Goal: Transaction & Acquisition: Purchase product/service

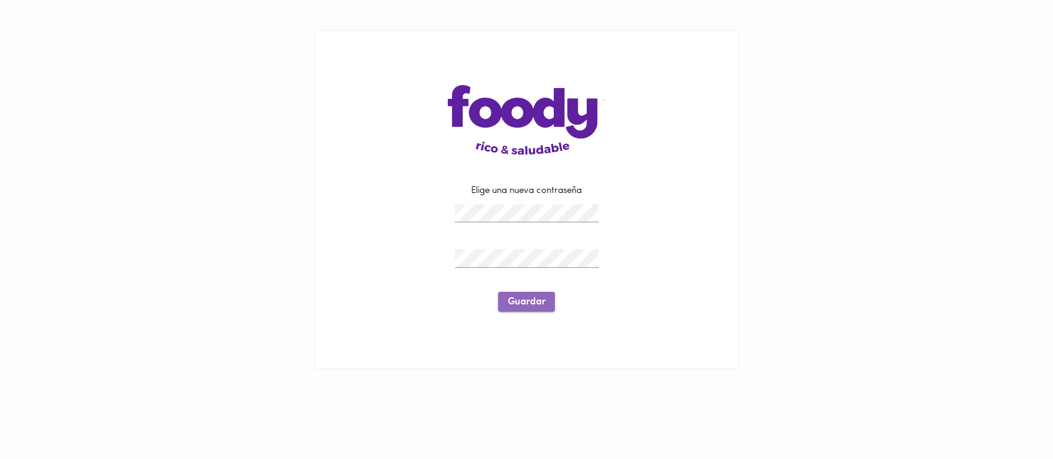
click at [536, 304] on span "Guardar" at bounding box center [527, 301] width 38 height 11
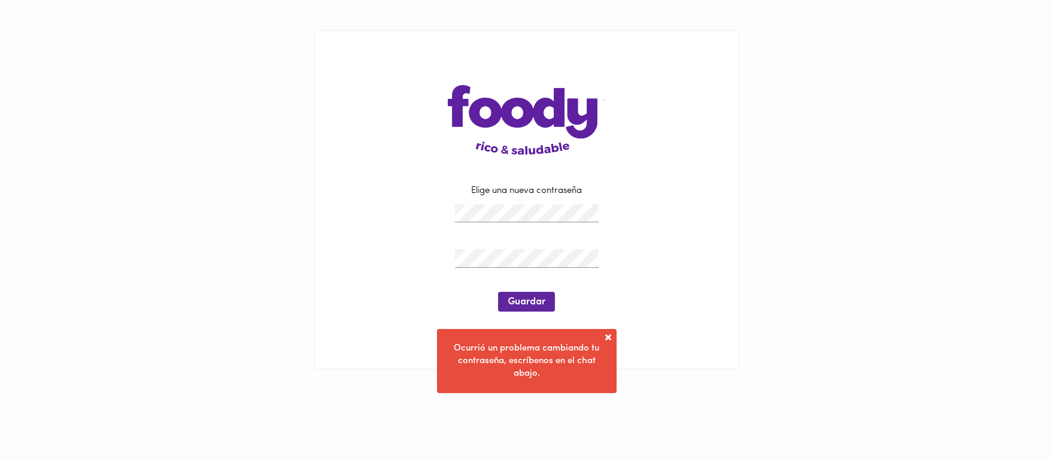
click at [628, 315] on div at bounding box center [527, 317] width 334 height 12
click at [611, 336] on span at bounding box center [608, 337] width 12 height 12
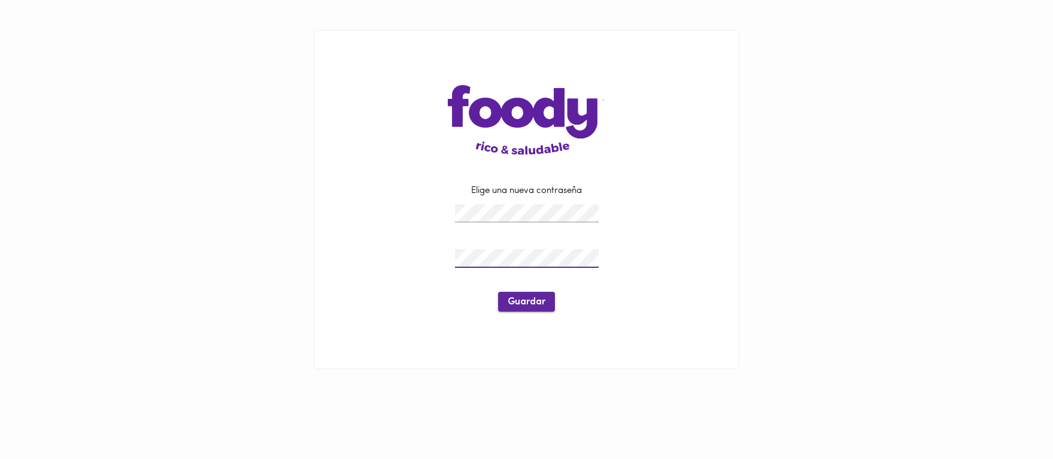
click at [504, 299] on button "Guardar" at bounding box center [526, 302] width 57 height 20
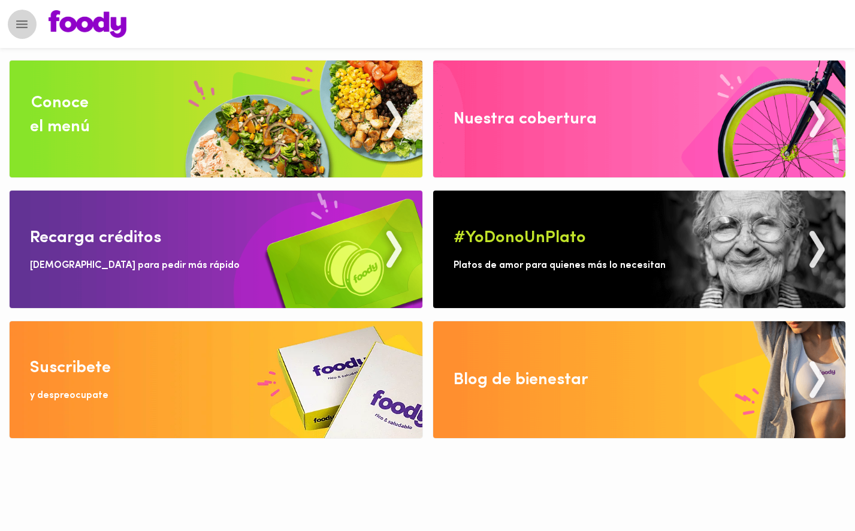
click at [27, 27] on icon "Menu" at bounding box center [21, 24] width 15 height 15
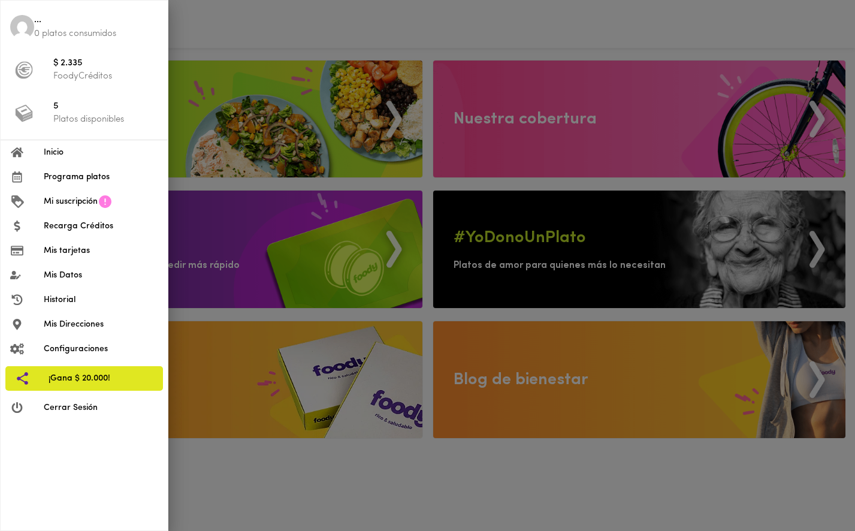
click at [66, 198] on span "Mi suscripción" at bounding box center [71, 201] width 54 height 13
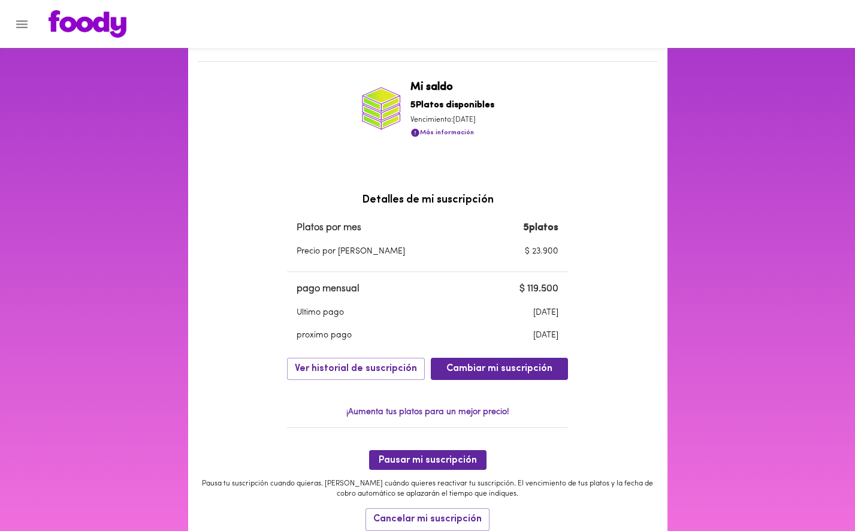
scroll to position [226, 0]
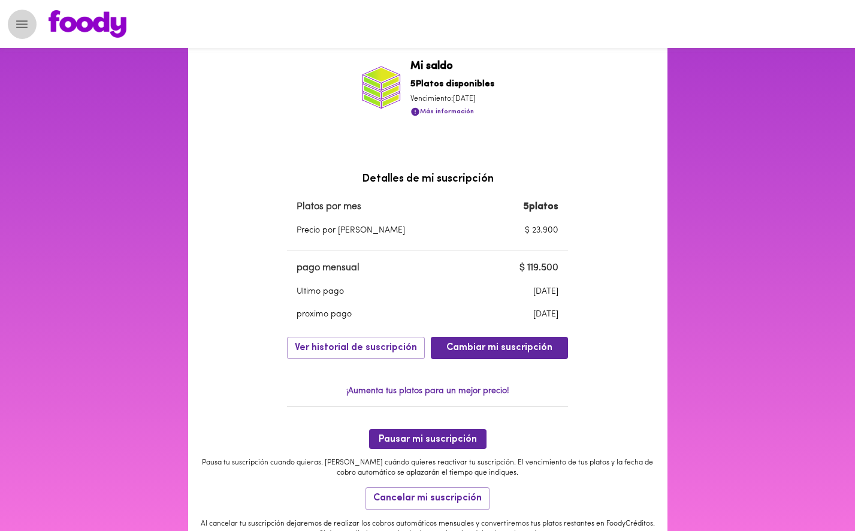
click at [19, 20] on icon "Menu" at bounding box center [21, 24] width 11 height 8
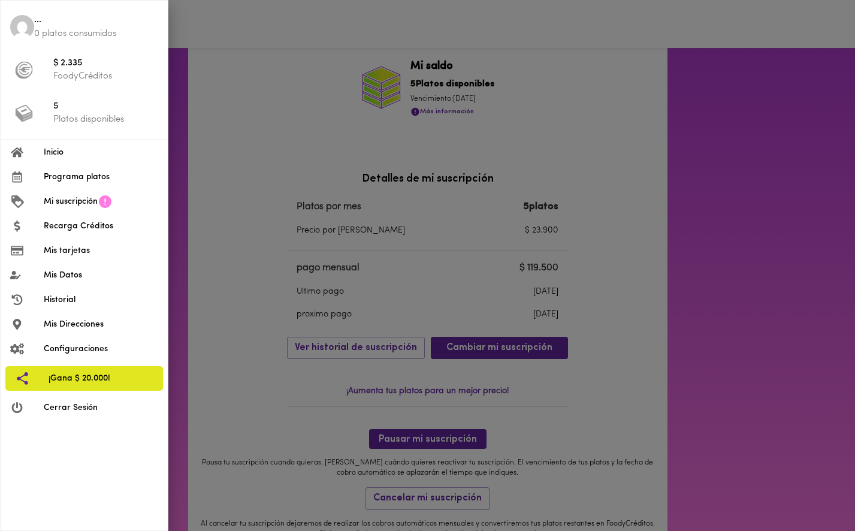
click at [91, 176] on span "Programa platos" at bounding box center [101, 177] width 114 height 13
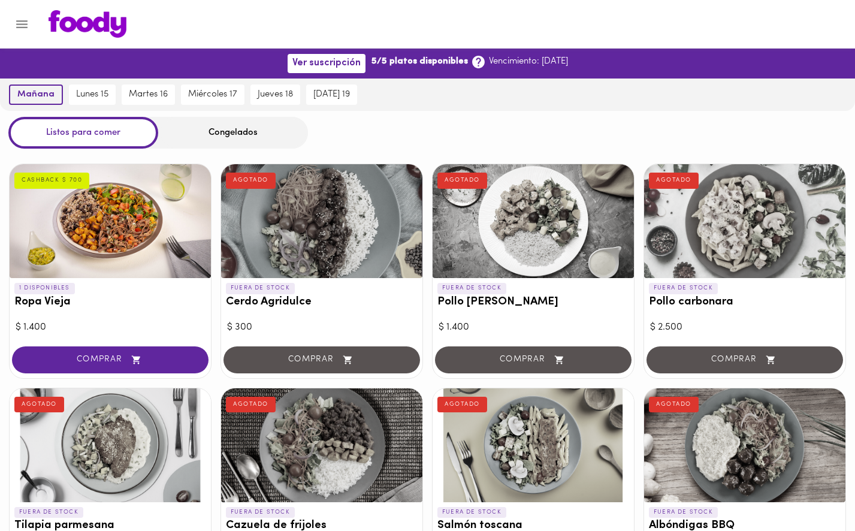
click at [29, 94] on span "mañana" at bounding box center [35, 94] width 37 height 11
click at [81, 90] on span "lunes 15" at bounding box center [92, 94] width 32 height 11
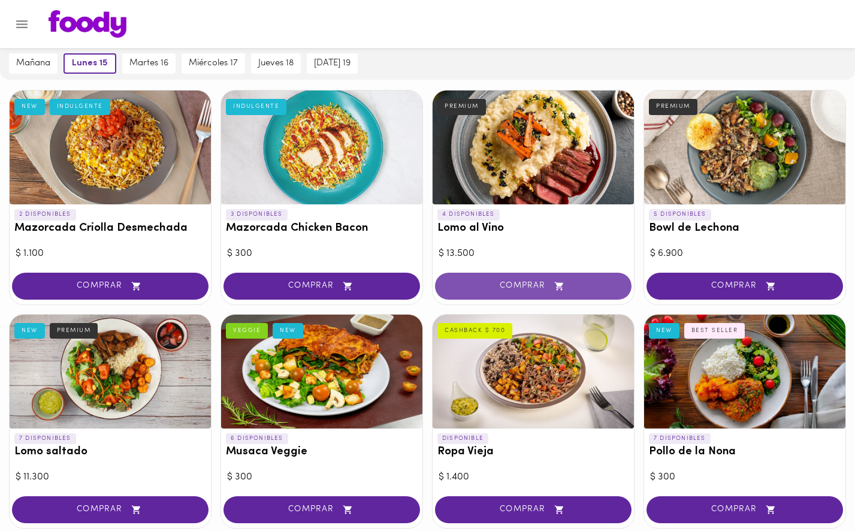
scroll to position [74, 0]
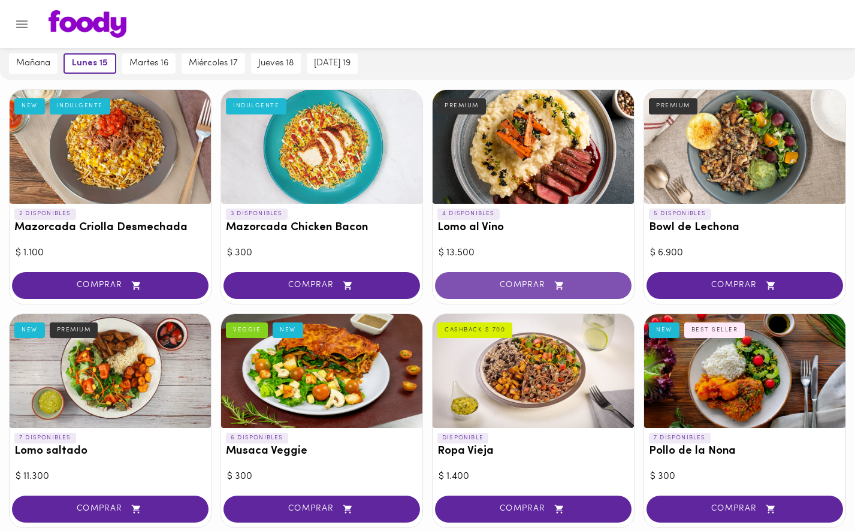
click at [504, 291] on button "COMPRAR" at bounding box center [533, 285] width 196 height 27
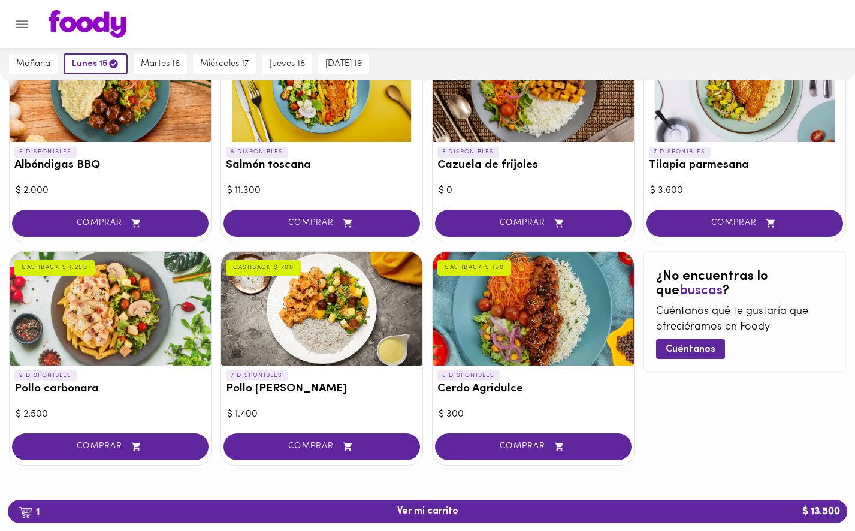
scroll to position [1031, 0]
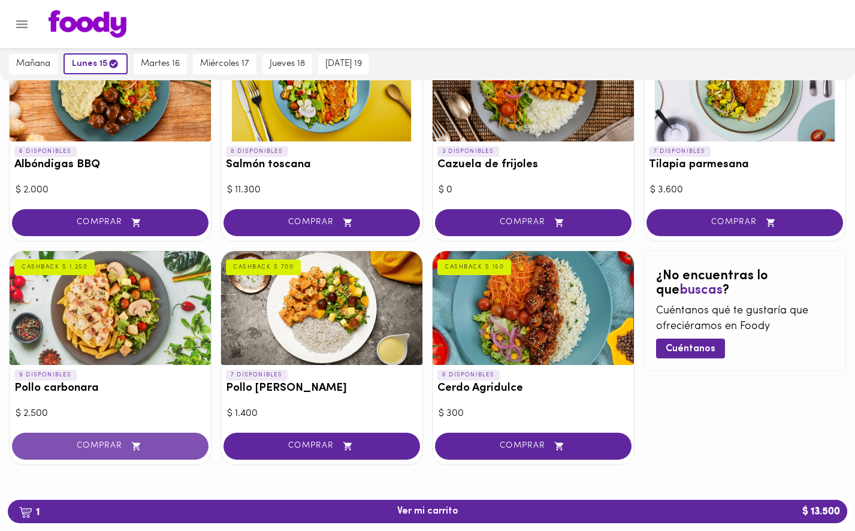
click at [95, 444] on span "COMPRAR" at bounding box center [110, 446] width 166 height 10
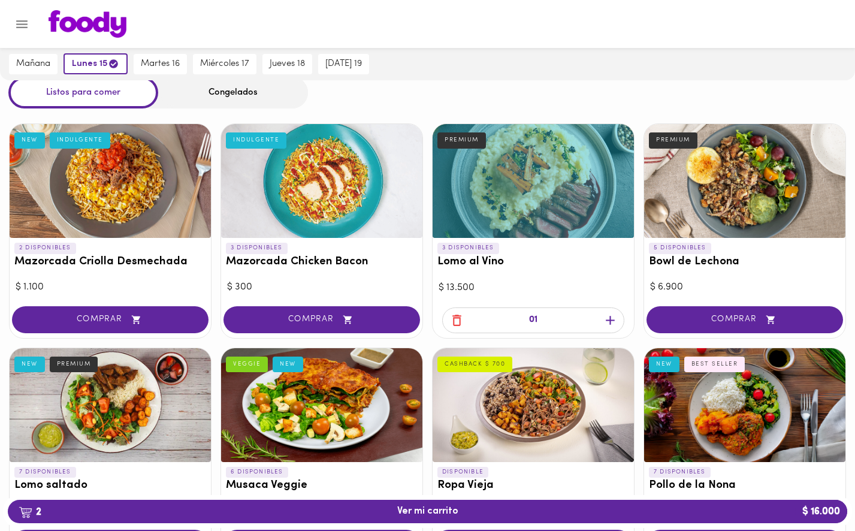
scroll to position [45, 0]
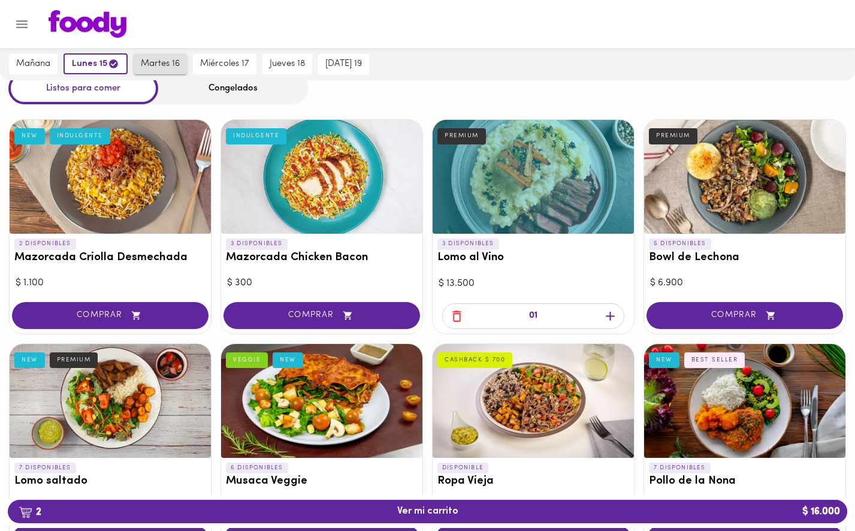
click at [163, 62] on span "martes 16" at bounding box center [160, 64] width 39 height 11
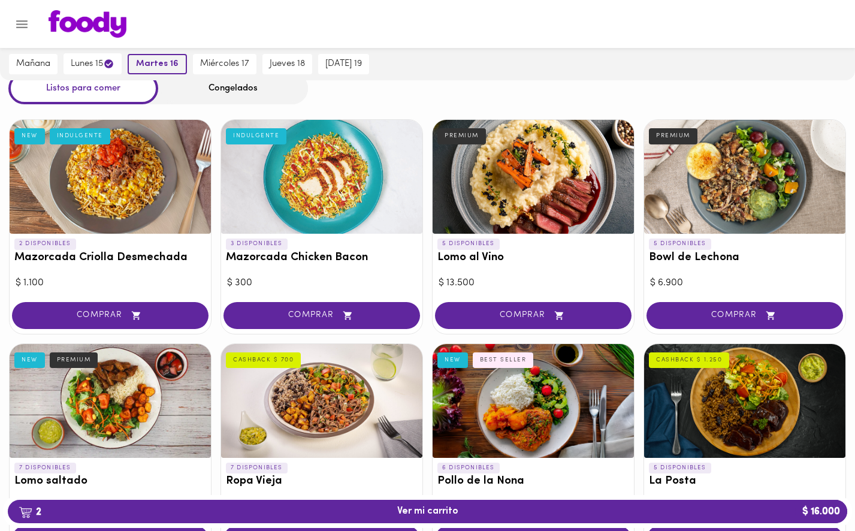
click at [153, 64] on span "martes 16" at bounding box center [157, 64] width 43 height 11
click at [94, 66] on span "lunes 15" at bounding box center [93, 63] width 44 height 11
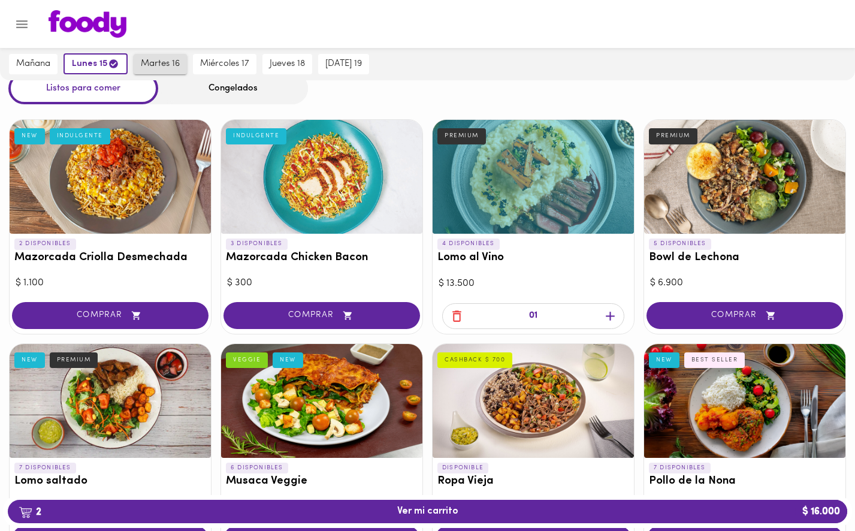
click at [159, 67] on span "martes 16" at bounding box center [160, 64] width 39 height 11
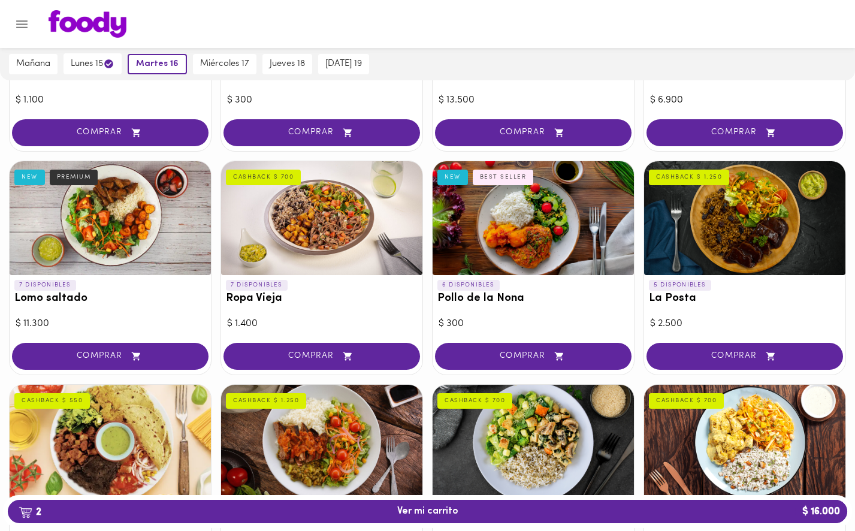
scroll to position [228, 0]
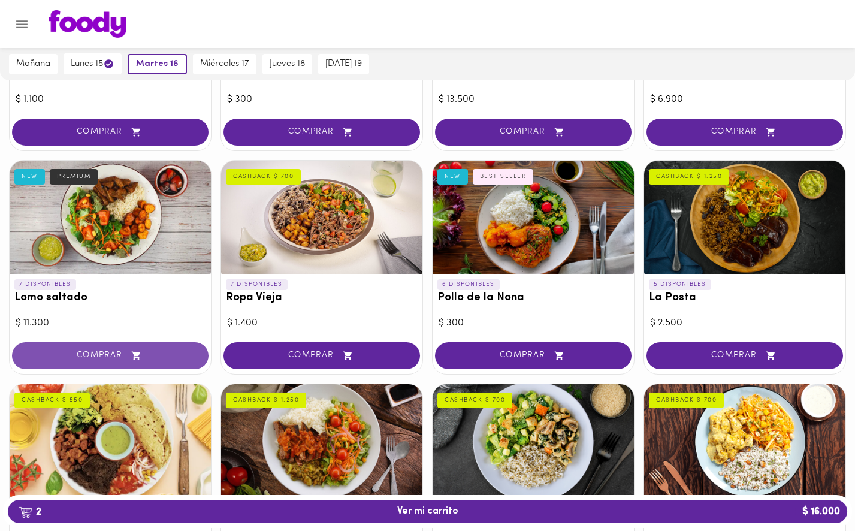
click at [129, 354] on icon "button" at bounding box center [136, 355] width 15 height 10
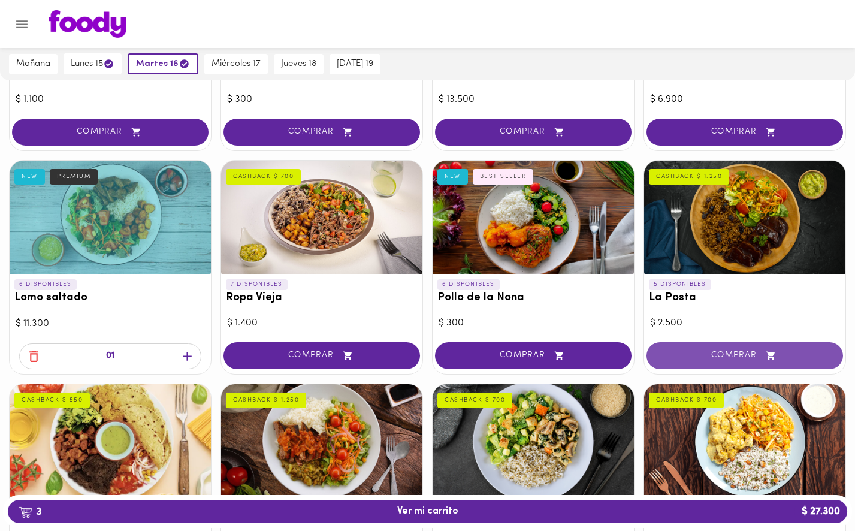
click at [746, 352] on span "COMPRAR" at bounding box center [744, 355] width 166 height 10
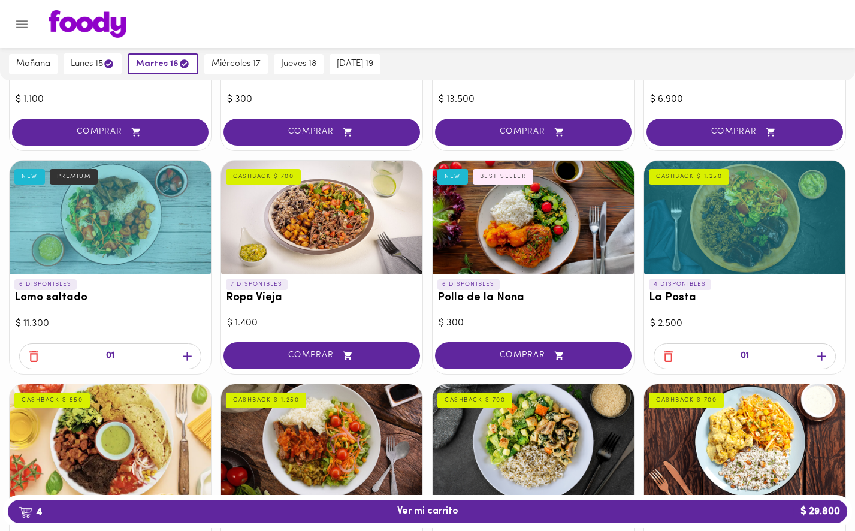
click at [31, 358] on icon "button" at bounding box center [33, 356] width 15 height 15
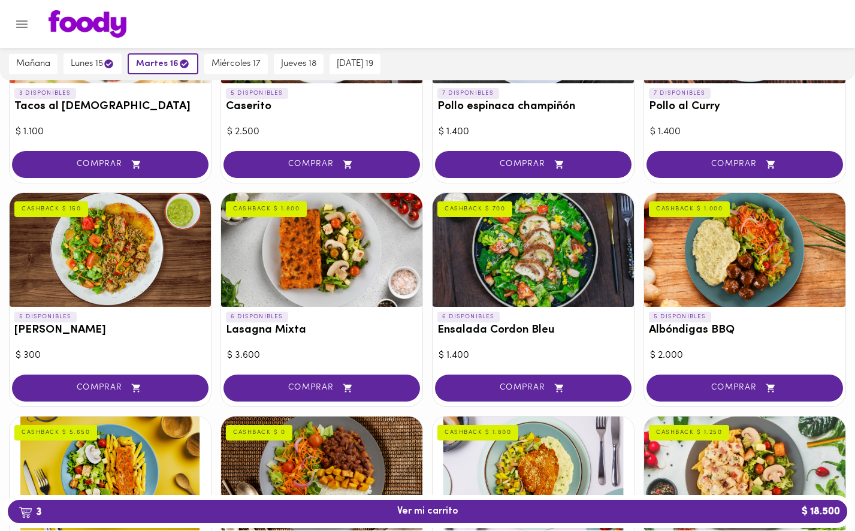
scroll to position [652, 0]
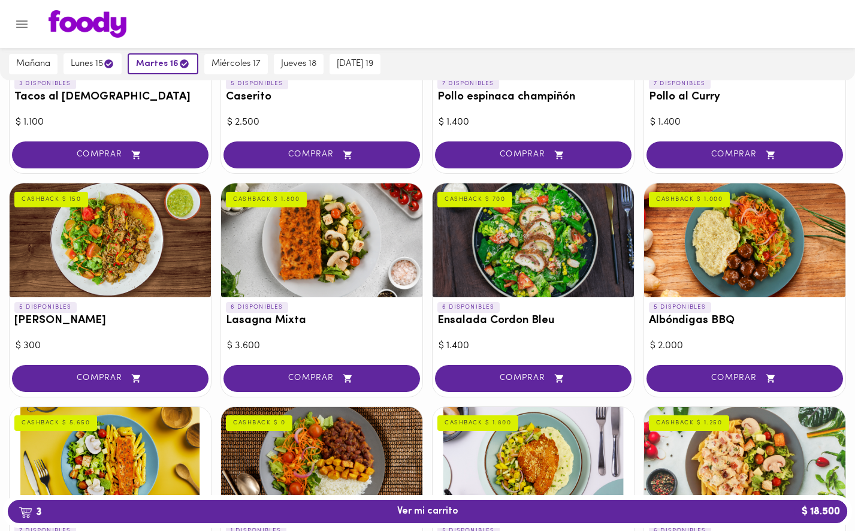
click at [325, 378] on span "COMPRAR" at bounding box center [321, 378] width 166 height 10
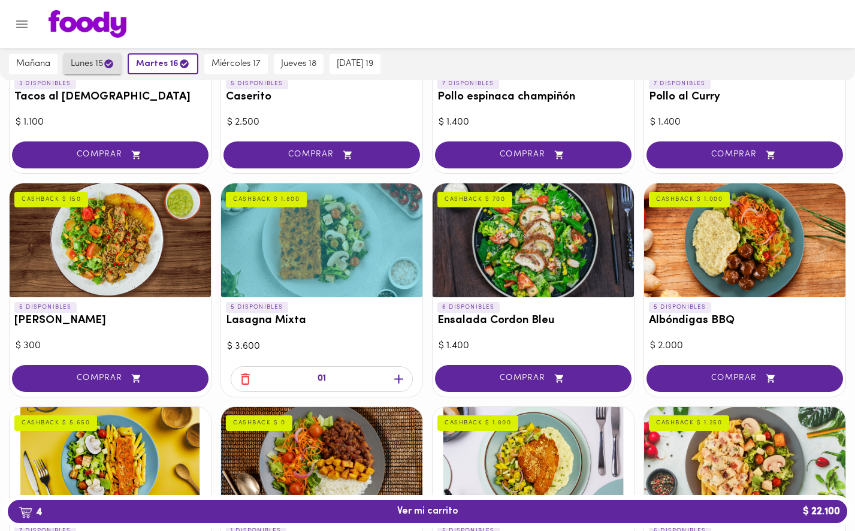
click at [96, 62] on span "lunes 15" at bounding box center [93, 63] width 44 height 11
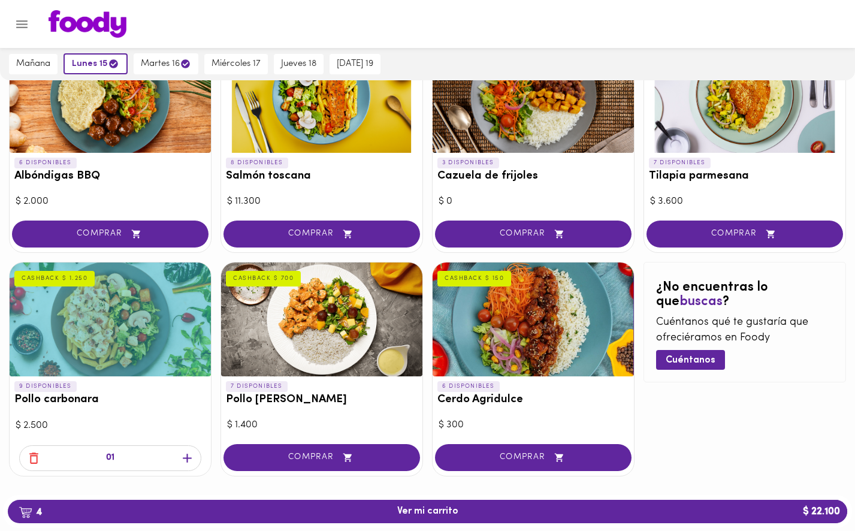
scroll to position [1034, 0]
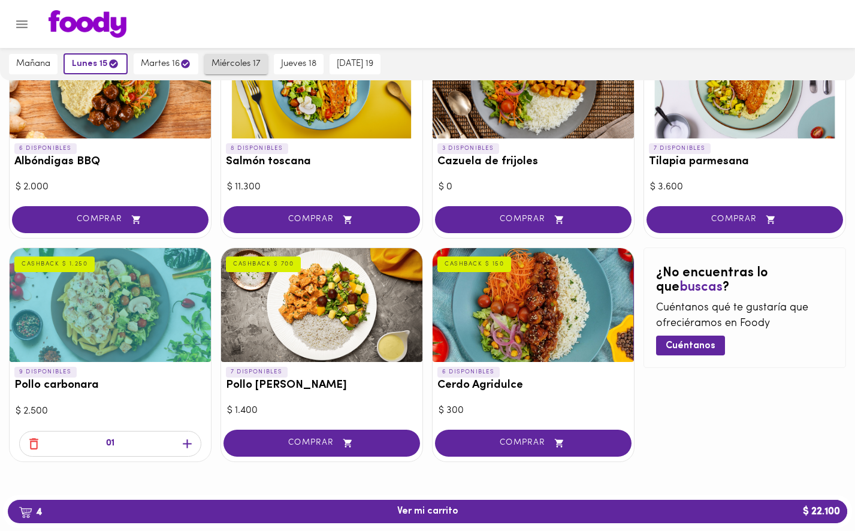
click at [234, 66] on span "miércoles 17" at bounding box center [235, 64] width 49 height 11
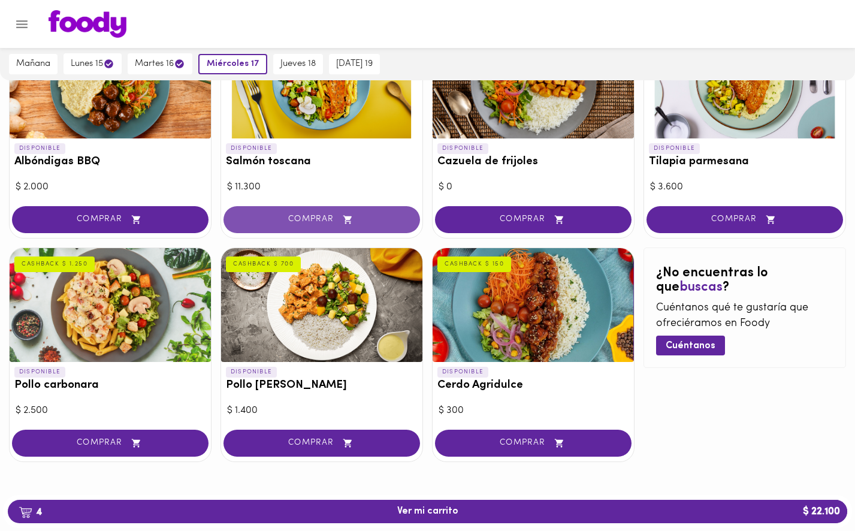
click at [311, 216] on span "COMPRAR" at bounding box center [321, 219] width 166 height 10
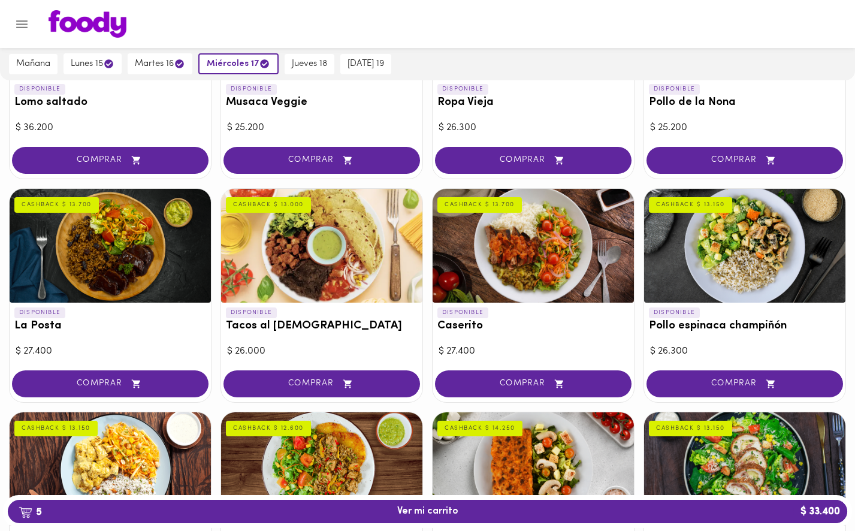
scroll to position [425, 0]
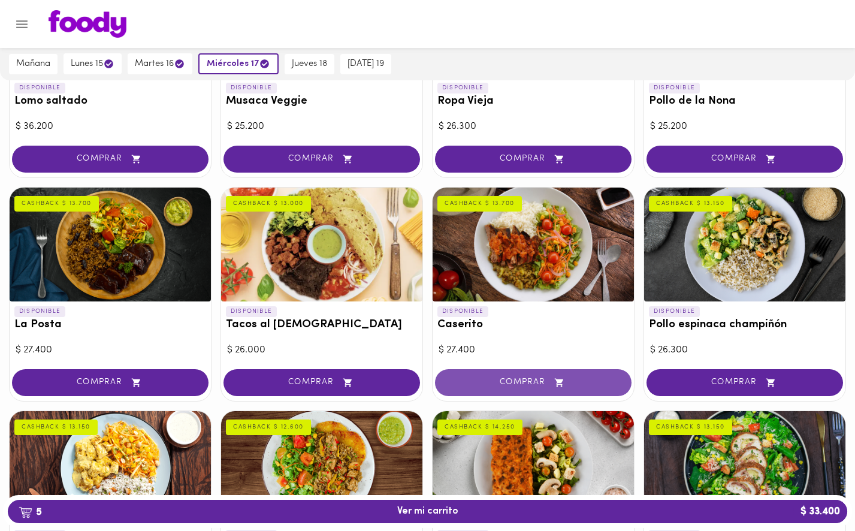
click at [510, 383] on span "COMPRAR" at bounding box center [533, 382] width 166 height 10
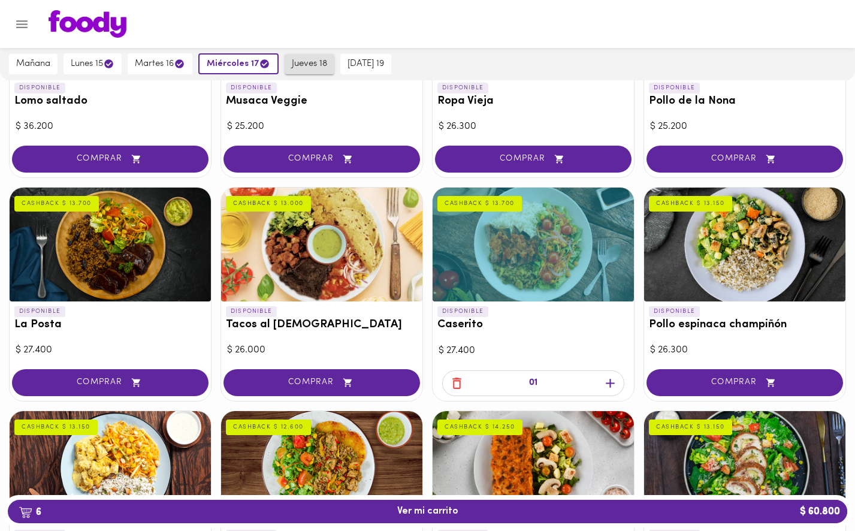
click at [303, 62] on span "jueves 18" at bounding box center [309, 64] width 35 height 11
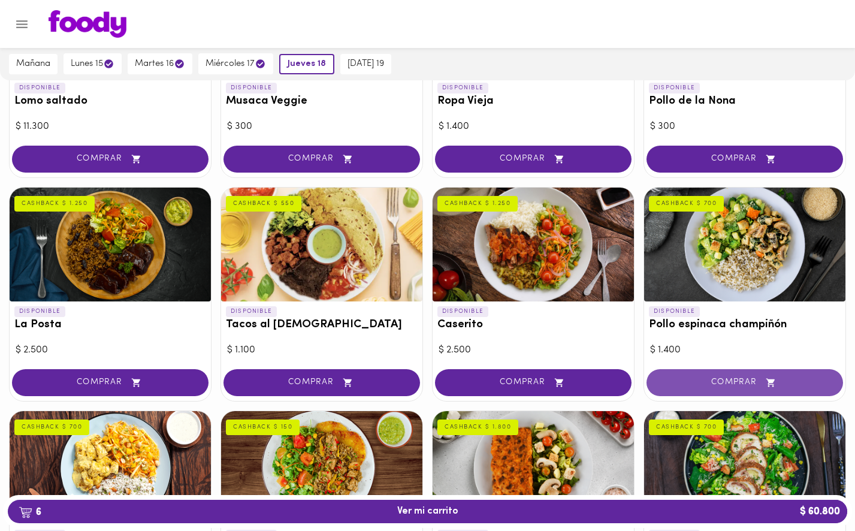
click at [743, 378] on span "COMPRAR" at bounding box center [744, 382] width 166 height 10
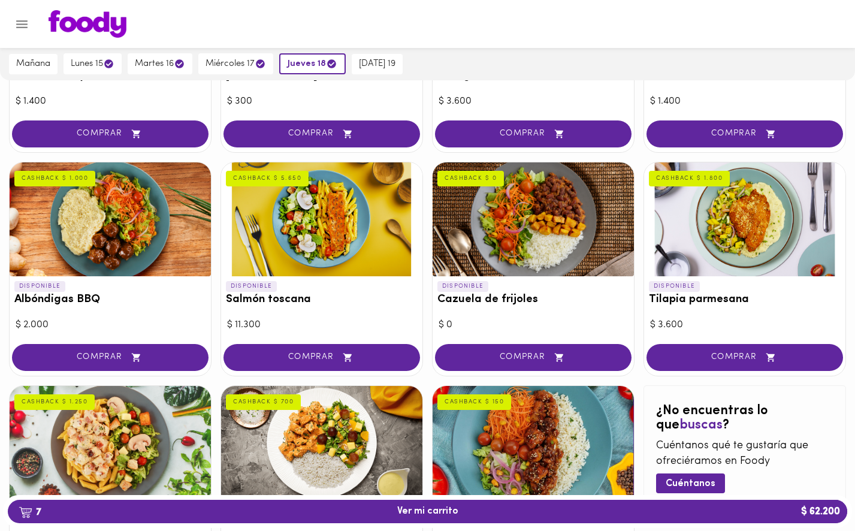
scroll to position [899, 0]
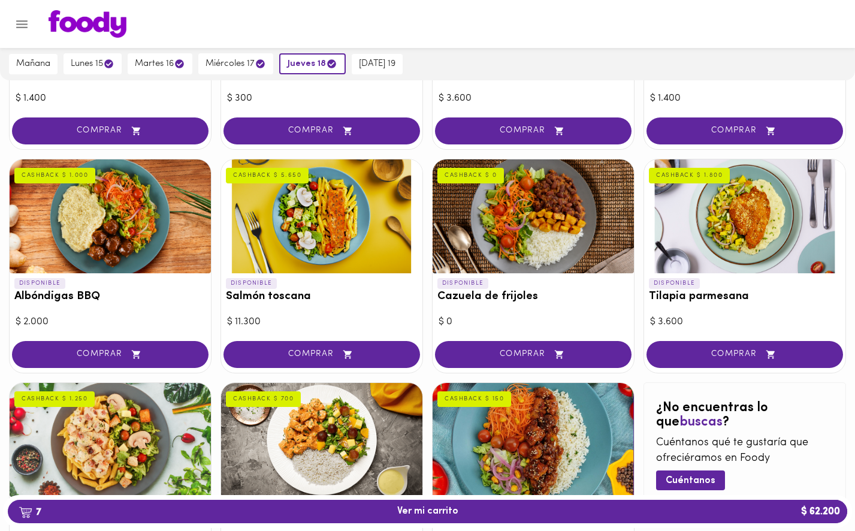
drag, startPoint x: 311, startPoint y: 355, endPoint x: 366, endPoint y: 78, distance: 281.4
click at [312, 354] on span "COMPRAR" at bounding box center [321, 354] width 166 height 10
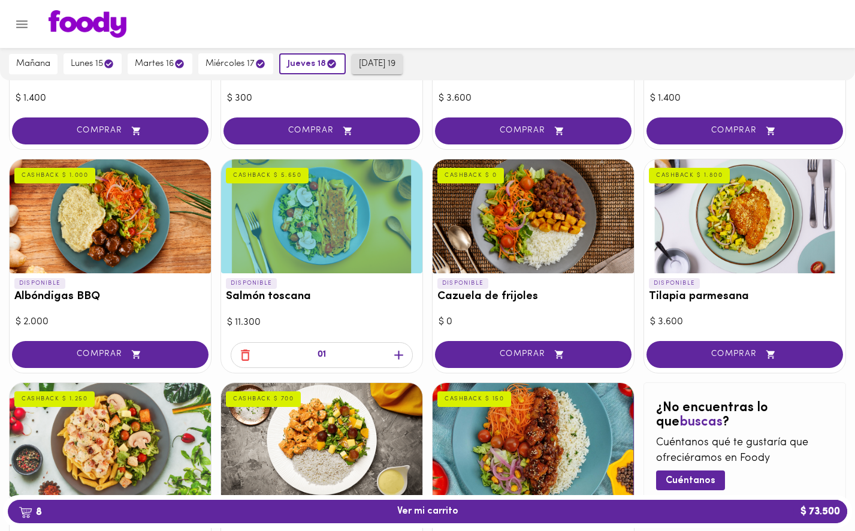
click at [386, 64] on span "[DATE] 19" at bounding box center [377, 64] width 37 height 11
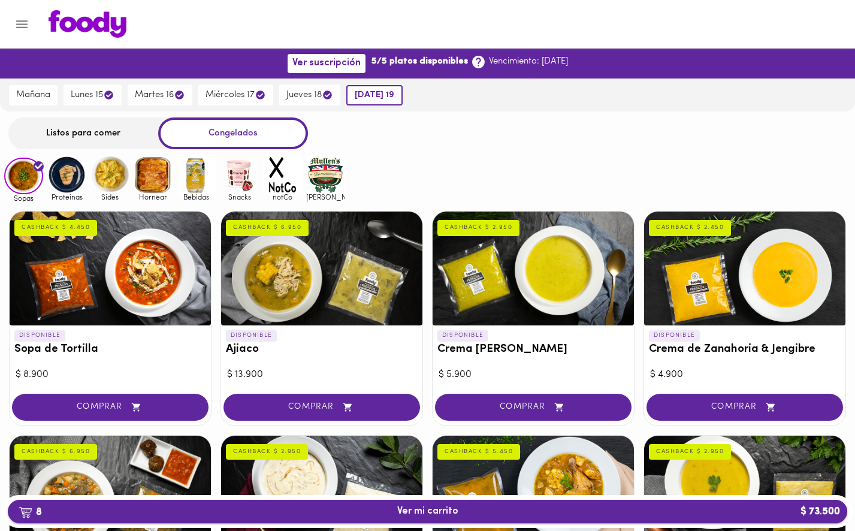
click at [437, 458] on span "8 Ver mi carrito $ 73.500" at bounding box center [427, 510] width 61 height 11
click at [455, 458] on span "8 Ver mi carrito $ 73.500" at bounding box center [427, 510] width 61 height 11
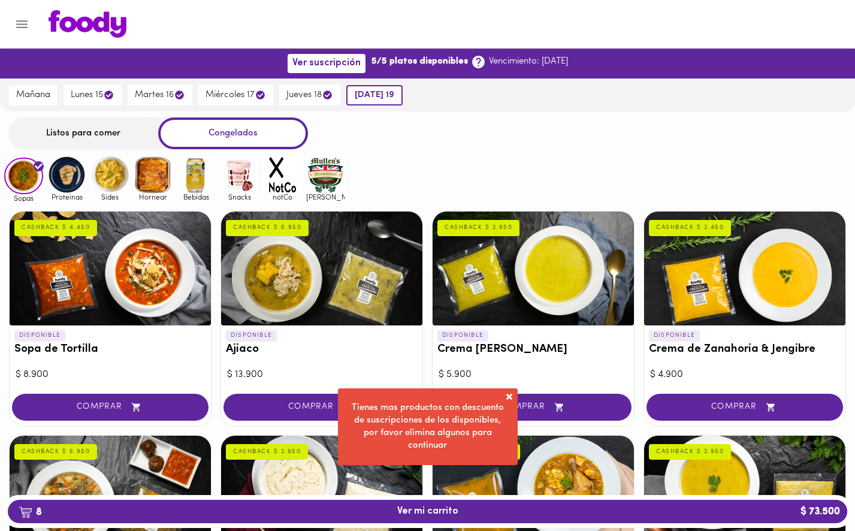
click at [500, 326] on div "DISPONIBLE Crema [PERSON_NAME] CASHBACK $ 2.950" at bounding box center [532, 345] width 201 height 40
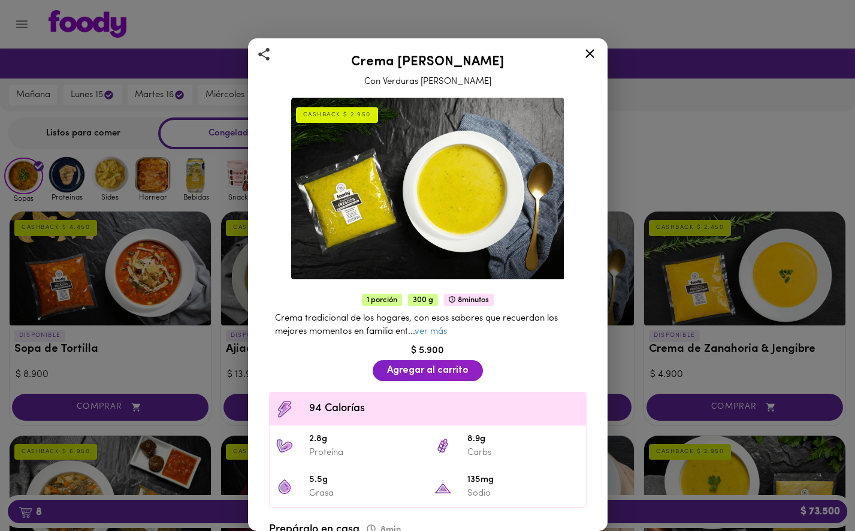
click at [586, 53] on icon at bounding box center [589, 53] width 15 height 15
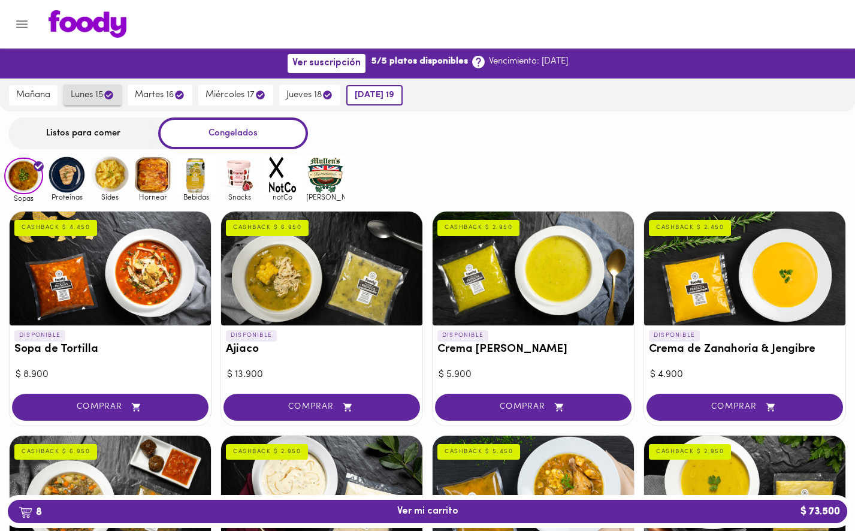
click at [101, 93] on span "lunes 15" at bounding box center [93, 94] width 44 height 11
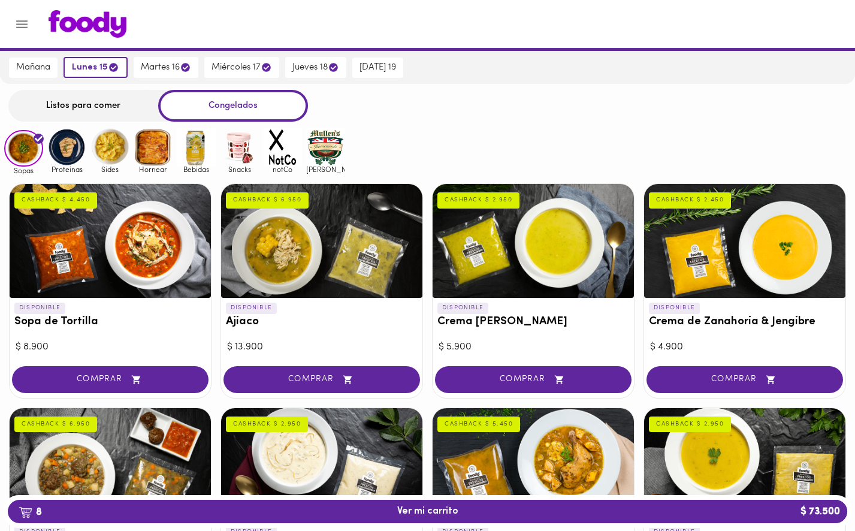
click at [107, 102] on div "Listos para comer" at bounding box center [83, 106] width 150 height 32
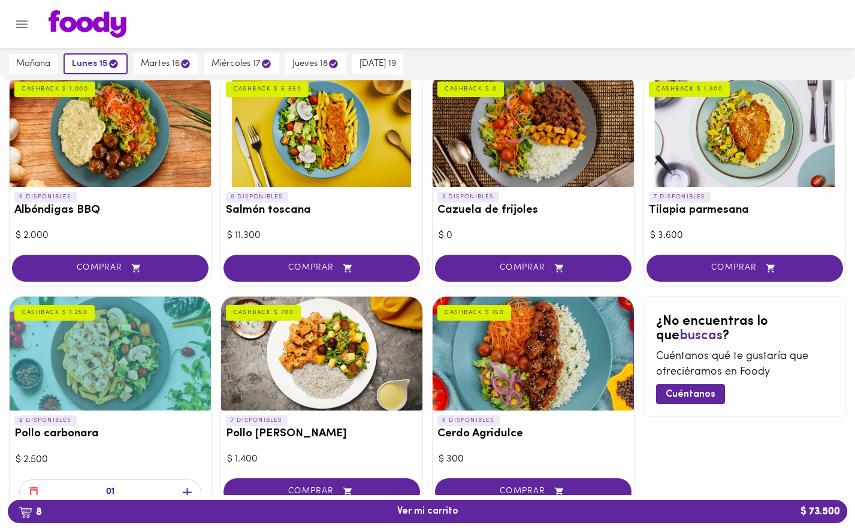
scroll to position [1005, 0]
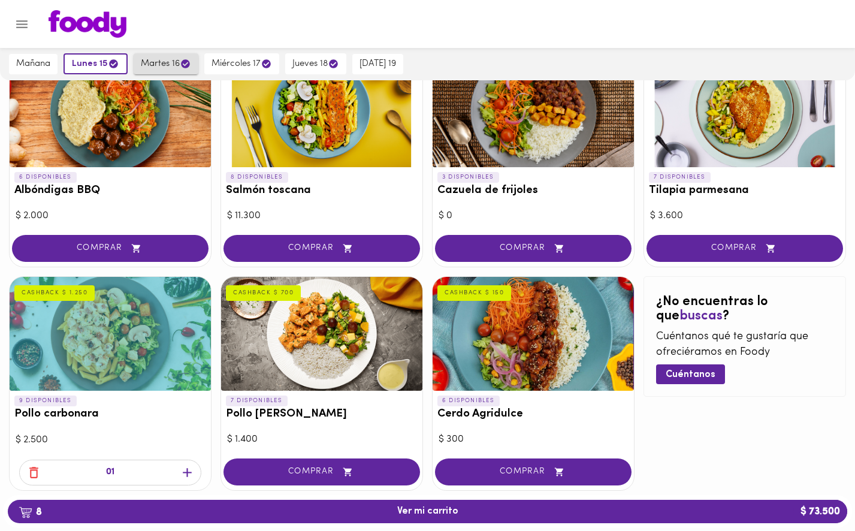
click at [161, 62] on span "martes 16" at bounding box center [166, 63] width 50 height 11
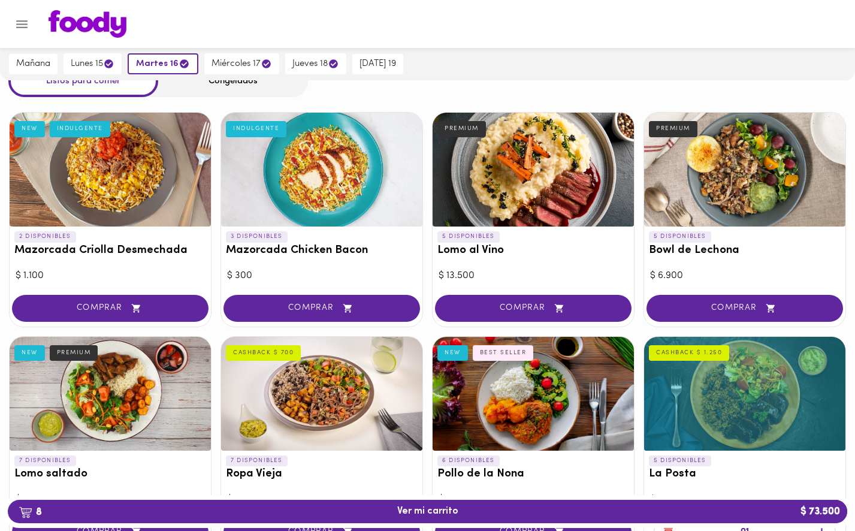
scroll to position [0, 0]
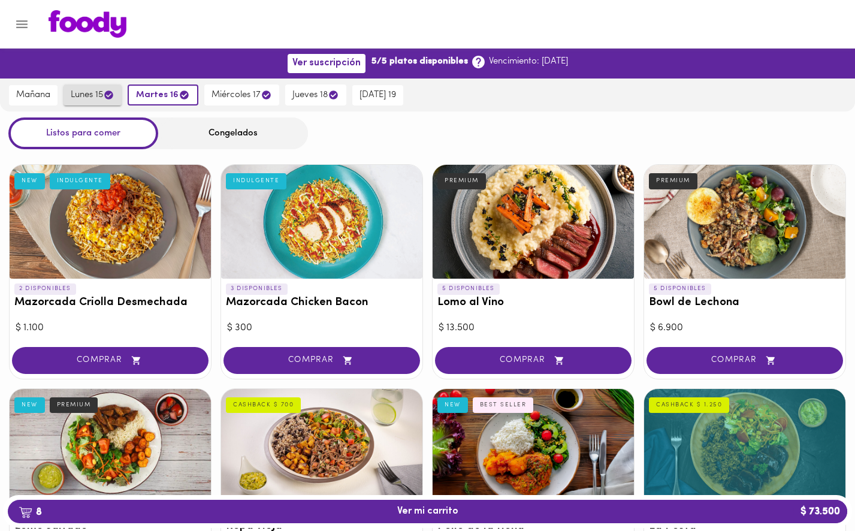
click at [94, 96] on span "lunes 15" at bounding box center [93, 94] width 44 height 11
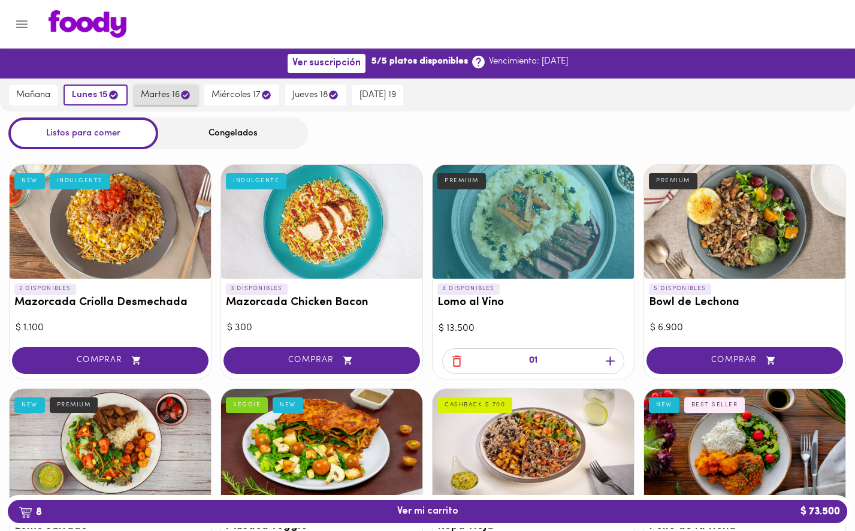
click at [171, 96] on span "martes 16" at bounding box center [166, 94] width 50 height 11
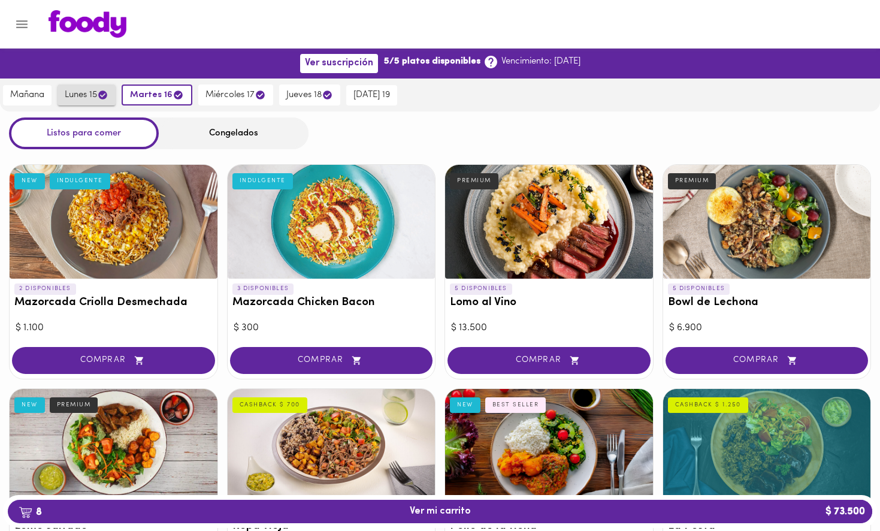
click at [72, 100] on span "lunes 15" at bounding box center [87, 94] width 44 height 11
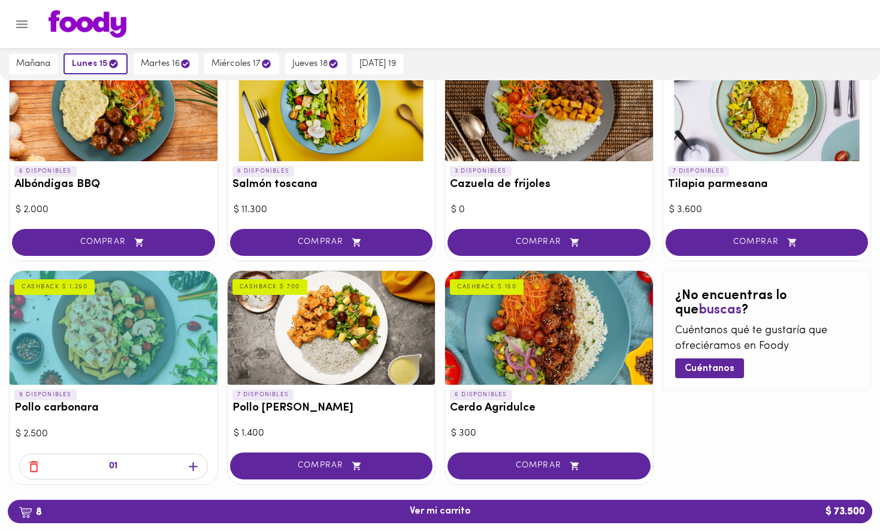
scroll to position [1034, 0]
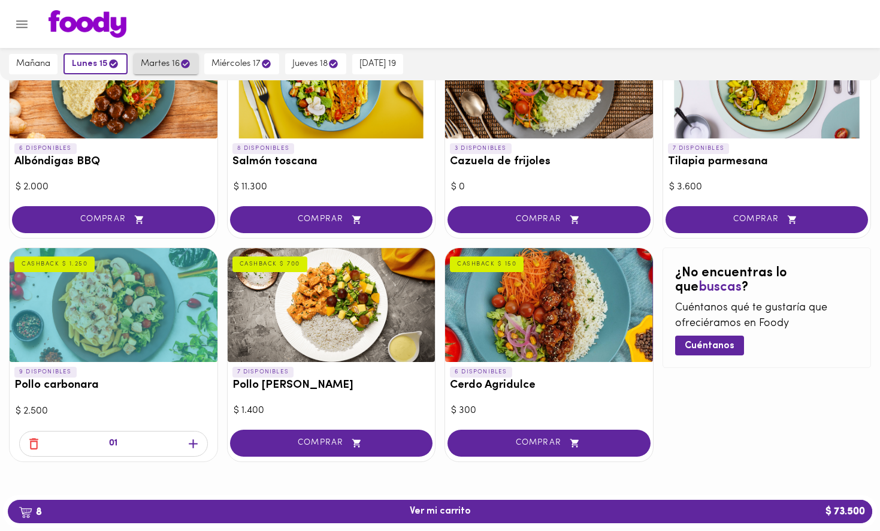
click at [162, 65] on span "martes 16" at bounding box center [166, 63] width 50 height 11
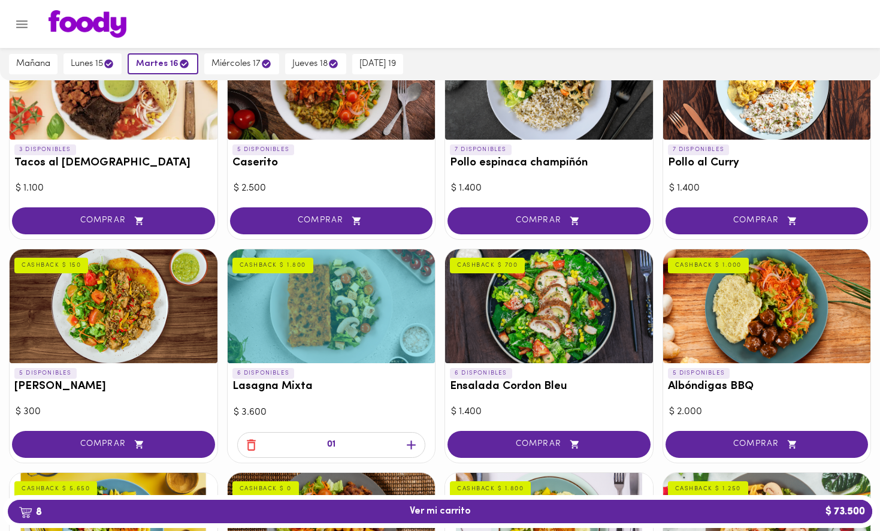
scroll to position [566, 0]
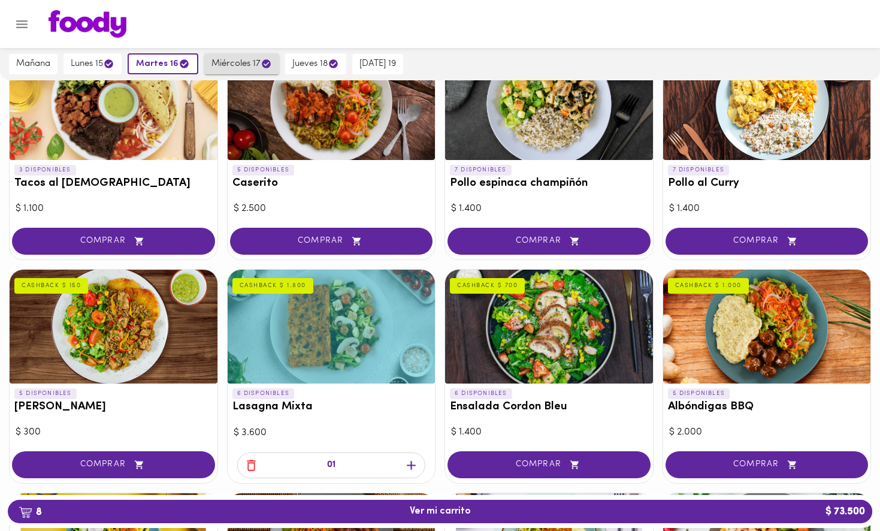
click at [228, 63] on span "miércoles 17" at bounding box center [241, 63] width 60 height 11
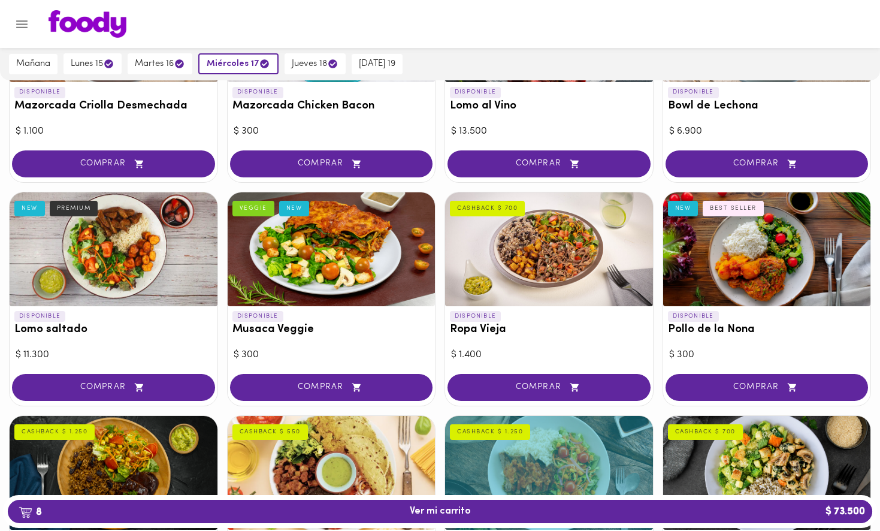
scroll to position [228, 0]
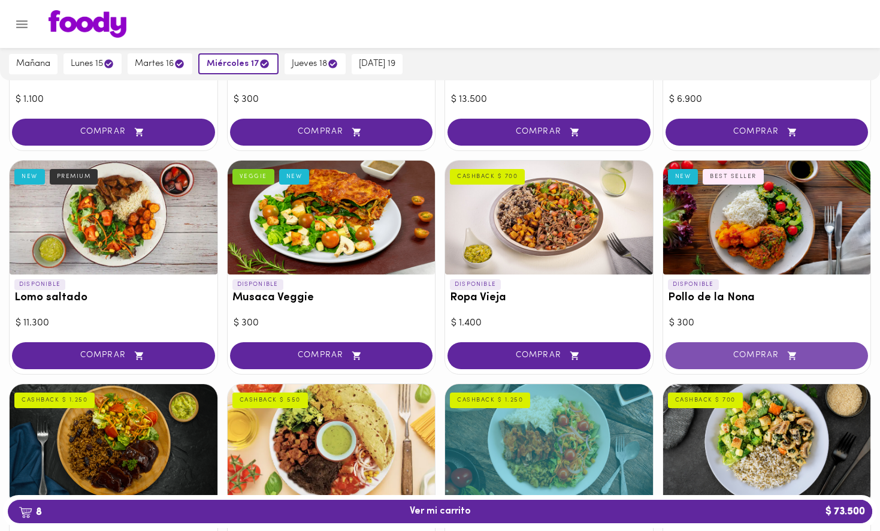
click at [741, 360] on span "COMPRAR" at bounding box center [766, 355] width 173 height 10
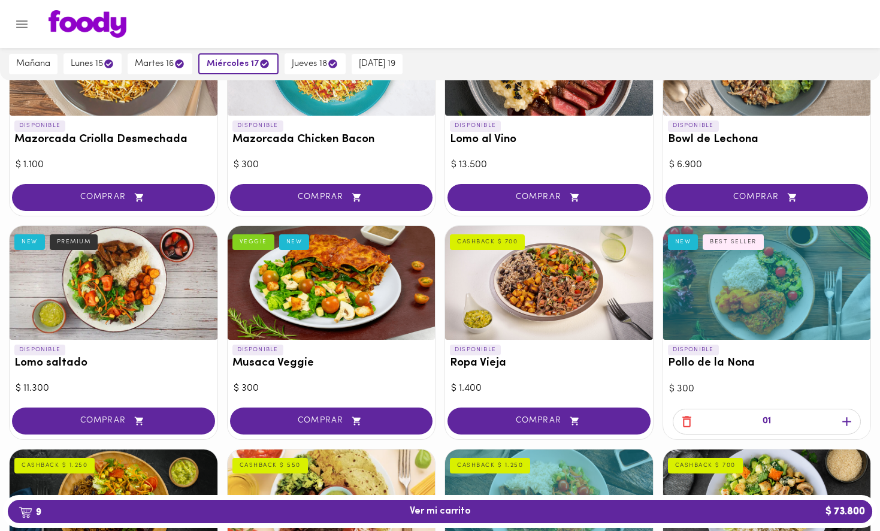
scroll to position [144, 0]
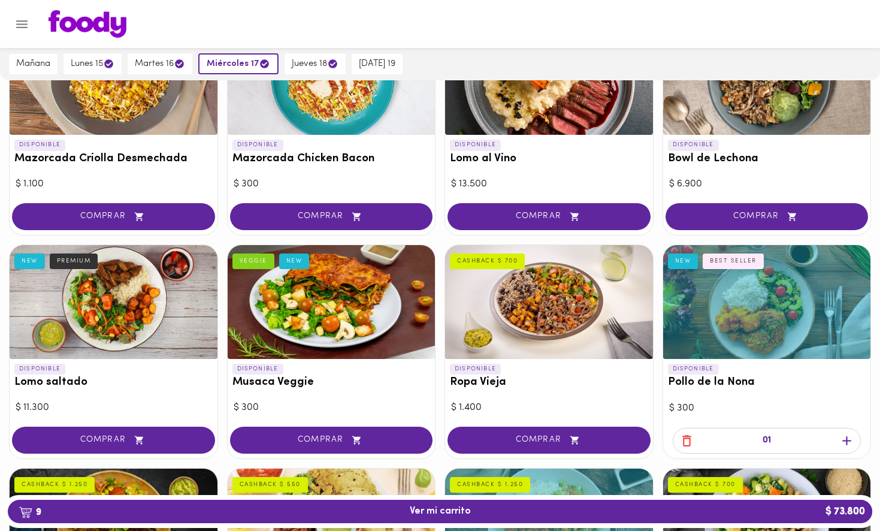
click at [687, 435] on icon "button" at bounding box center [686, 440] width 9 height 11
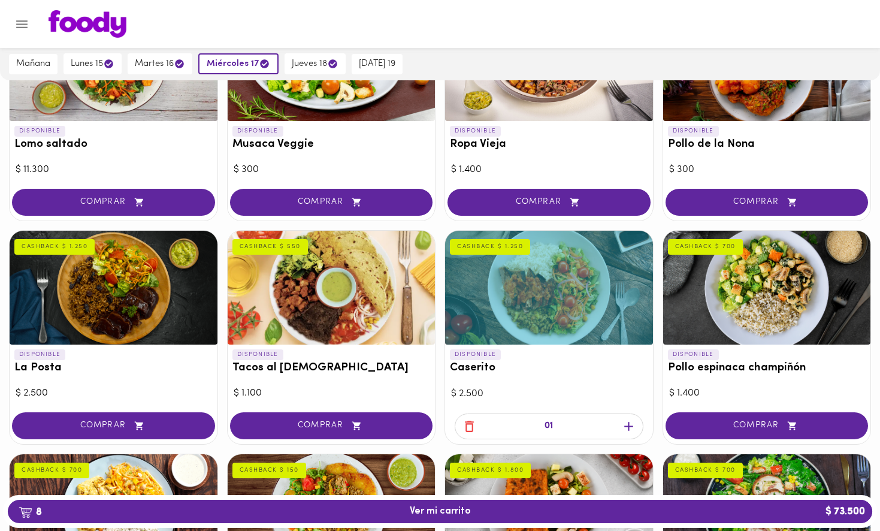
scroll to position [411, 0]
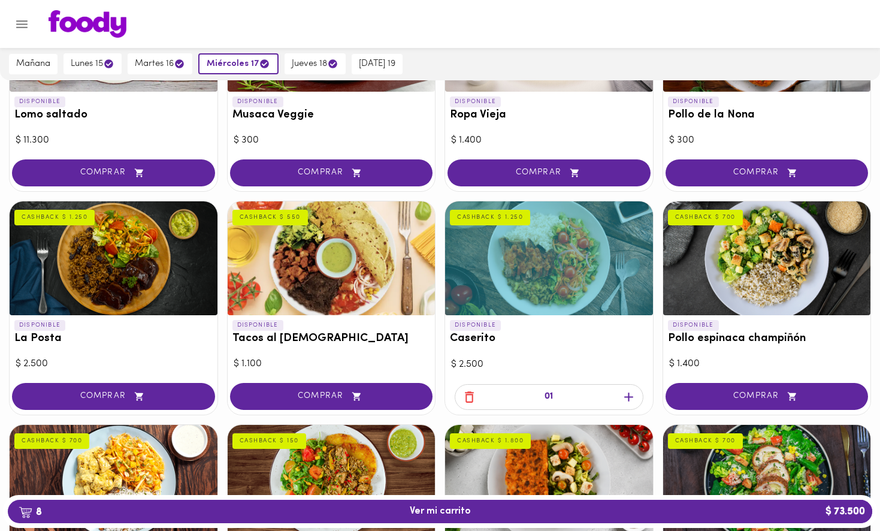
click at [473, 395] on icon "button" at bounding box center [469, 396] width 15 height 15
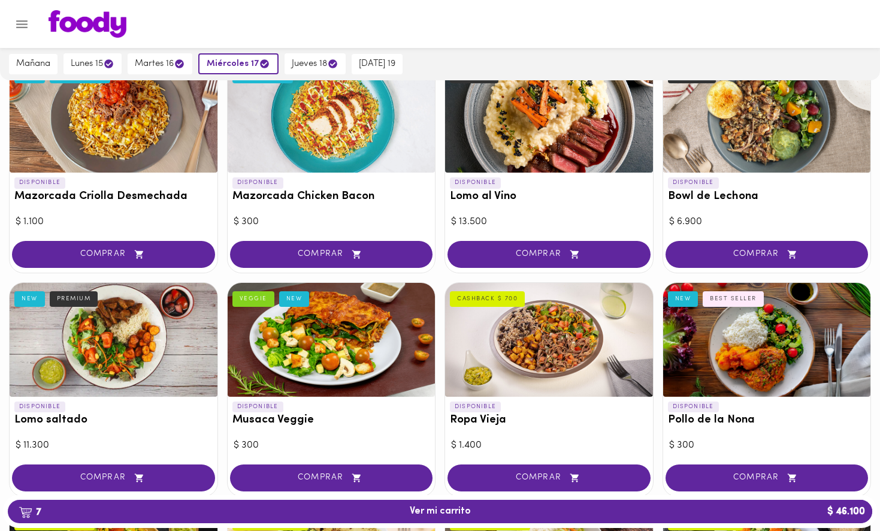
scroll to position [107, 0]
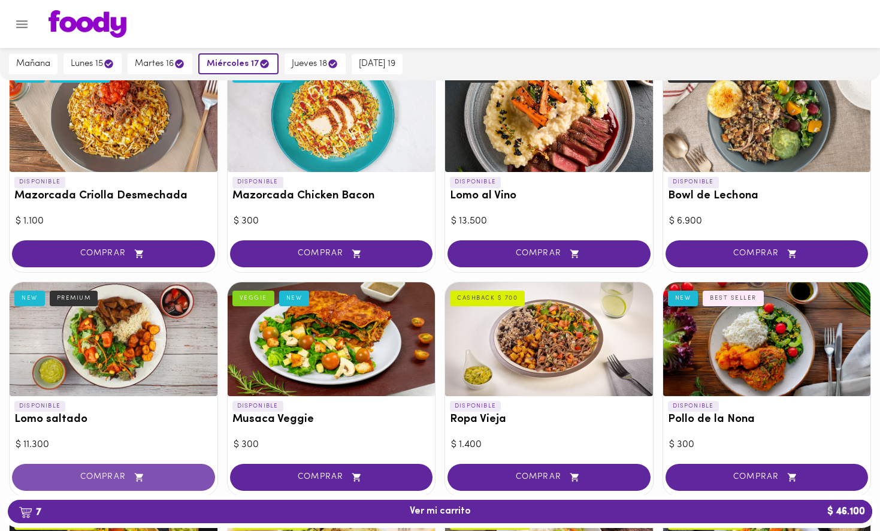
click at [108, 458] on span "COMPRAR" at bounding box center [113, 477] width 173 height 10
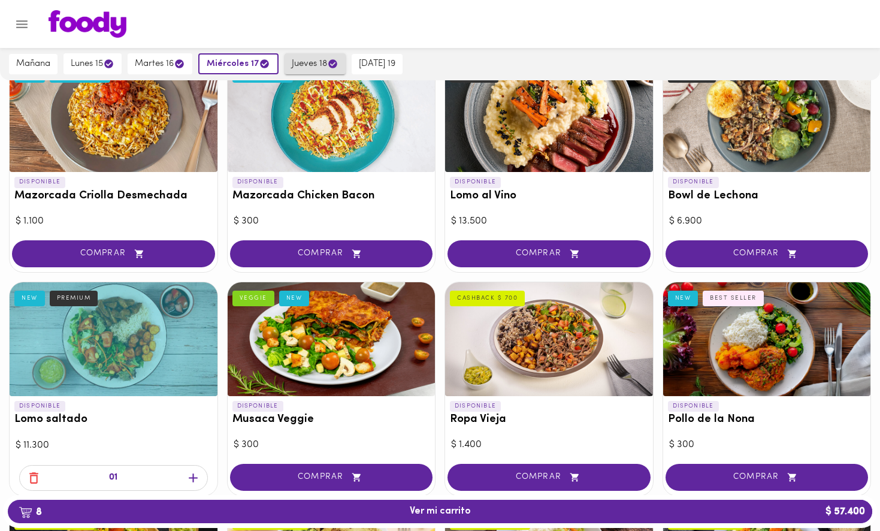
click at [311, 61] on span "jueves 18" at bounding box center [315, 63] width 47 height 11
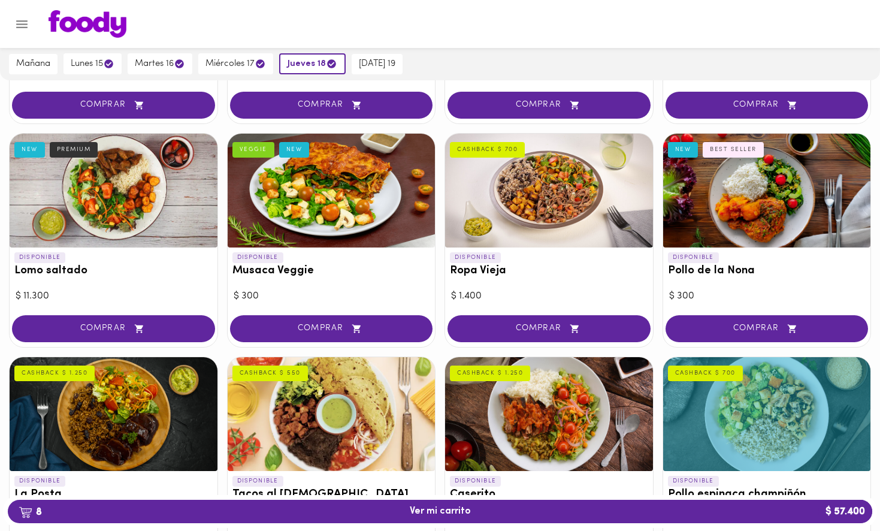
scroll to position [256, 0]
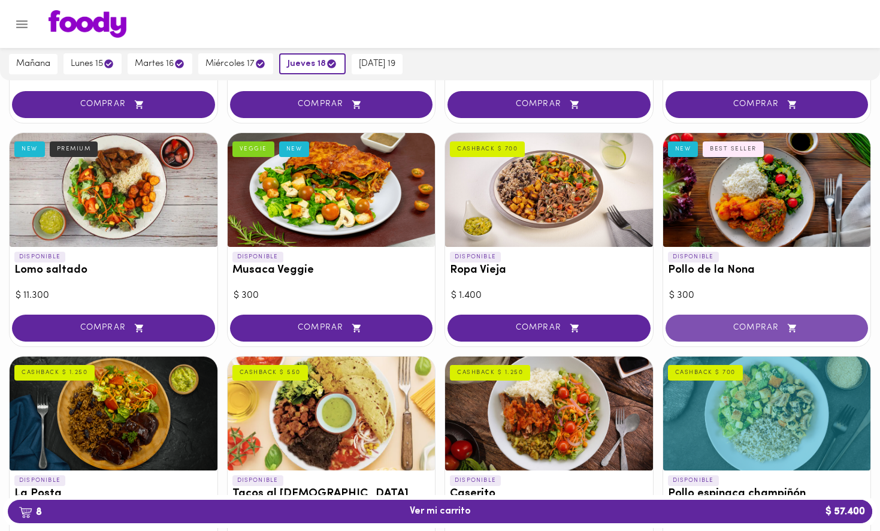
click at [721, 319] on button "COMPRAR" at bounding box center [766, 327] width 203 height 27
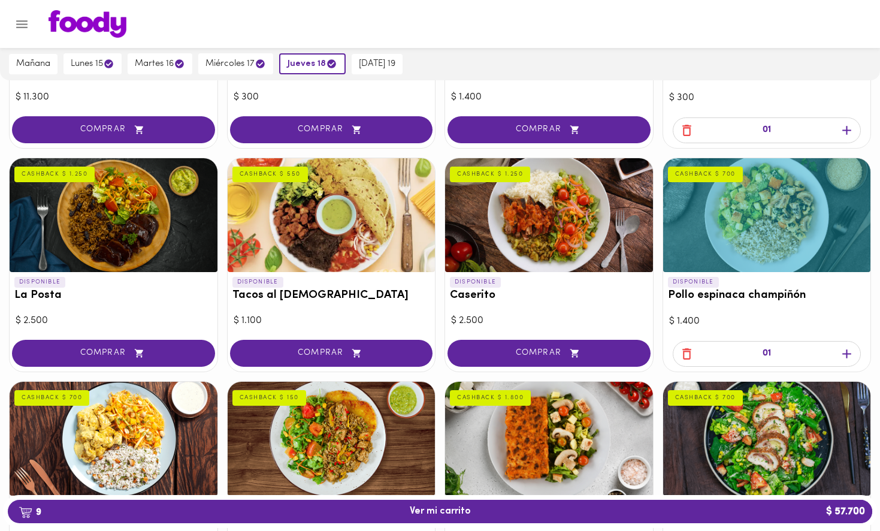
scroll to position [455, 0]
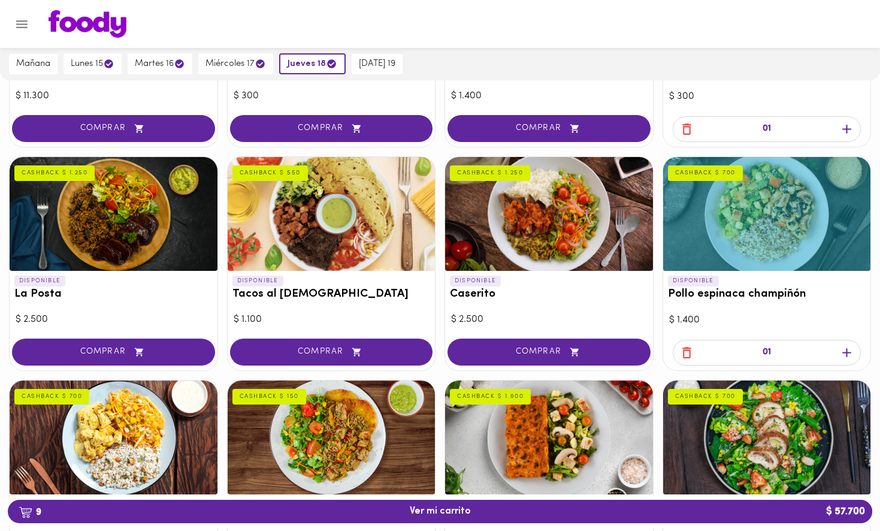
click at [692, 349] on icon "button" at bounding box center [686, 352] width 15 height 15
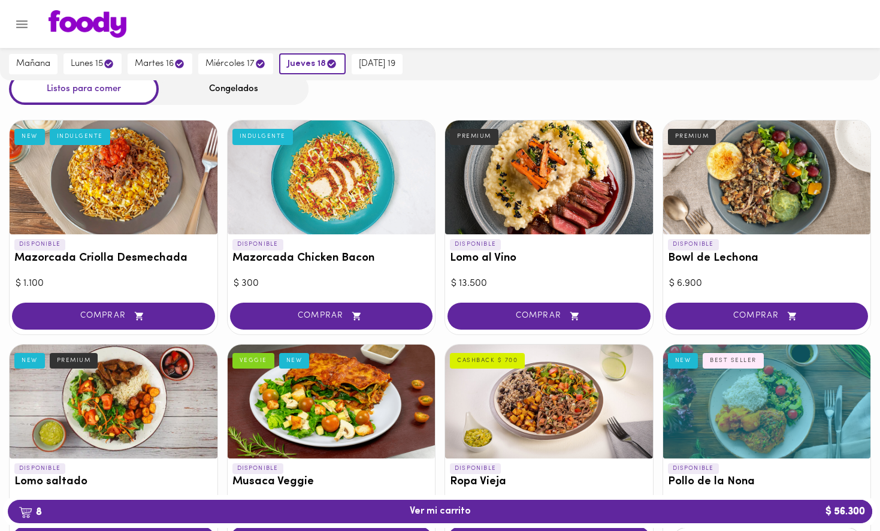
scroll to position [50, 0]
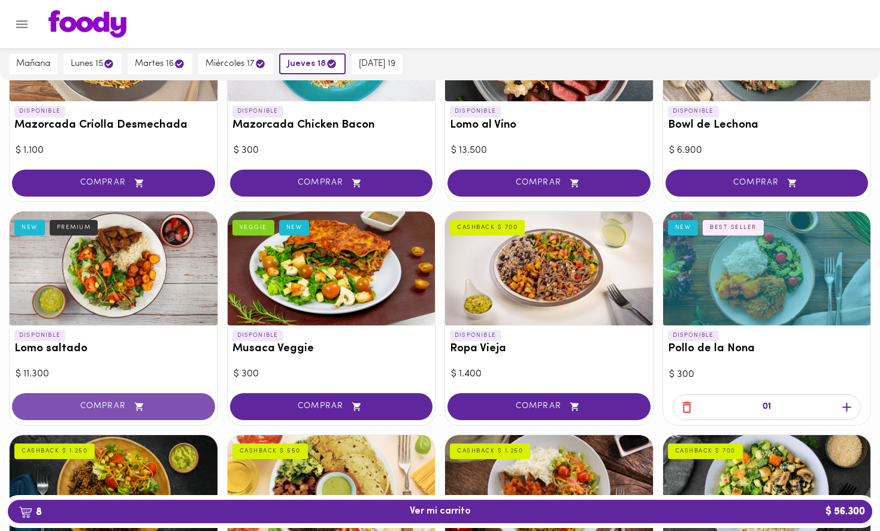
click at [112, 408] on span "COMPRAR" at bounding box center [113, 406] width 173 height 10
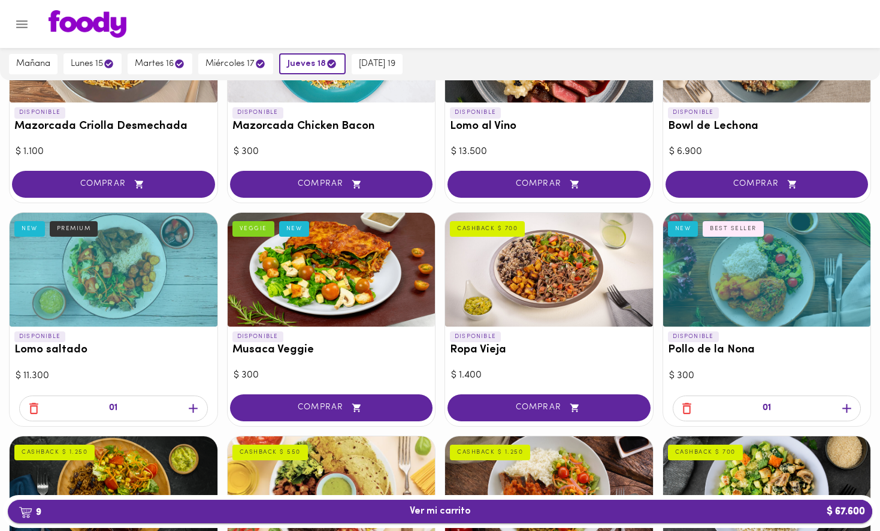
click at [422, 458] on span "9 Ver mi carrito $ 67.600" at bounding box center [440, 510] width 61 height 11
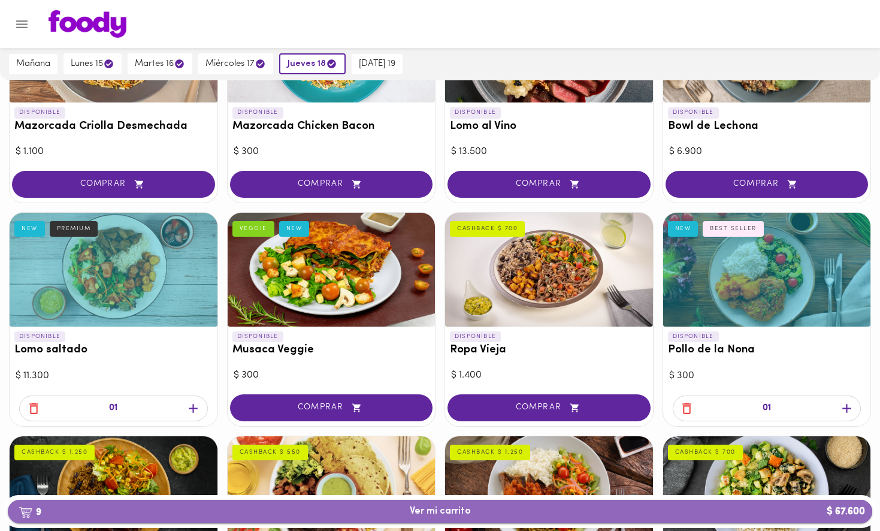
click at [450, 458] on span "9 Ver mi carrito $ 67.600" at bounding box center [440, 510] width 61 height 11
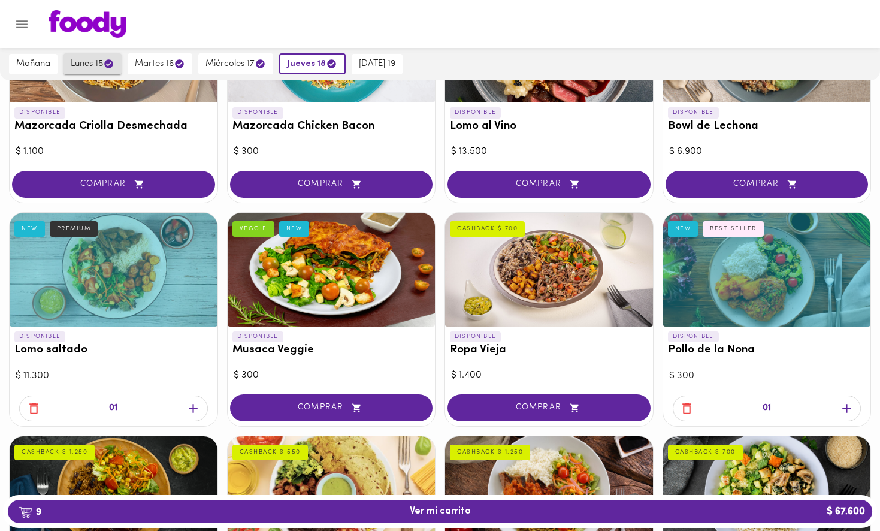
click at [85, 62] on span "lunes 15" at bounding box center [93, 63] width 44 height 11
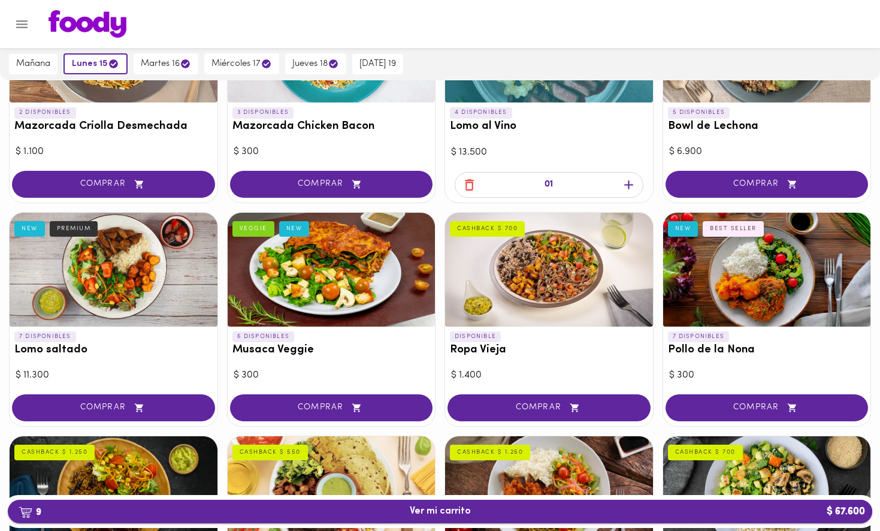
click at [441, 458] on span "9 Ver mi carrito $ 67.600" at bounding box center [440, 510] width 61 height 11
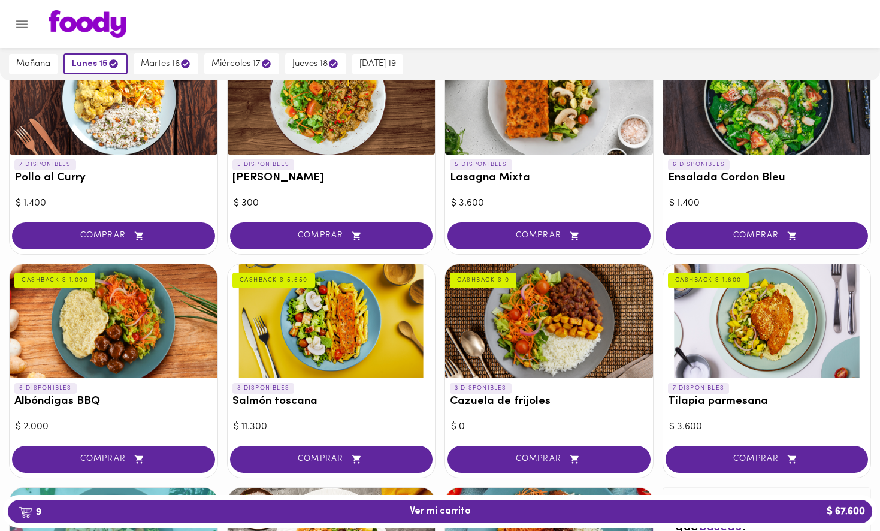
scroll to position [1034, 0]
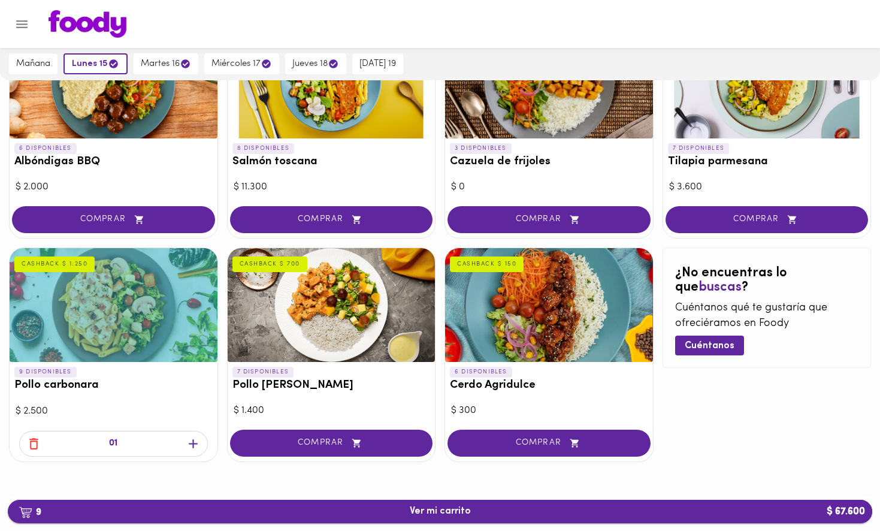
click at [438, 458] on span "9 Ver mi carrito $ 67.600" at bounding box center [440, 510] width 61 height 11
click at [31, 442] on icon "button" at bounding box center [33, 443] width 9 height 11
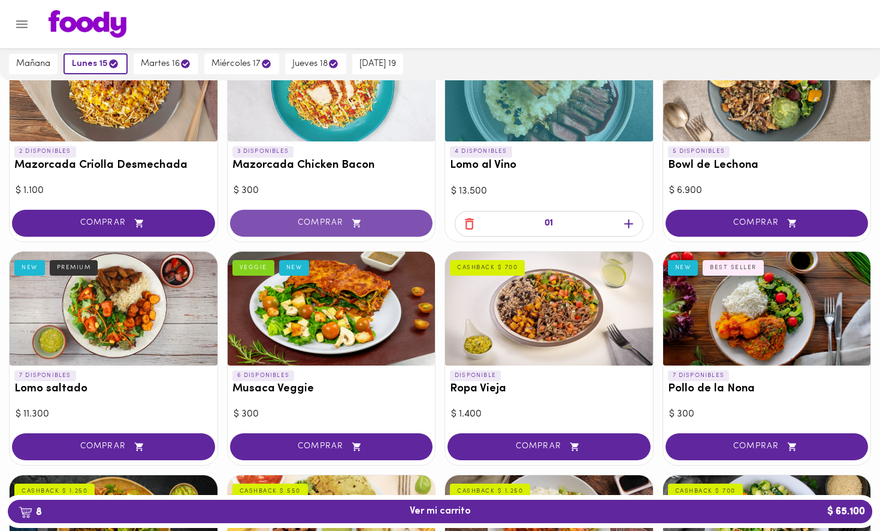
scroll to position [0, 0]
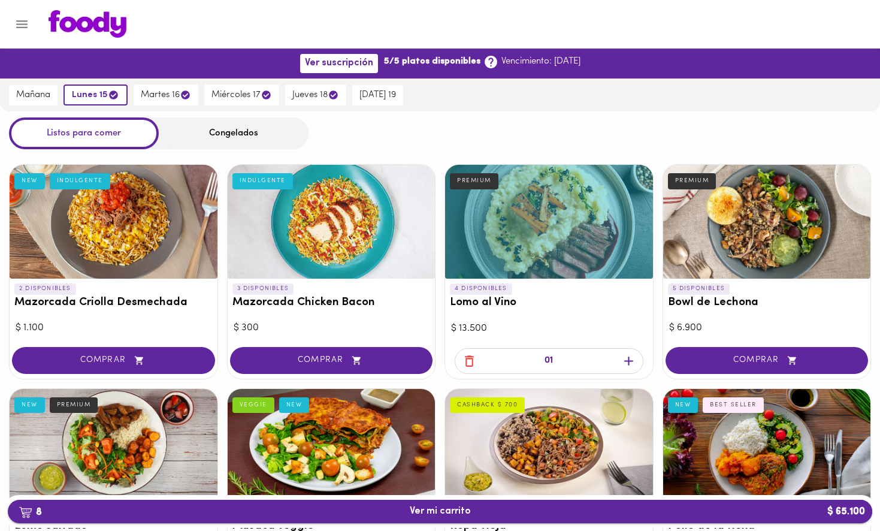
click at [450, 458] on span "8 Ver mi carrito $ 65.100" at bounding box center [440, 510] width 61 height 11
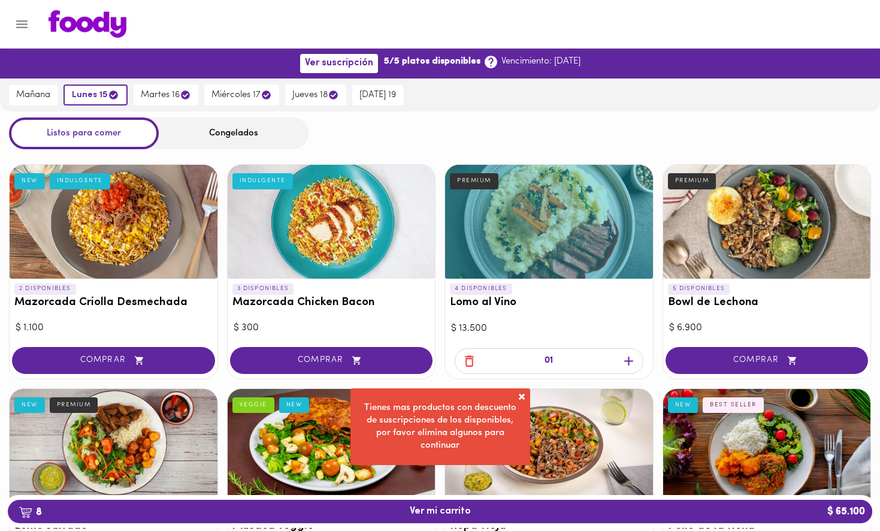
scroll to position [1, 0]
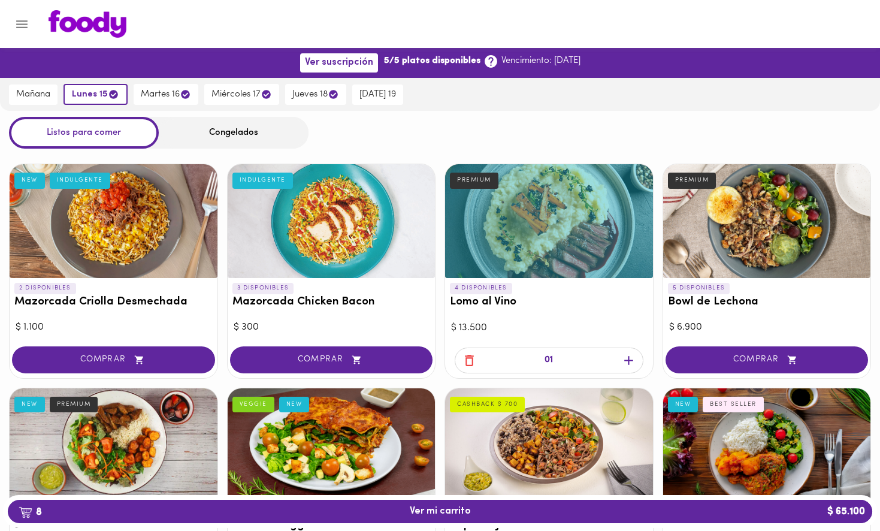
click at [448, 458] on div "8 Ver mi carrito $ 65.100" at bounding box center [440, 511] width 874 height 33
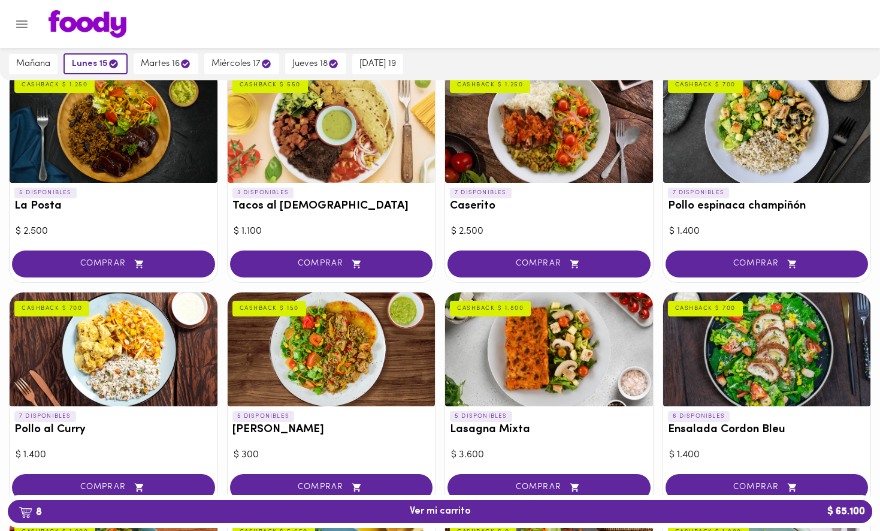
scroll to position [495, 0]
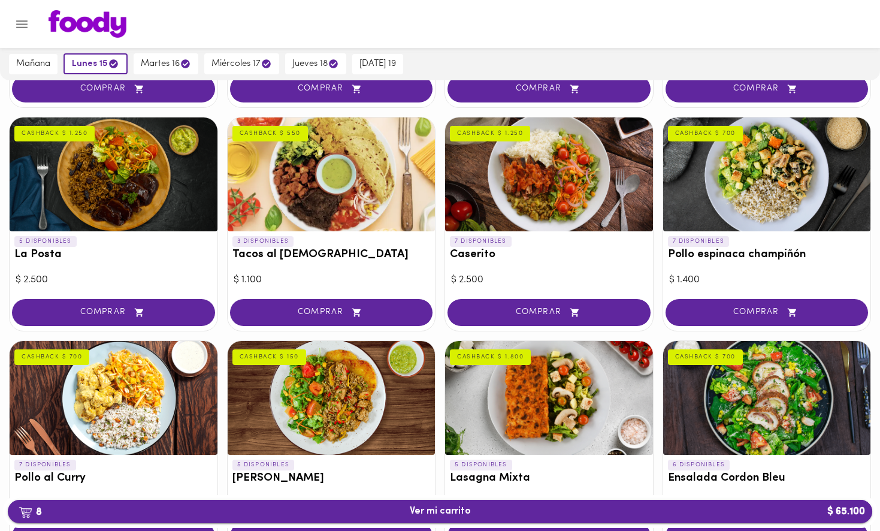
click at [458, 458] on button "8 Ver mi carrito $ 65.100" at bounding box center [440, 510] width 864 height 23
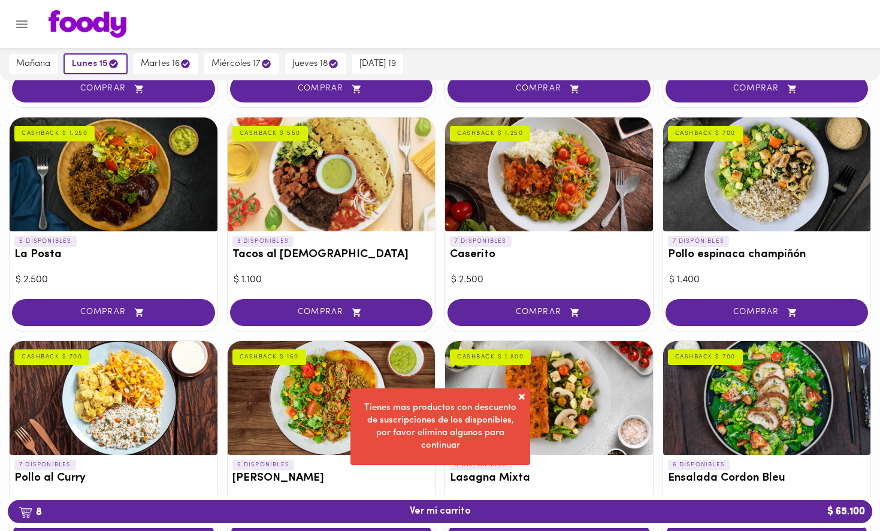
click at [486, 353] on div "CASHBACK $ 1.800" at bounding box center [490, 357] width 81 height 16
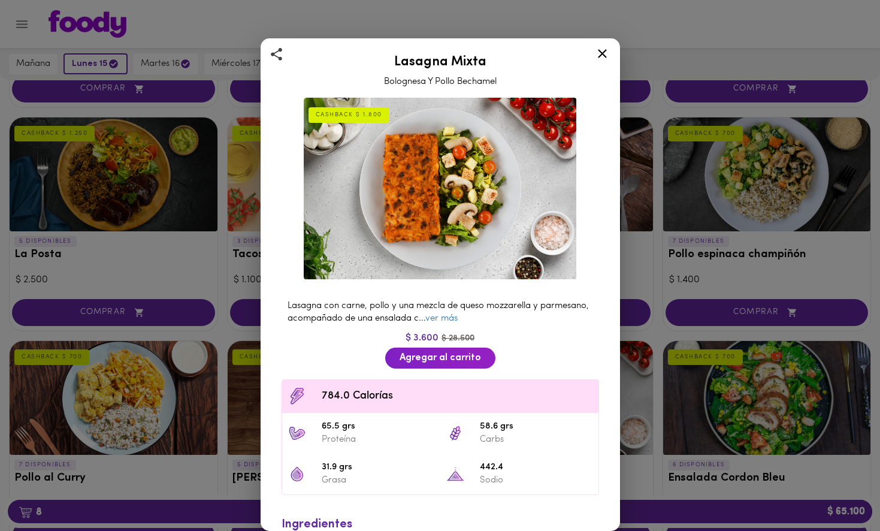
click at [608, 53] on icon at bounding box center [602, 53] width 15 height 15
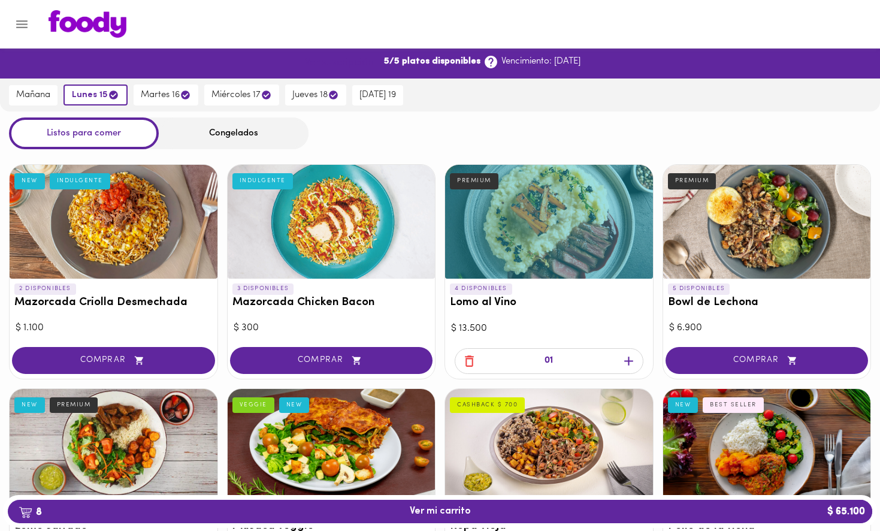
click at [340, 62] on span "Ver suscripción" at bounding box center [339, 62] width 68 height 11
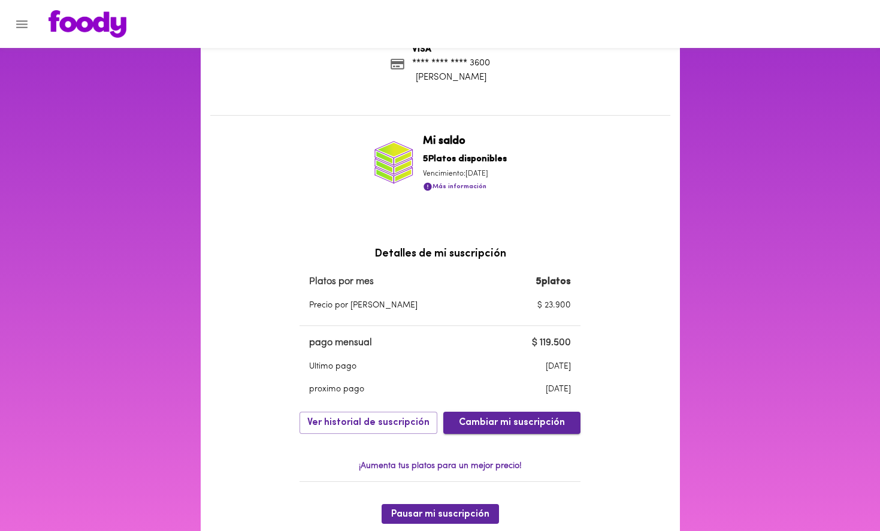
scroll to position [152, 0]
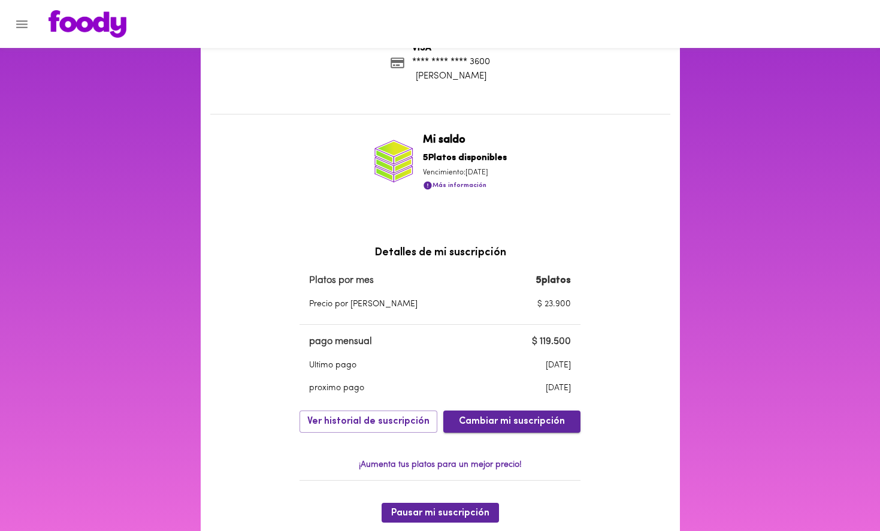
click at [488, 426] on span "Cambiar mi suscripción" at bounding box center [512, 421] width 106 height 11
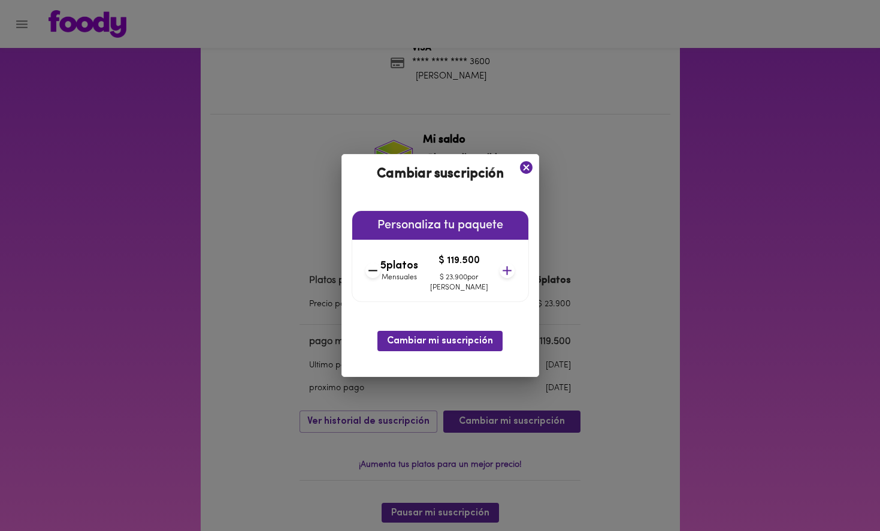
click at [499, 265] on icon at bounding box center [506, 270] width 15 height 15
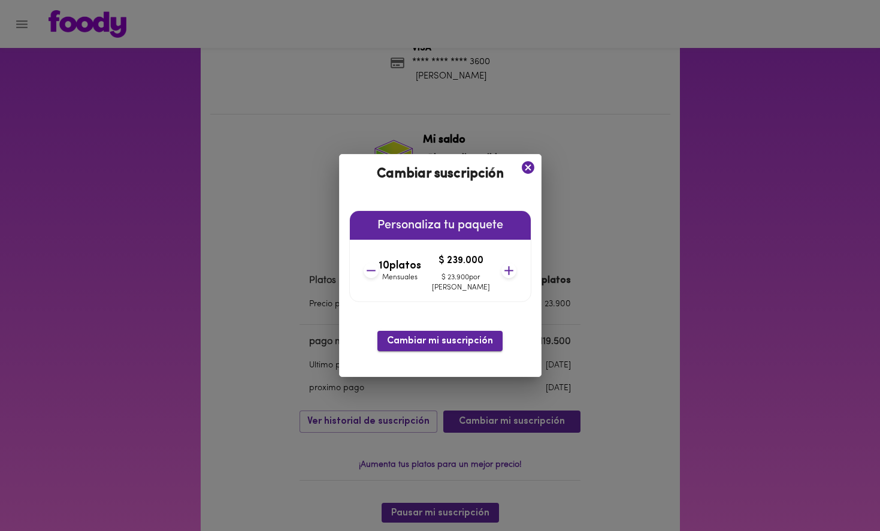
click at [437, 339] on span "Cambiar mi suscripción" at bounding box center [440, 340] width 106 height 11
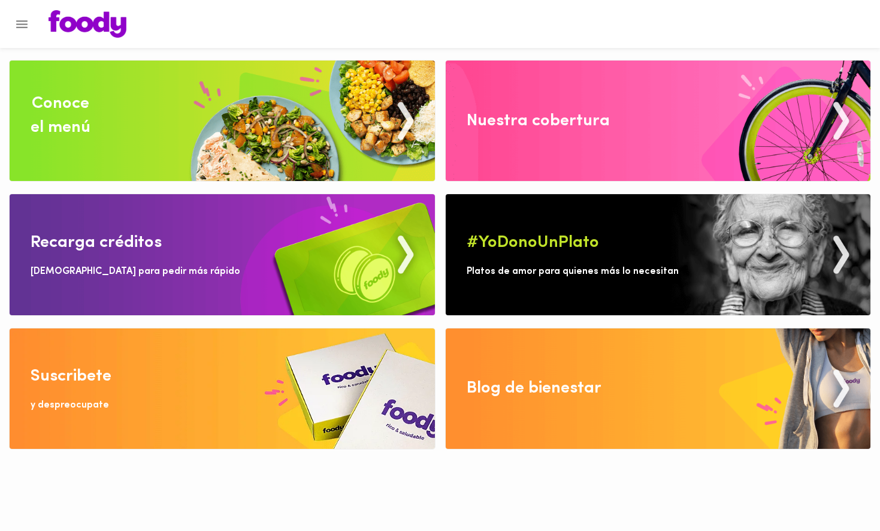
click at [62, 119] on div "Conoce el menú" at bounding box center [61, 116] width 60 height 48
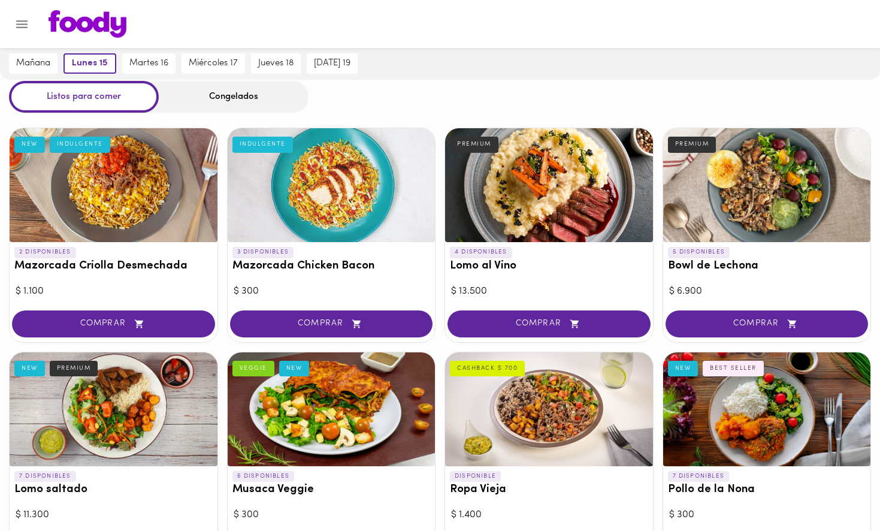
scroll to position [52, 0]
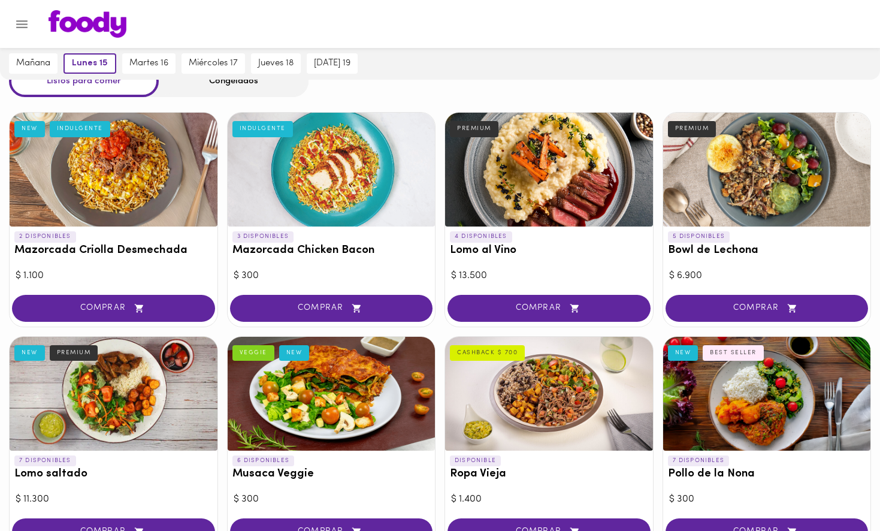
click at [525, 303] on span "COMPRAR" at bounding box center [548, 308] width 173 height 10
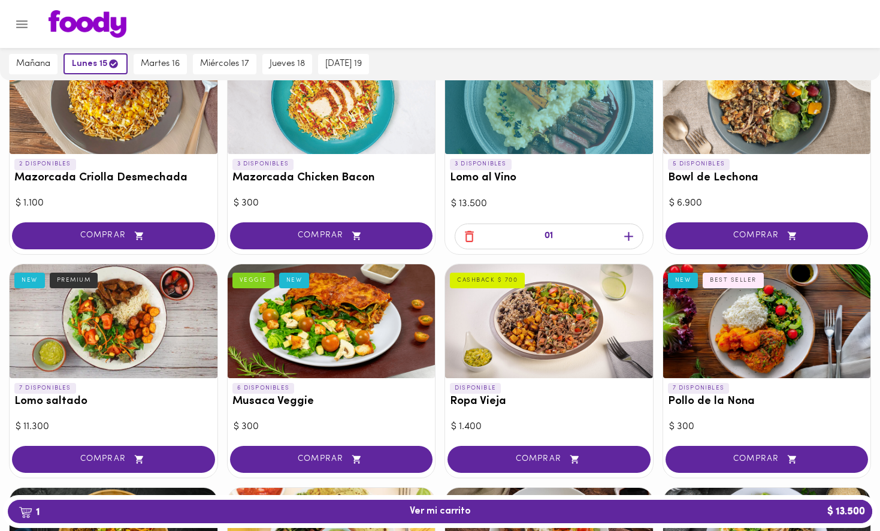
scroll to position [132, 0]
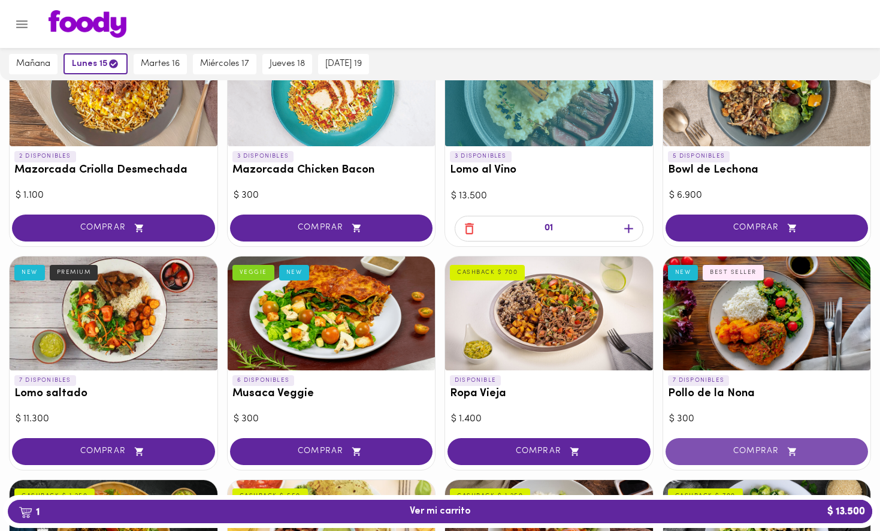
click at [745, 445] on button "COMPRAR" at bounding box center [766, 451] width 203 height 27
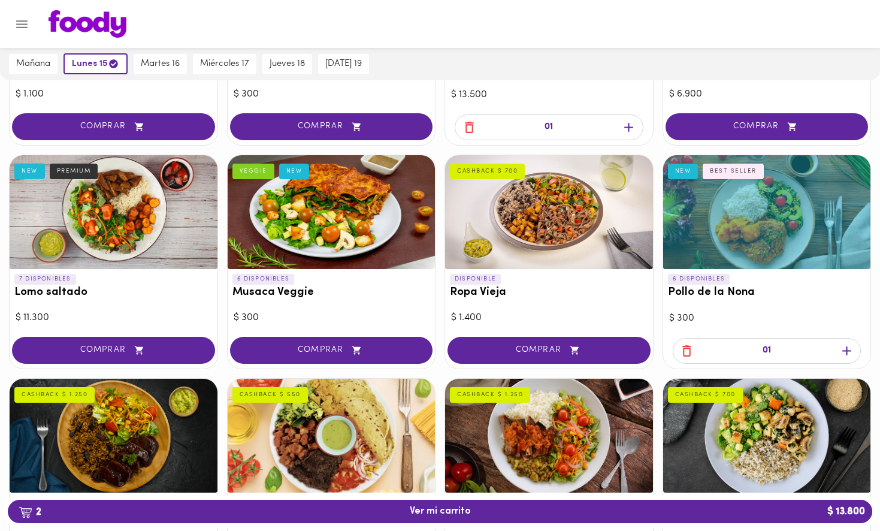
scroll to position [249, 0]
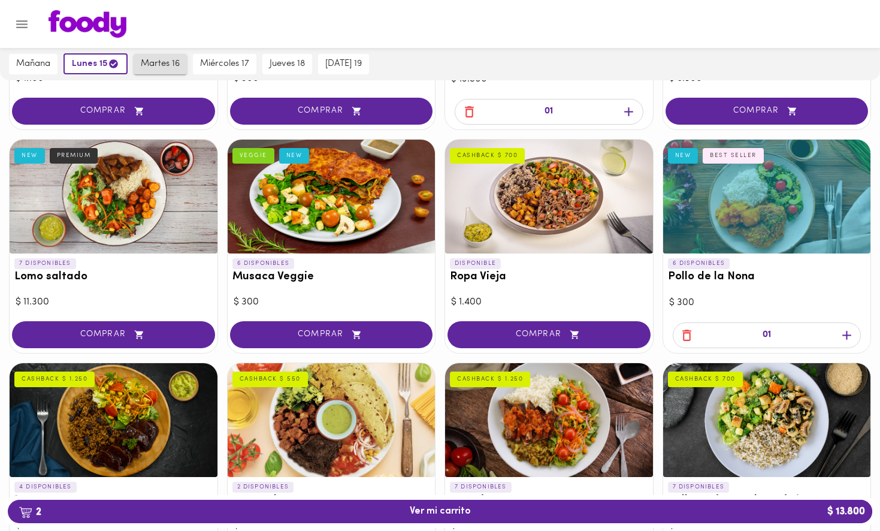
click at [168, 59] on span "martes 16" at bounding box center [160, 64] width 39 height 11
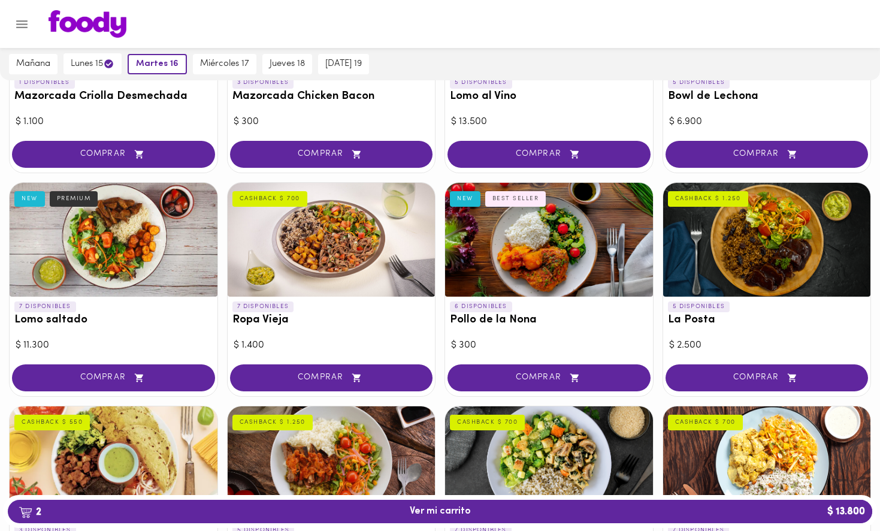
scroll to position [207, 0]
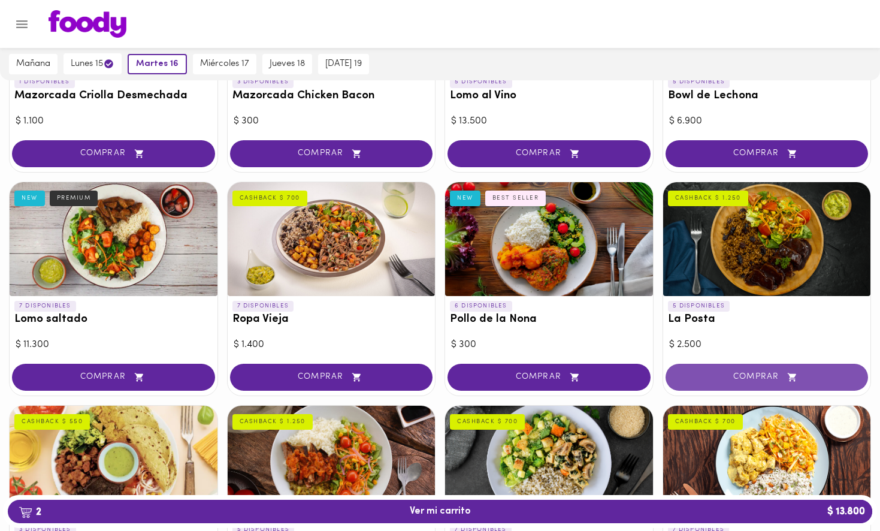
click at [758, 375] on span "COMPRAR" at bounding box center [766, 377] width 173 height 10
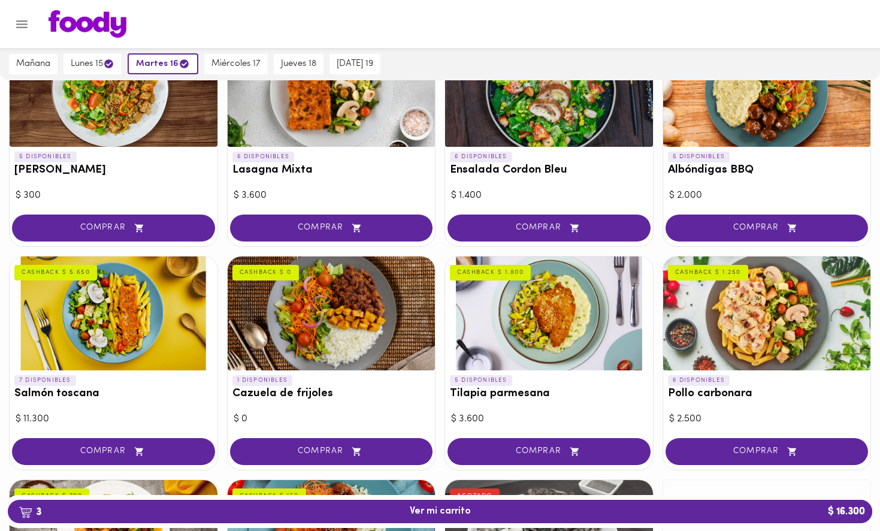
scroll to position [812, 0]
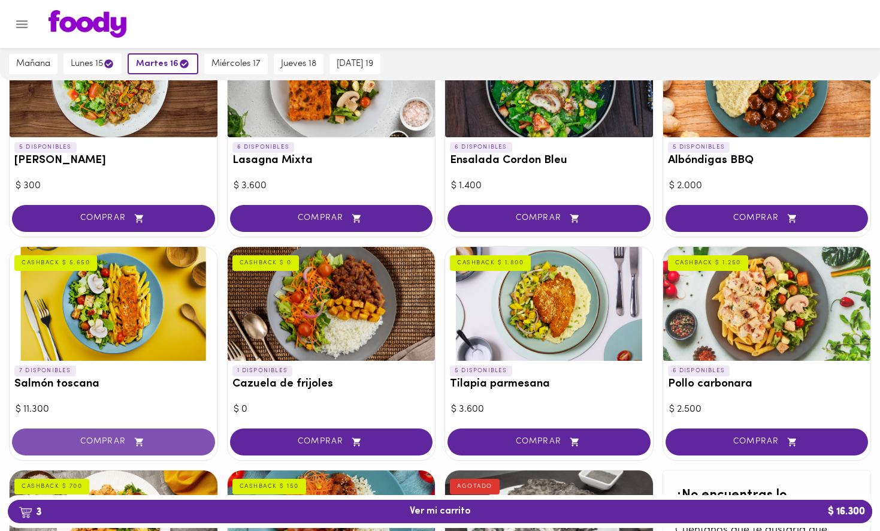
click at [123, 441] on span "COMPRAR" at bounding box center [113, 442] width 173 height 10
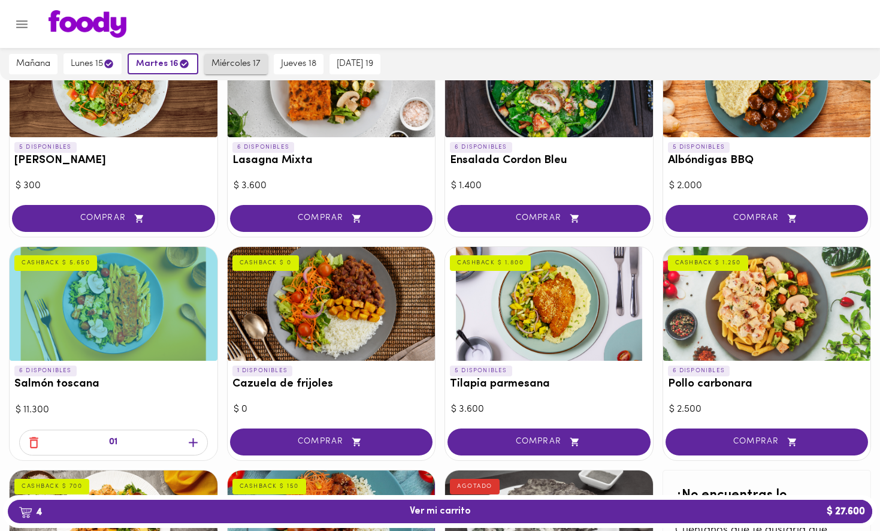
click at [233, 62] on span "miércoles 17" at bounding box center [235, 64] width 49 height 11
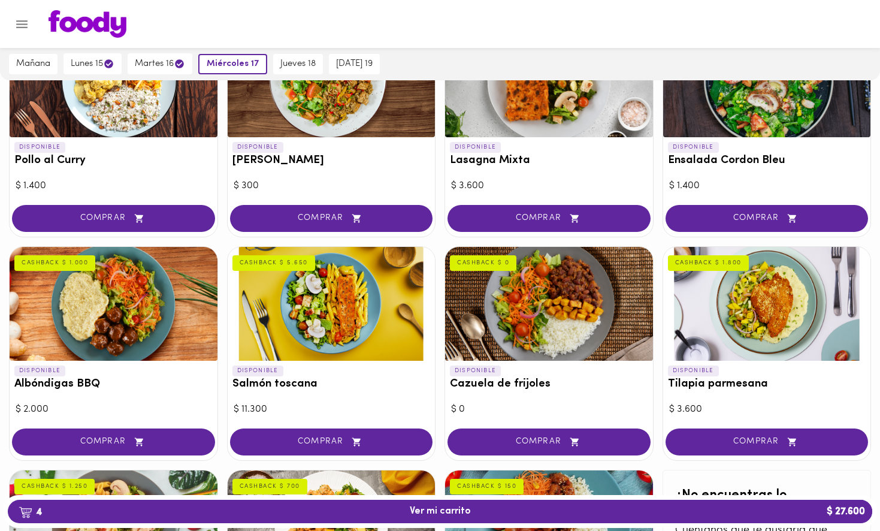
scroll to position [0, 0]
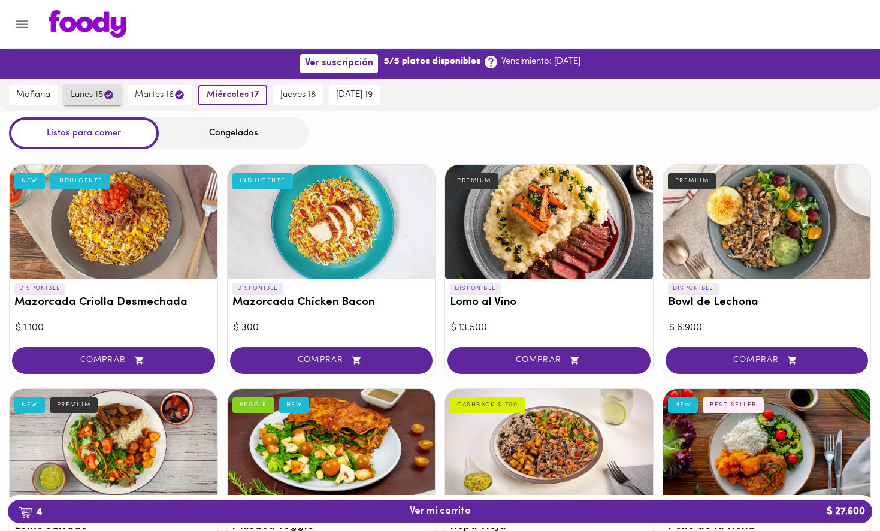
click at [87, 90] on span "lunes 15" at bounding box center [93, 94] width 44 height 11
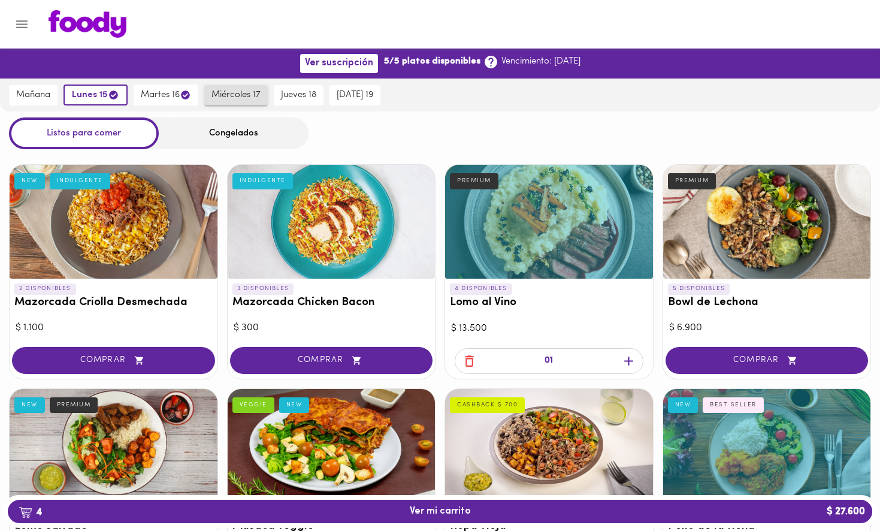
click at [232, 91] on span "miércoles 17" at bounding box center [235, 95] width 49 height 11
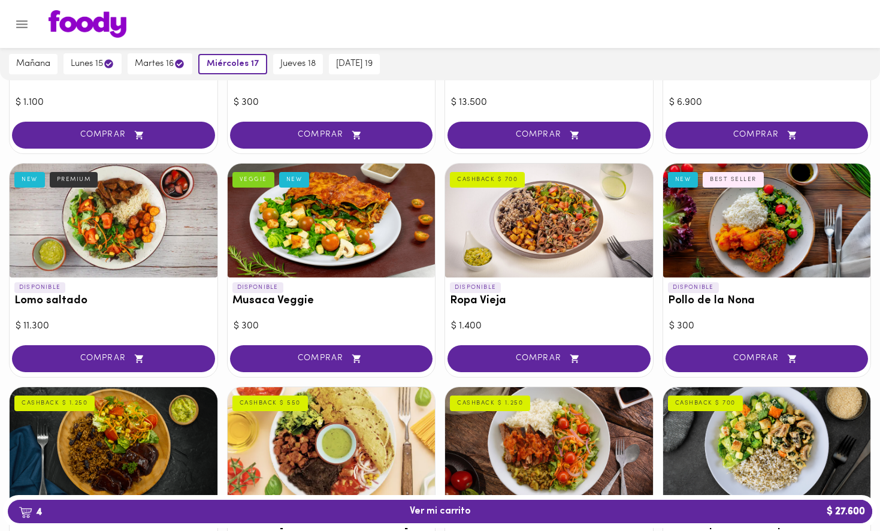
scroll to position [229, 0]
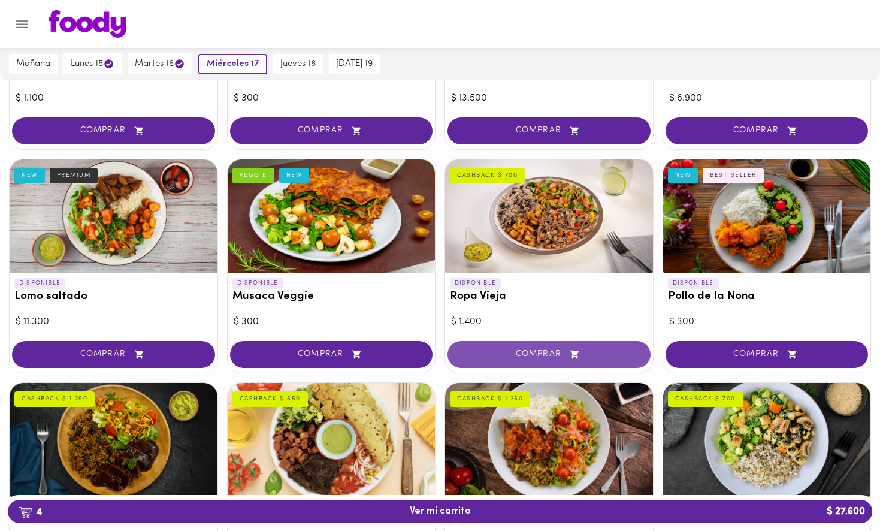
click at [541, 349] on span "COMPRAR" at bounding box center [548, 354] width 173 height 10
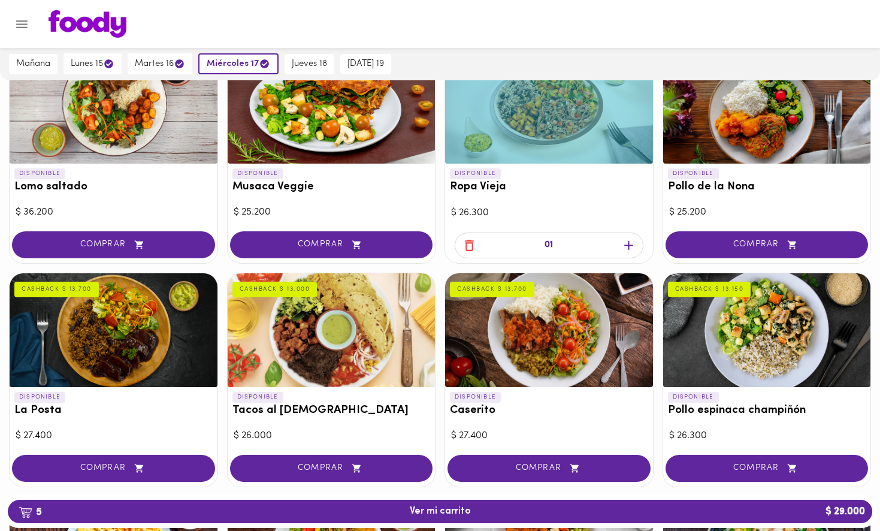
scroll to position [341, 0]
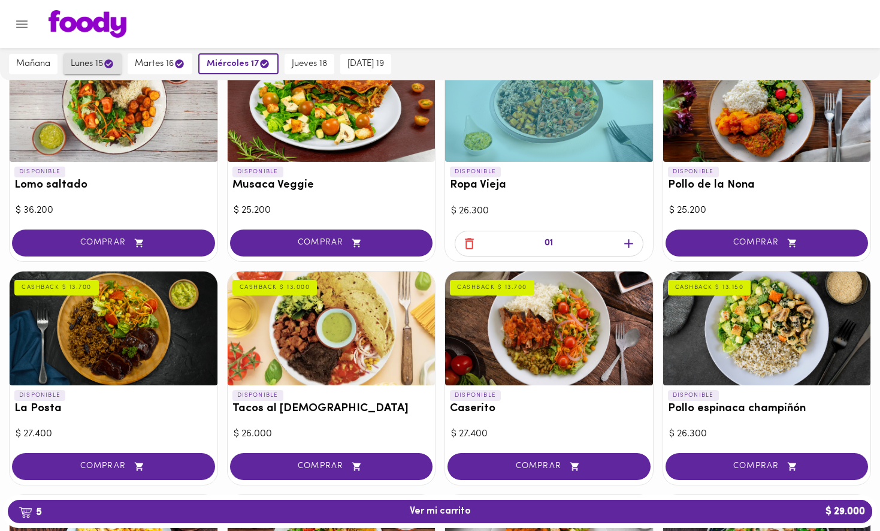
click at [84, 58] on span "lunes 15" at bounding box center [93, 63] width 44 height 11
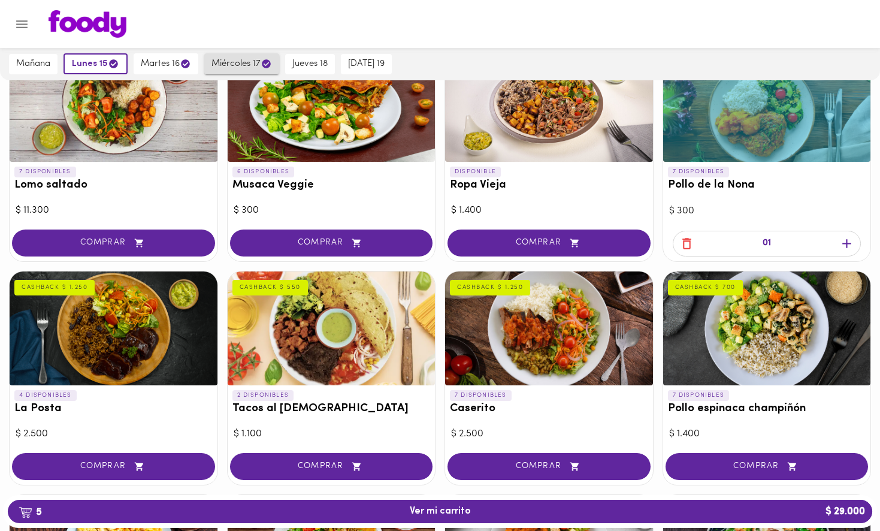
click at [228, 66] on span "miércoles 17" at bounding box center [241, 63] width 60 height 11
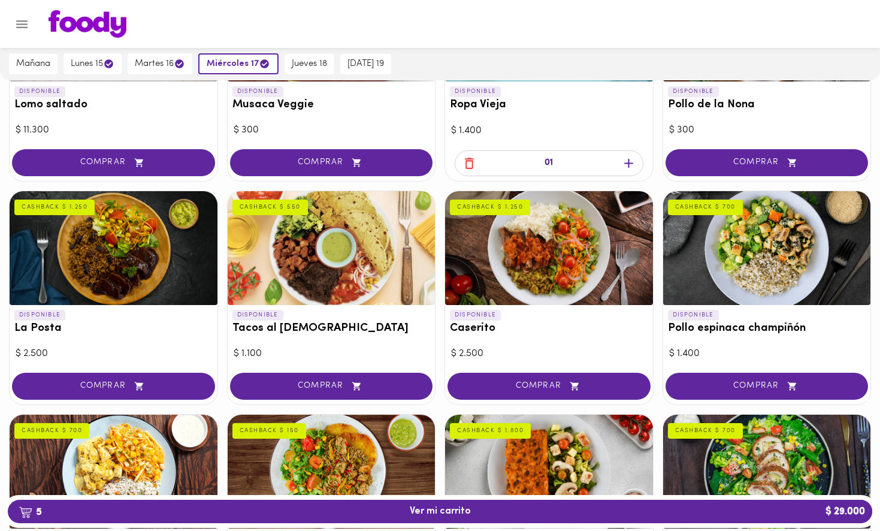
scroll to position [422, 0]
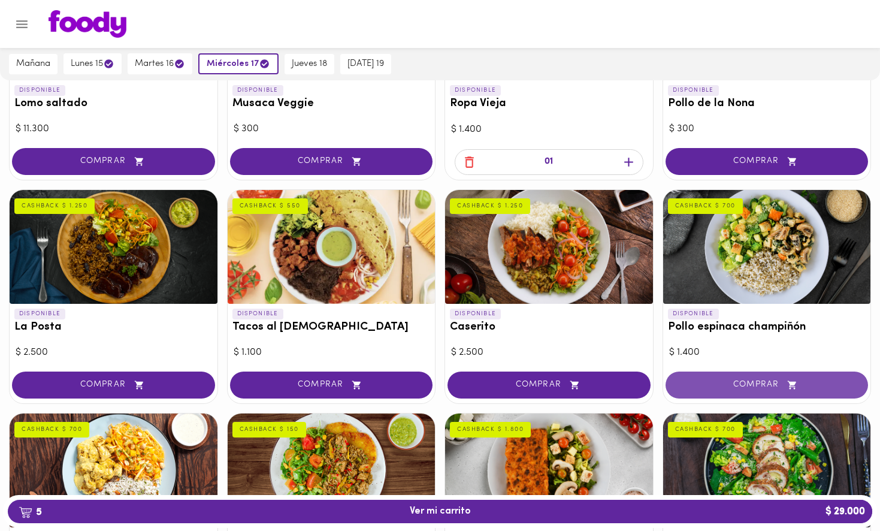
click at [742, 380] on span "COMPRAR" at bounding box center [766, 385] width 173 height 10
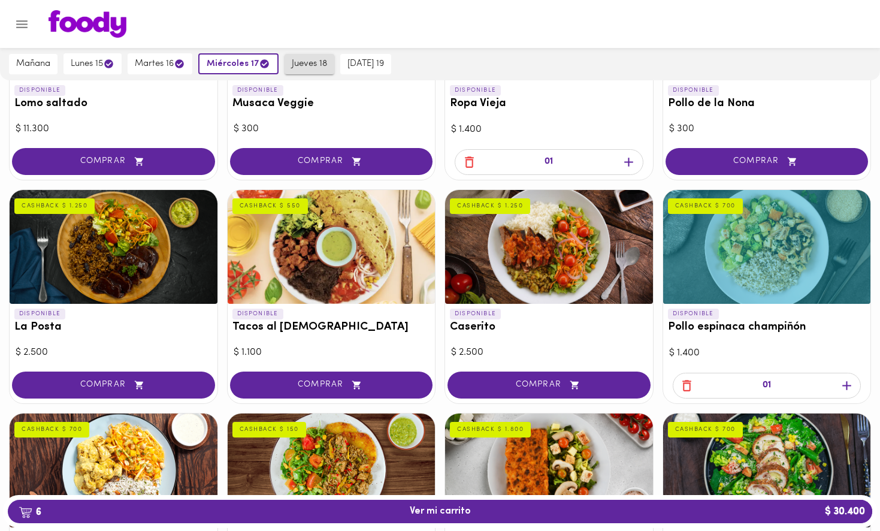
click at [301, 68] on span "jueves 18" at bounding box center [309, 64] width 35 height 11
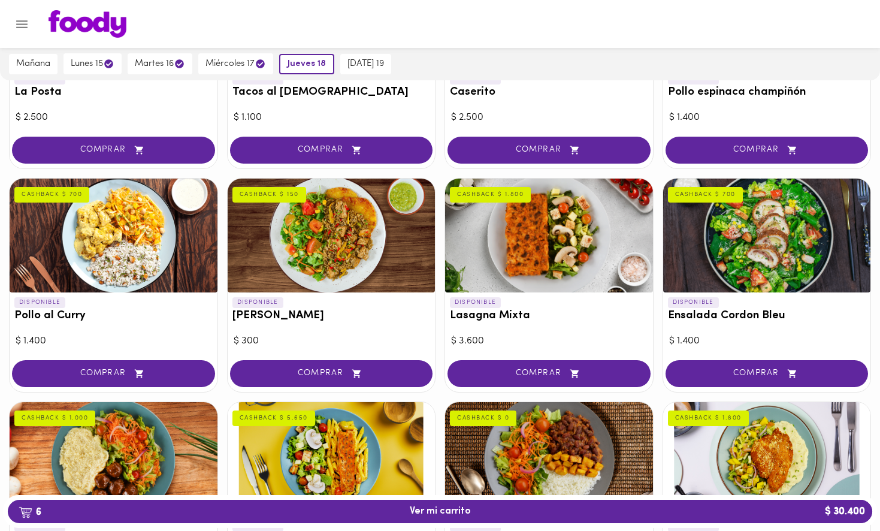
scroll to position [659, 0]
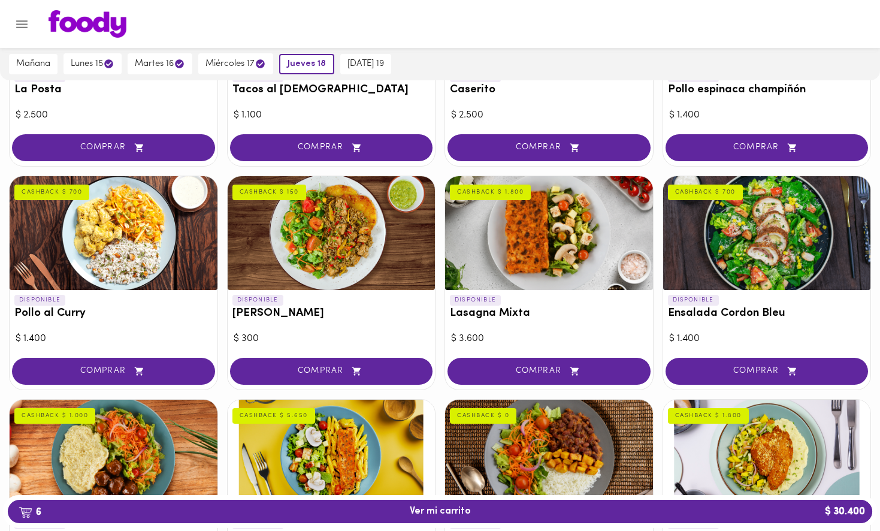
drag, startPoint x: 119, startPoint y: 372, endPoint x: 282, endPoint y: 350, distance: 165.0
click at [119, 372] on span "COMPRAR" at bounding box center [113, 371] width 173 height 10
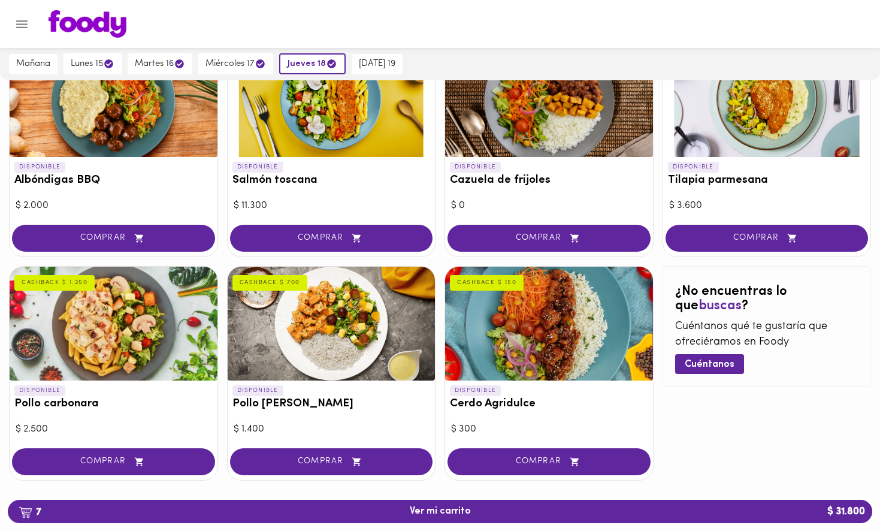
scroll to position [1034, 0]
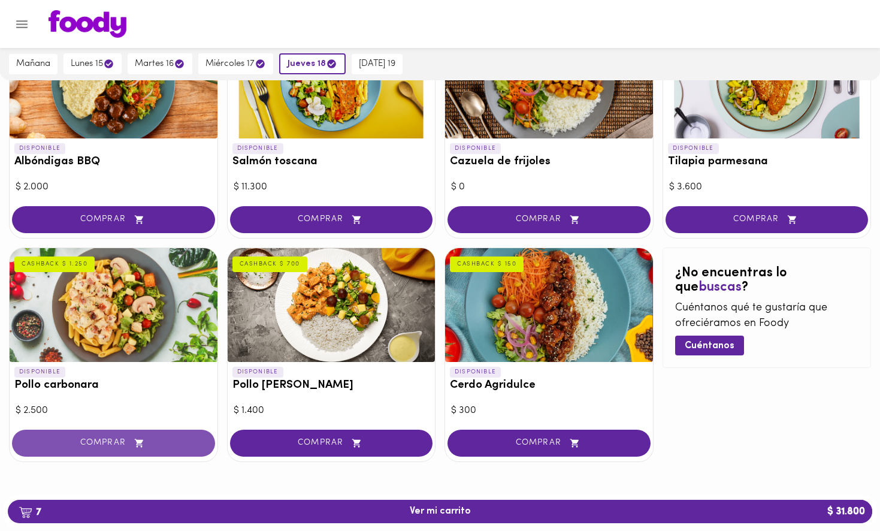
click at [120, 446] on span "COMPRAR" at bounding box center [113, 443] width 173 height 10
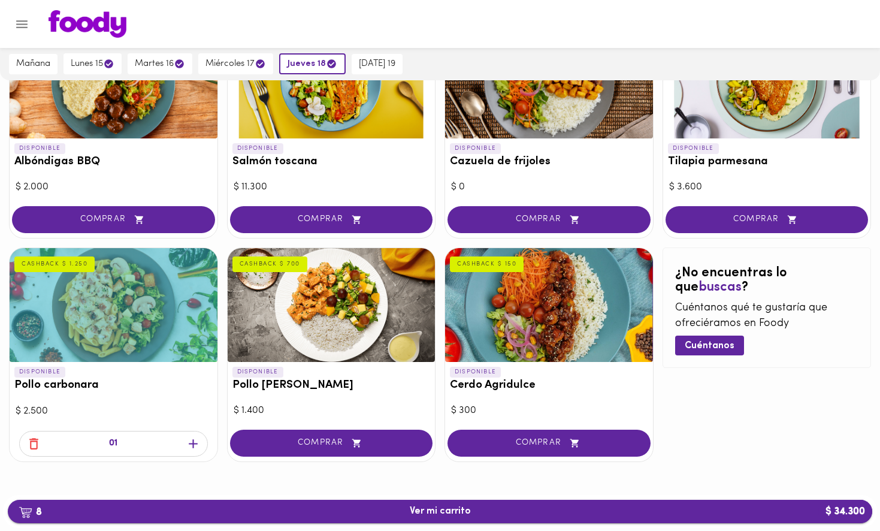
click at [444, 458] on span "8 Ver mi carrito $ 34.300" at bounding box center [440, 510] width 61 height 11
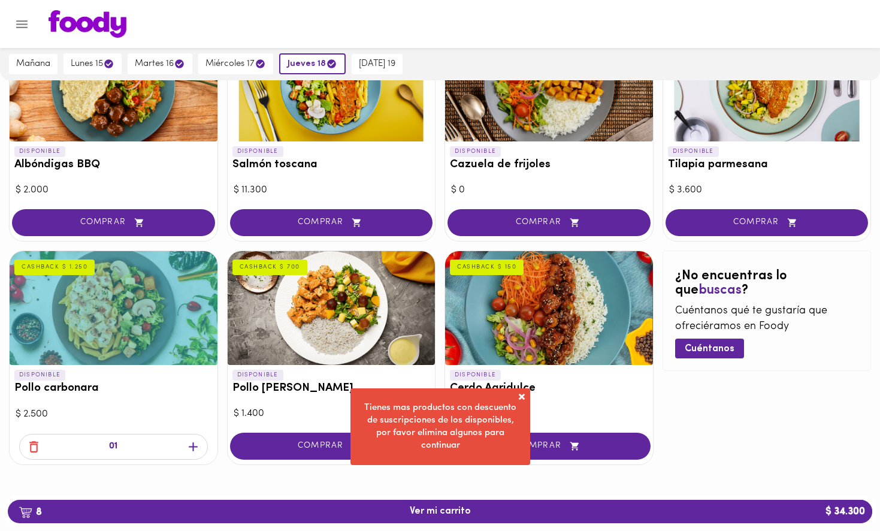
scroll to position [1028, 0]
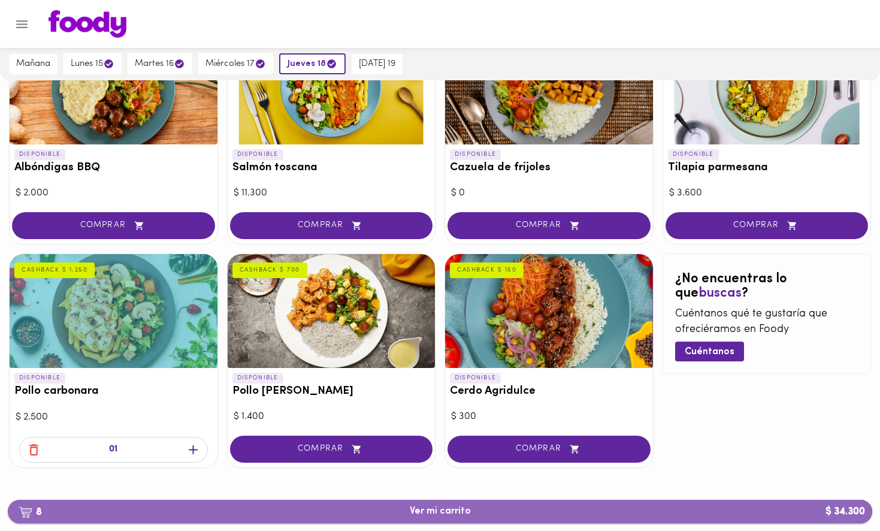
click at [469, 458] on span "8 Ver mi carrito $ 34.300" at bounding box center [440, 510] width 61 height 11
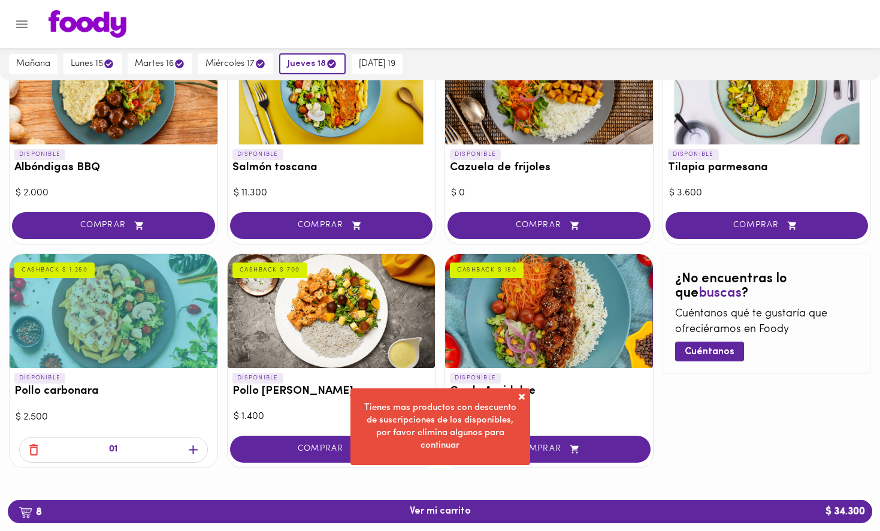
drag, startPoint x: 507, startPoint y: 293, endPoint x: 651, endPoint y: 428, distance: 197.4
click at [507, 295] on div at bounding box center [549, 311] width 208 height 114
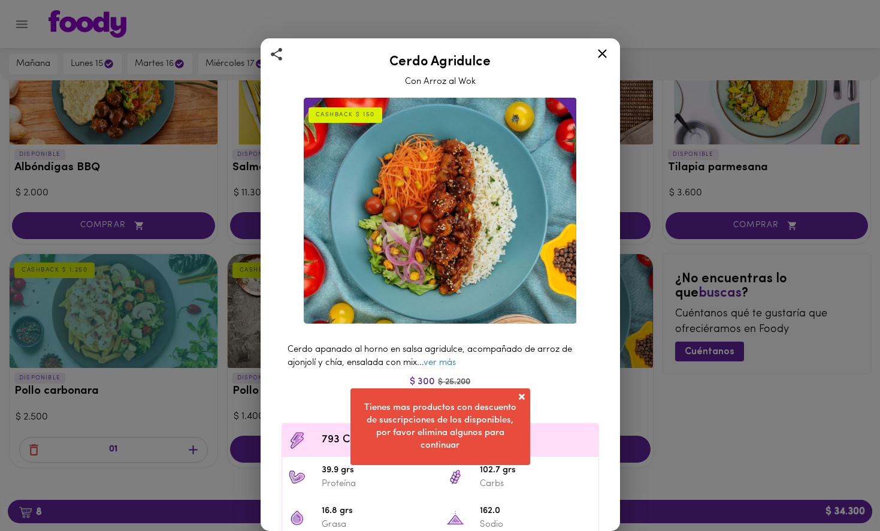
click at [611, 46] on div at bounding box center [601, 55] width 29 height 29
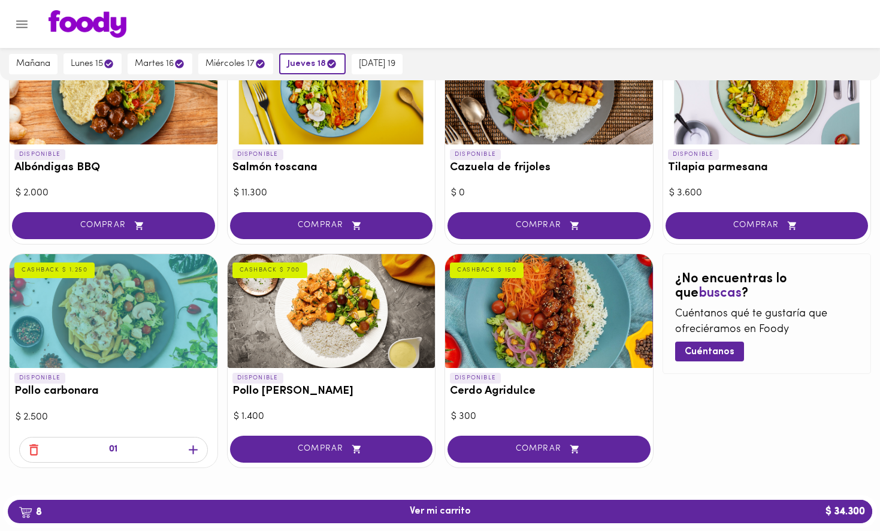
scroll to position [1031, 0]
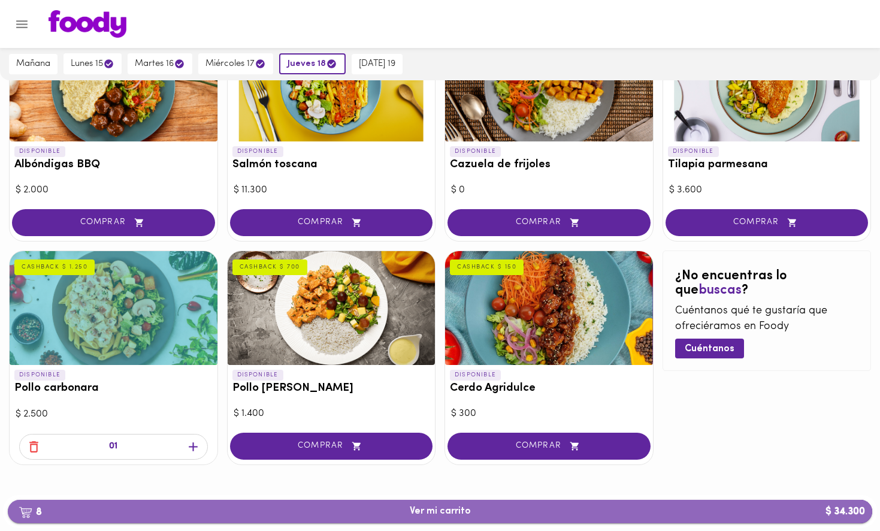
click at [438, 458] on span "8 Ver mi carrito $ 34.300" at bounding box center [440, 510] width 61 height 11
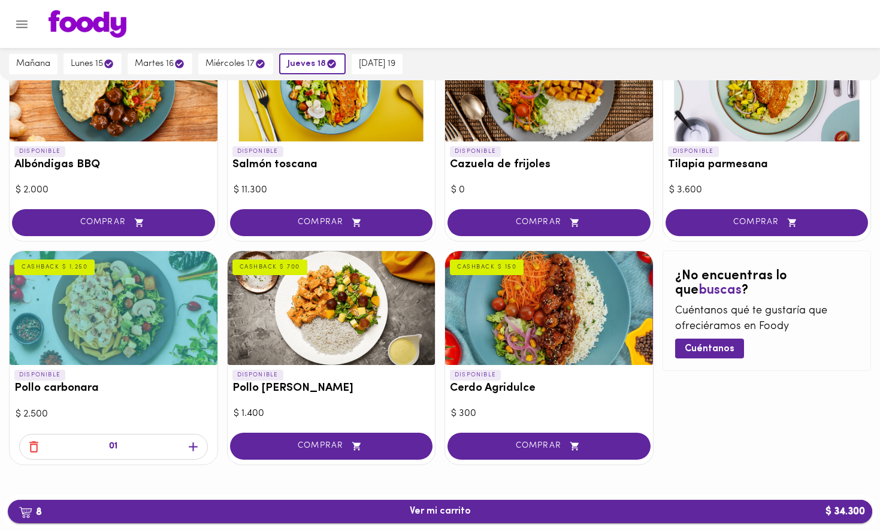
click at [38, 458] on b "8" at bounding box center [30, 512] width 38 height 16
click at [40, 447] on icon "button" at bounding box center [33, 446] width 15 height 15
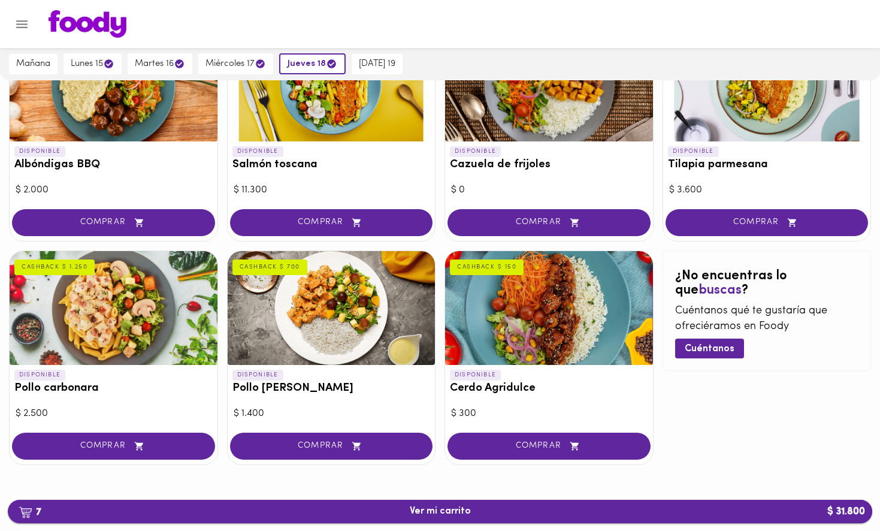
click at [437, 458] on span "7 Ver mi carrito $ 31.800" at bounding box center [440, 510] width 61 height 11
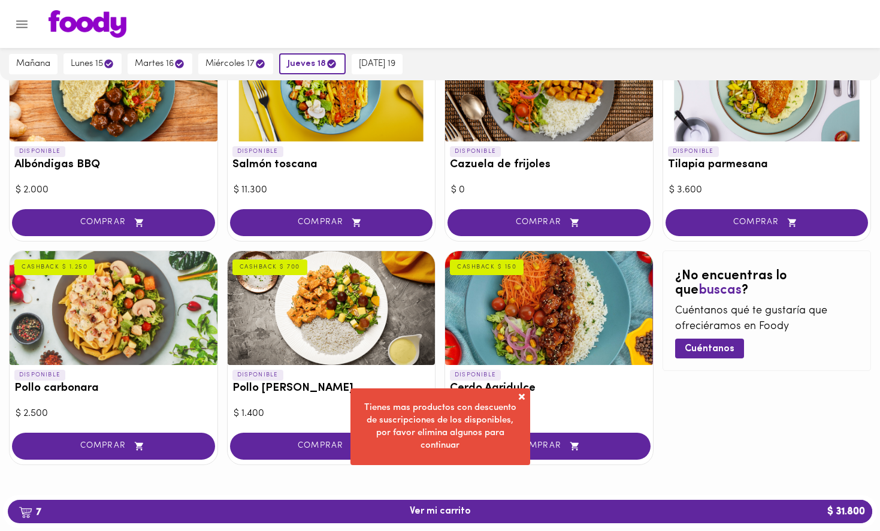
click at [524, 396] on span at bounding box center [522, 396] width 12 height 12
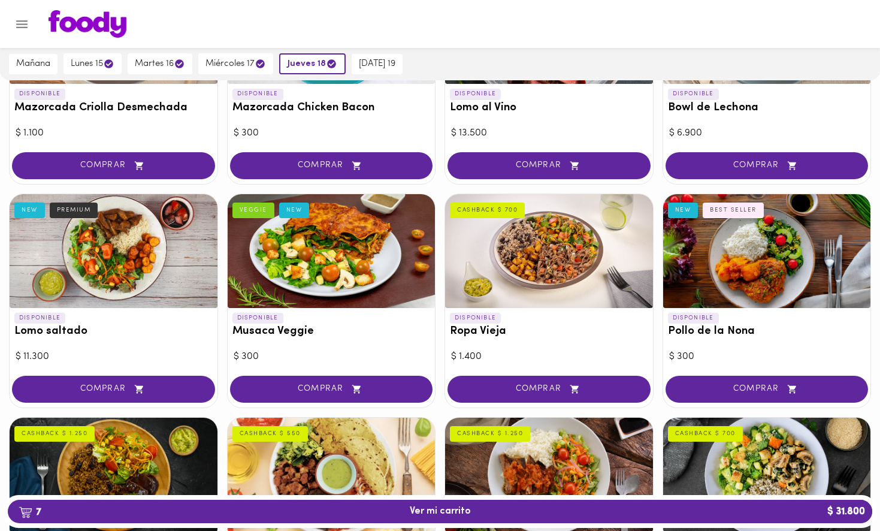
scroll to position [201, 0]
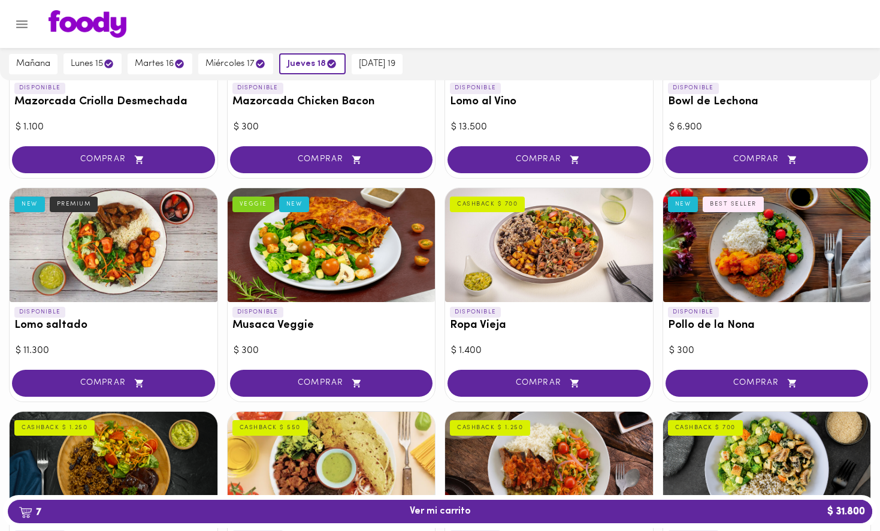
click at [21, 27] on icon "Menu" at bounding box center [21, 24] width 11 height 8
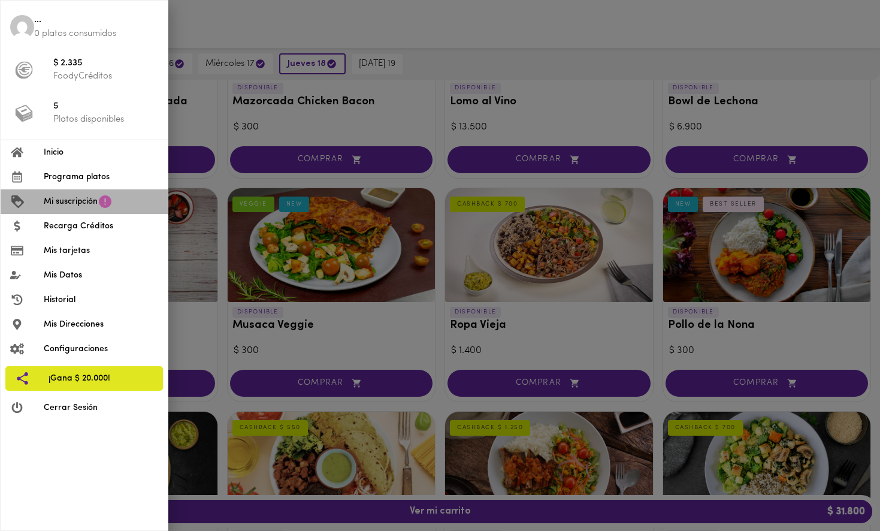
click at [54, 198] on span "Mi suscripción" at bounding box center [71, 201] width 54 height 13
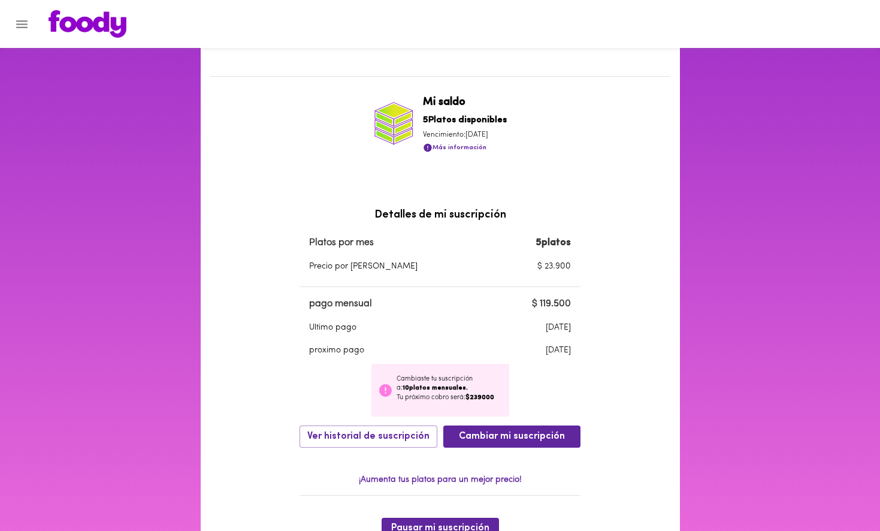
scroll to position [218, 0]
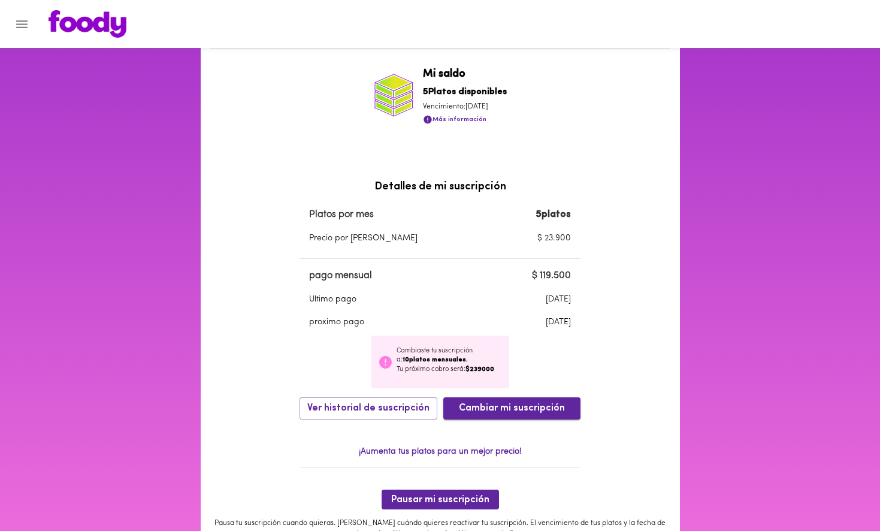
click at [472, 402] on span "Cambiar mi suscripción" at bounding box center [512, 407] width 106 height 11
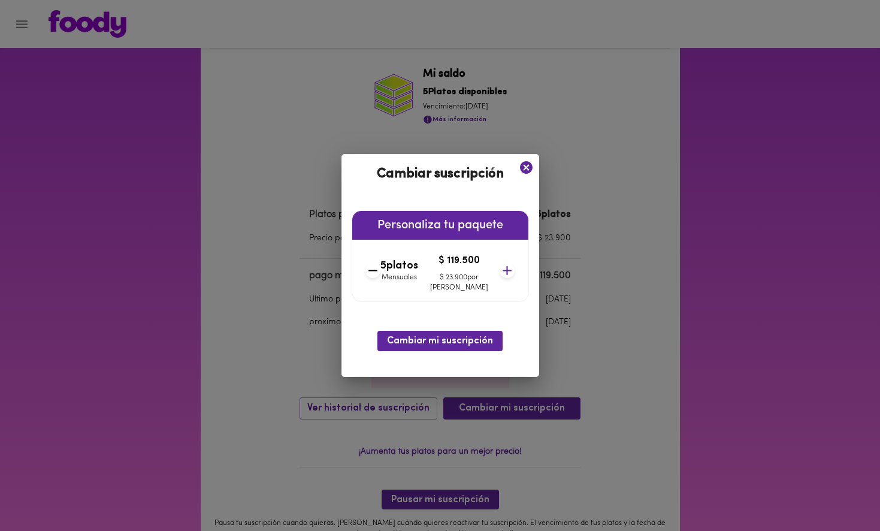
click at [502, 271] on icon at bounding box center [506, 270] width 9 height 9
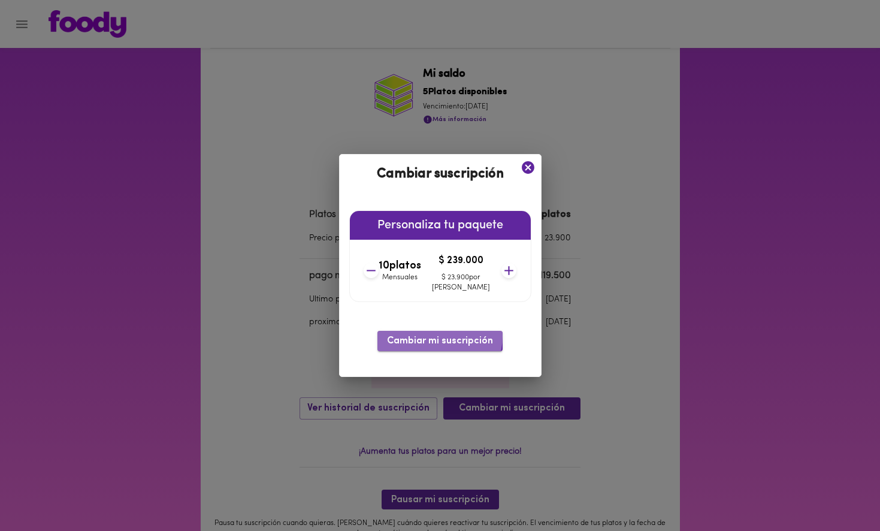
click at [439, 336] on span "Cambiar mi suscripción" at bounding box center [440, 340] width 106 height 11
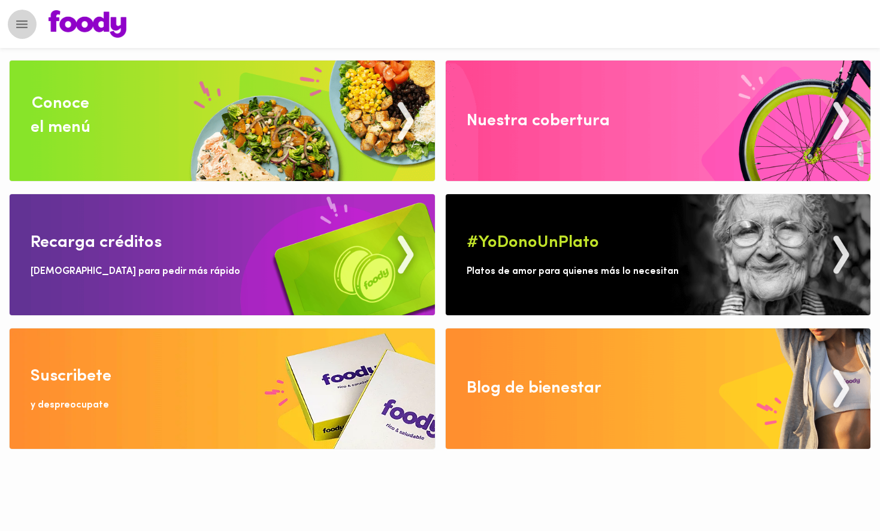
click at [24, 23] on icon "Menu" at bounding box center [21, 24] width 15 height 15
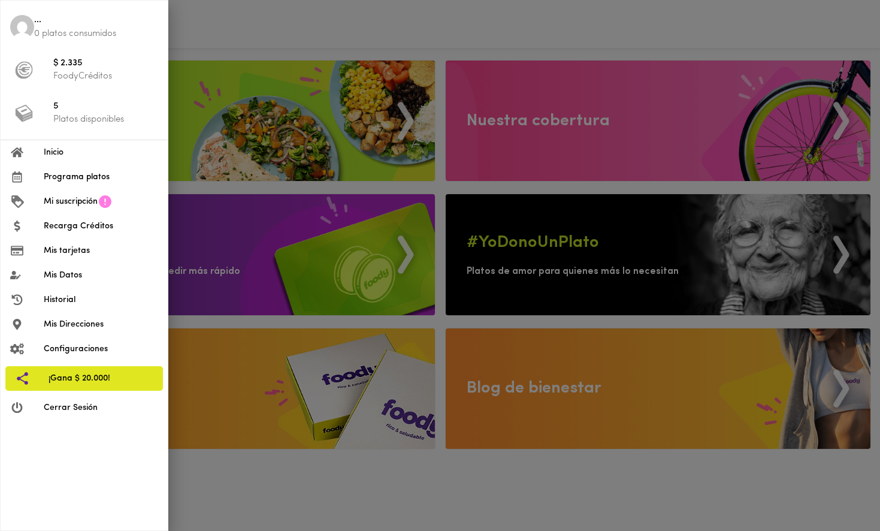
click at [75, 204] on span "Mi suscripción" at bounding box center [71, 201] width 54 height 13
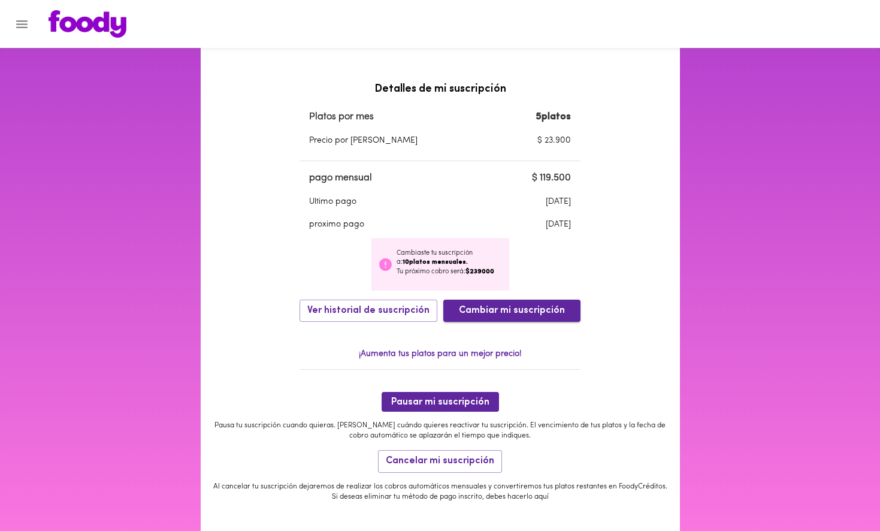
scroll to position [322, 0]
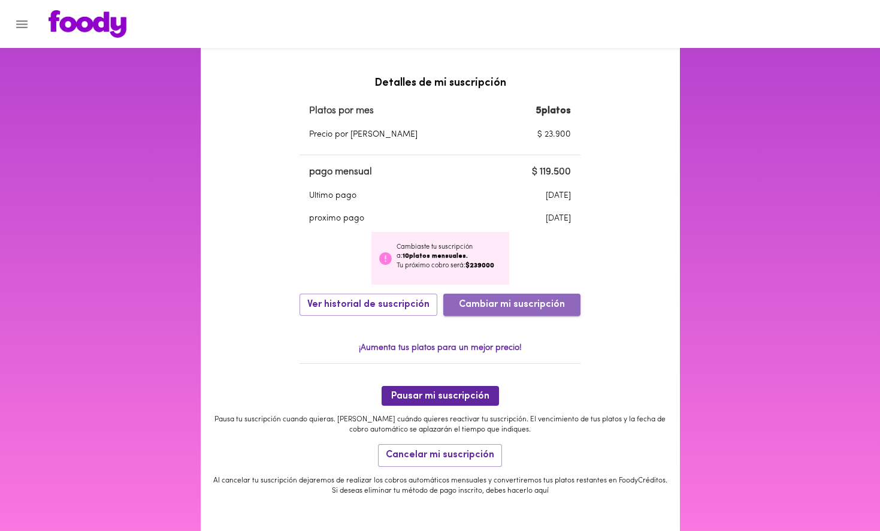
click at [523, 305] on span "Cambiar mi suscripción" at bounding box center [512, 304] width 106 height 11
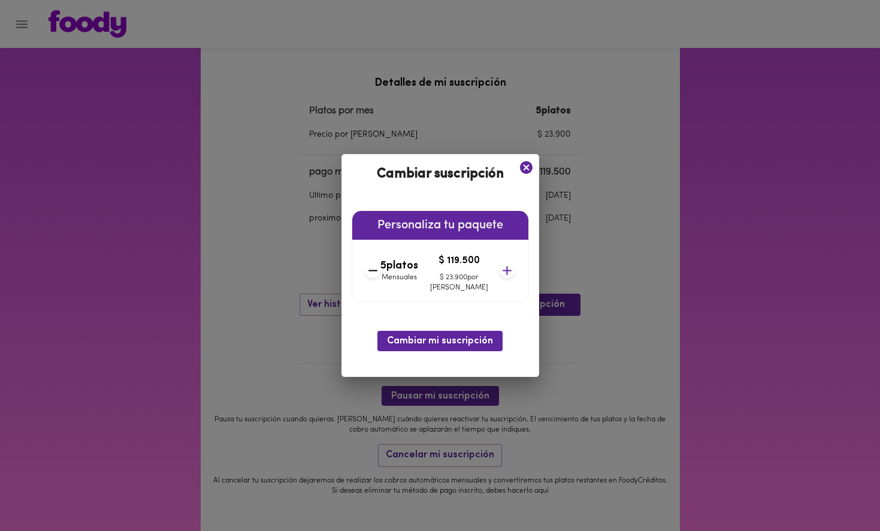
click at [499, 271] on icon at bounding box center [506, 270] width 15 height 15
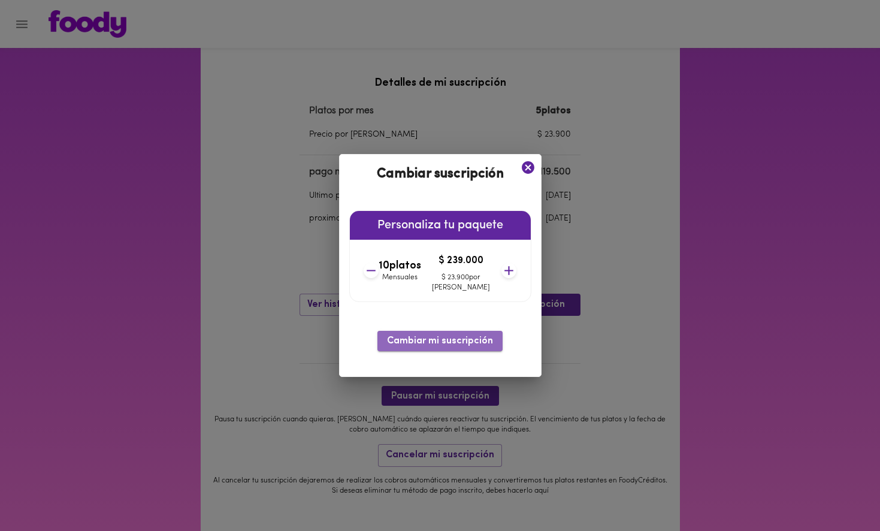
click at [462, 335] on span "Cambiar mi suscripción" at bounding box center [440, 340] width 106 height 11
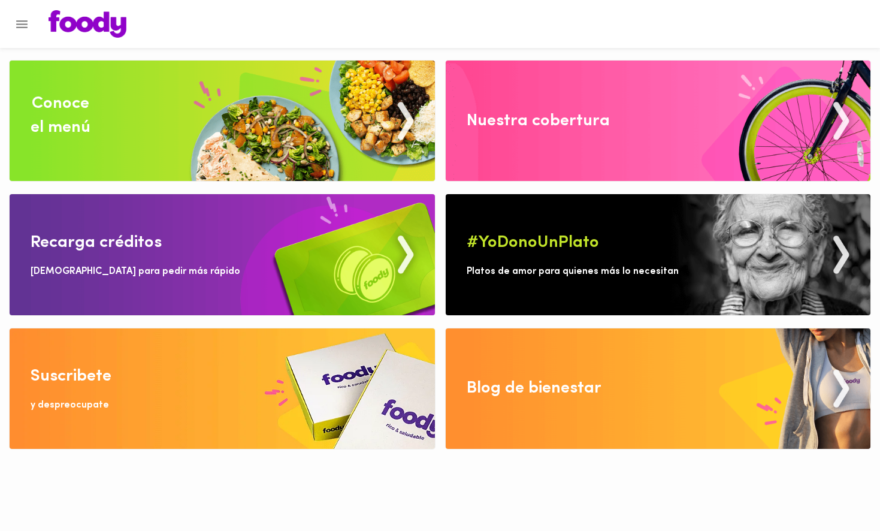
click at [92, 262] on img at bounding box center [222, 254] width 425 height 120
click at [104, 367] on div "Suscribete" at bounding box center [71, 376] width 81 height 24
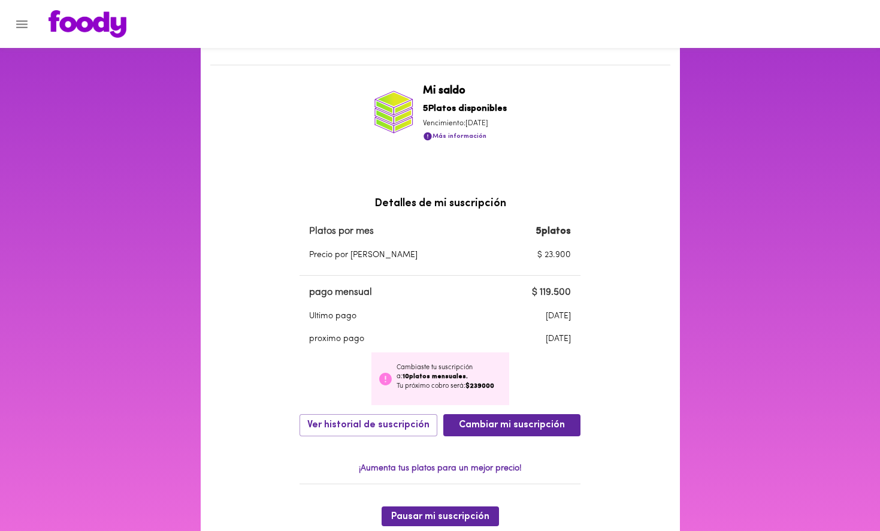
scroll to position [205, 0]
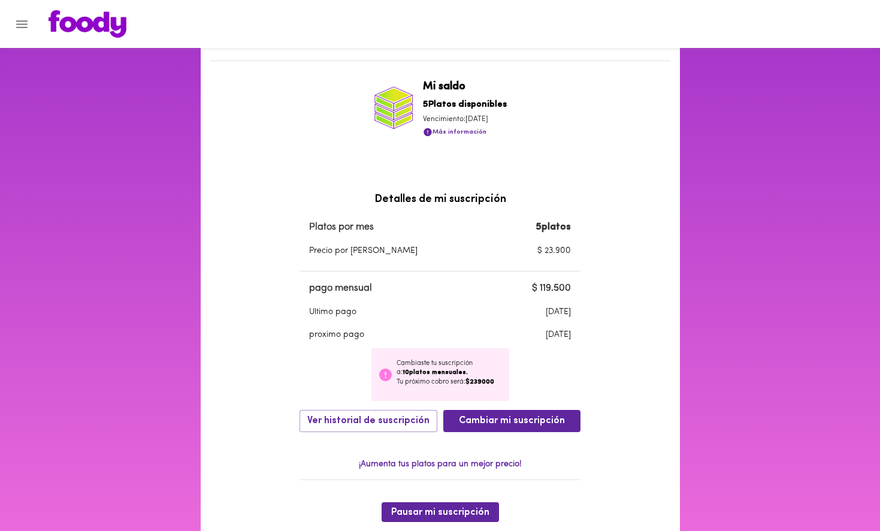
click at [538, 379] on div "Detalles de mi suscripción Platos por mes 5 platos Precio por plato $ 23.900 pa…" at bounding box center [440, 337] width 300 height 298
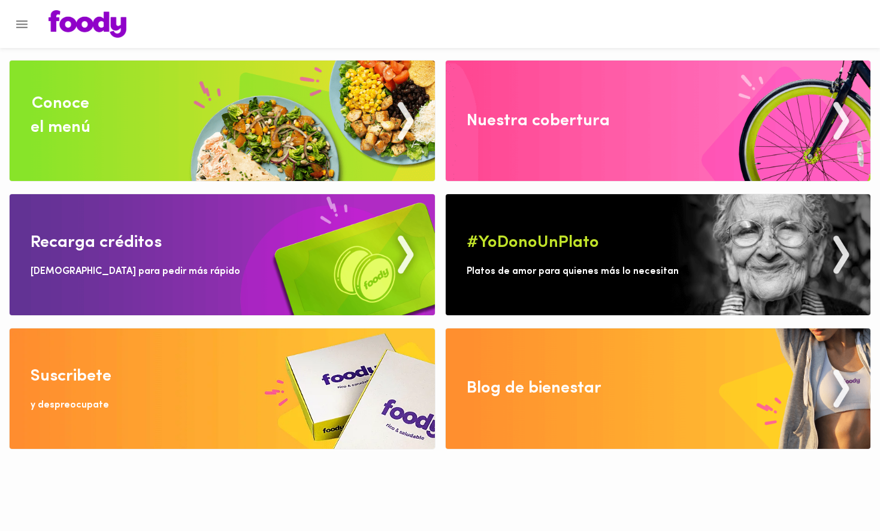
click at [101, 129] on img at bounding box center [222, 120] width 425 height 120
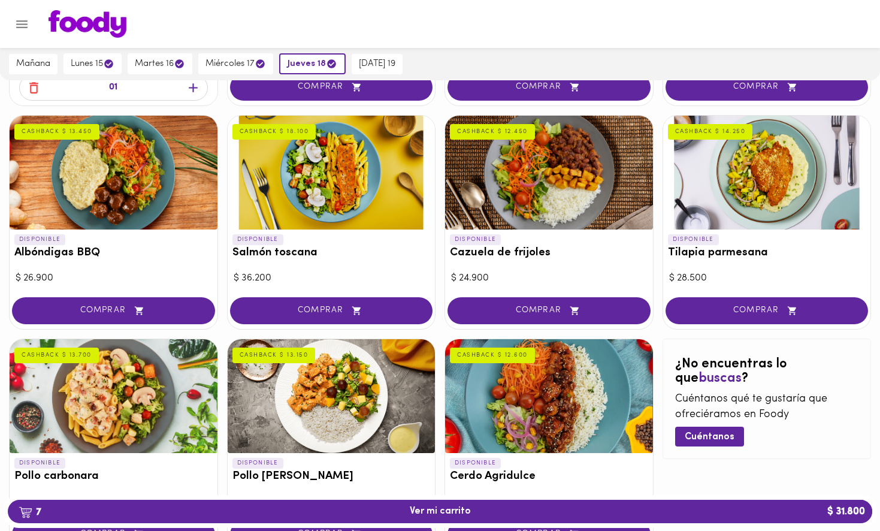
scroll to position [968, 0]
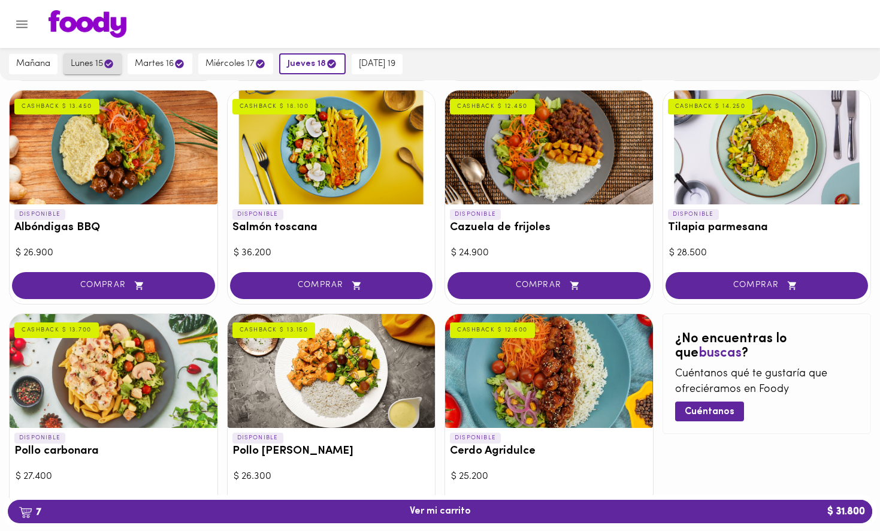
click at [84, 60] on span "lunes 15" at bounding box center [93, 63] width 44 height 11
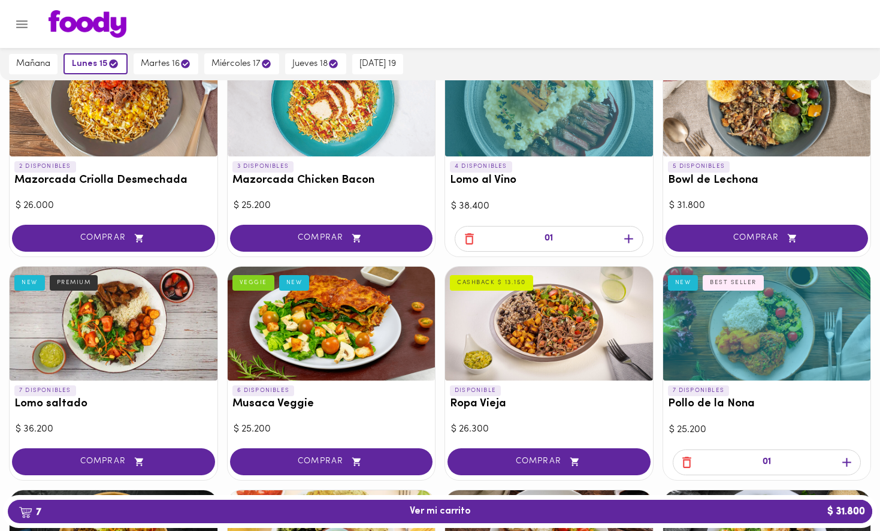
scroll to position [126, 0]
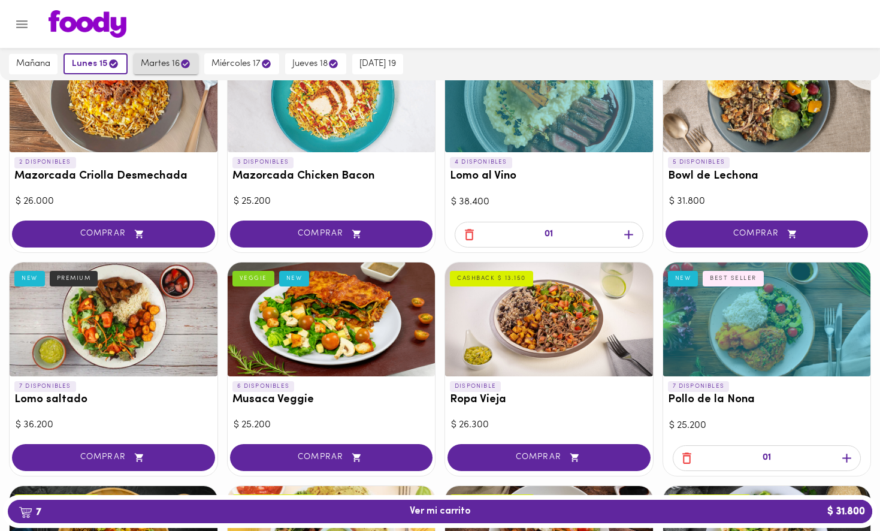
click at [160, 62] on span "martes 16" at bounding box center [166, 63] width 50 height 11
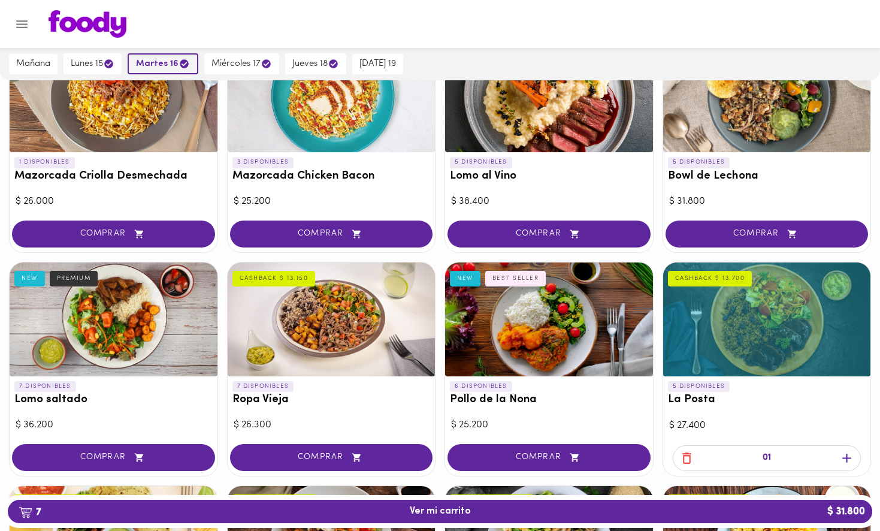
click at [172, 63] on span "martes 16" at bounding box center [163, 63] width 54 height 11
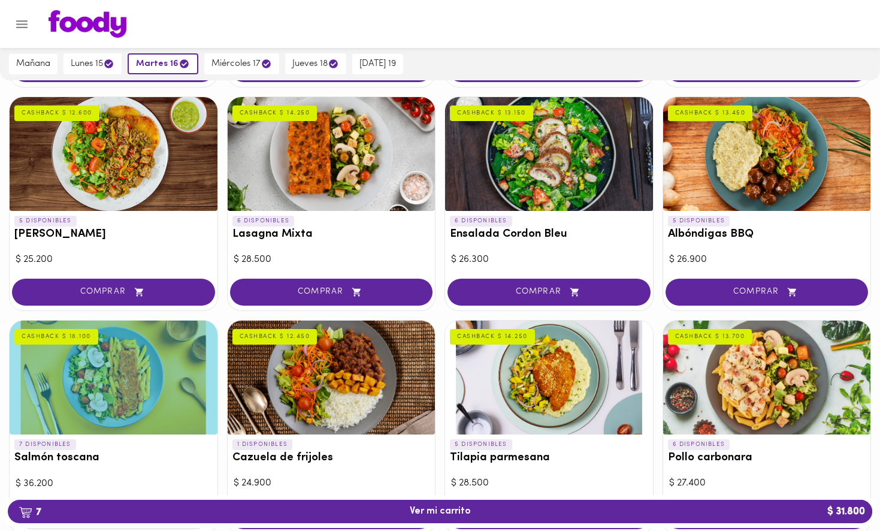
scroll to position [746, 0]
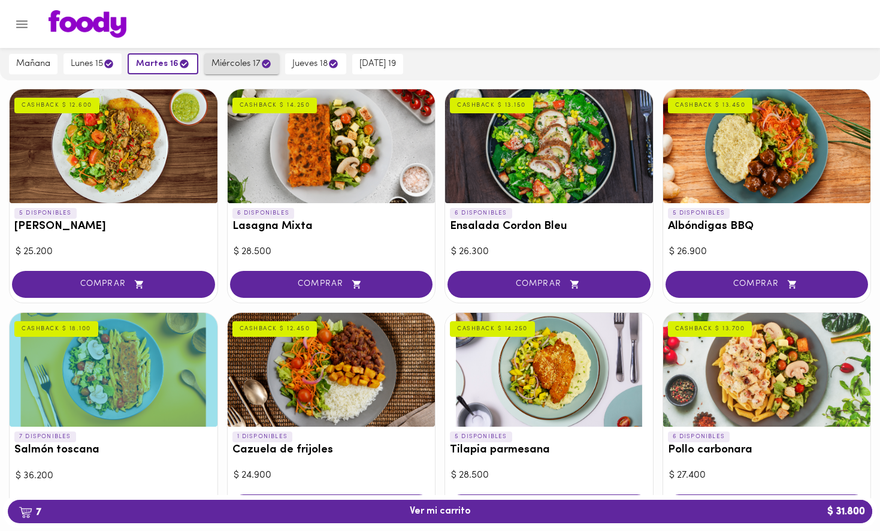
click at [251, 59] on span "miércoles 17" at bounding box center [241, 63] width 60 height 11
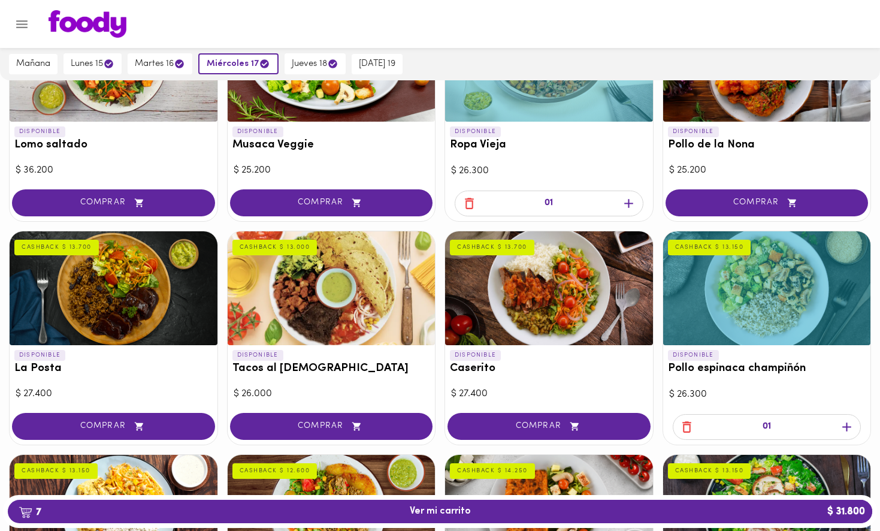
scroll to position [437, 0]
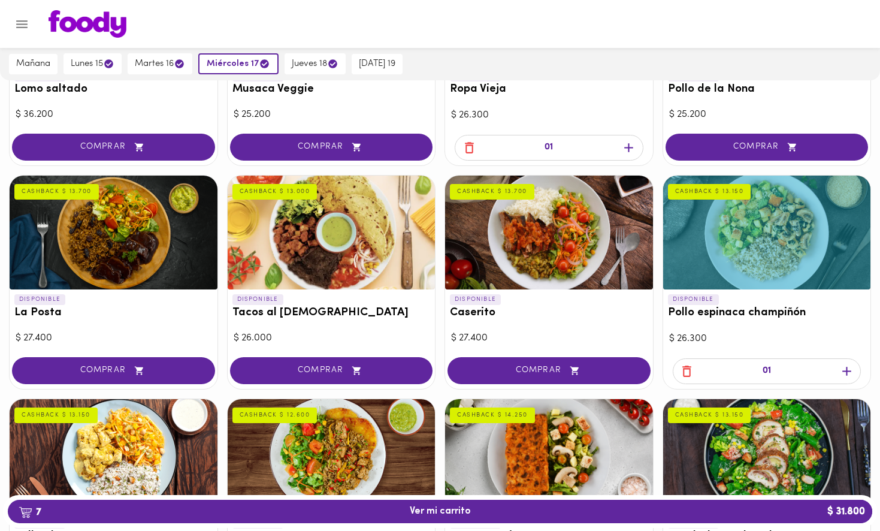
click at [684, 373] on icon "button" at bounding box center [686, 371] width 15 height 15
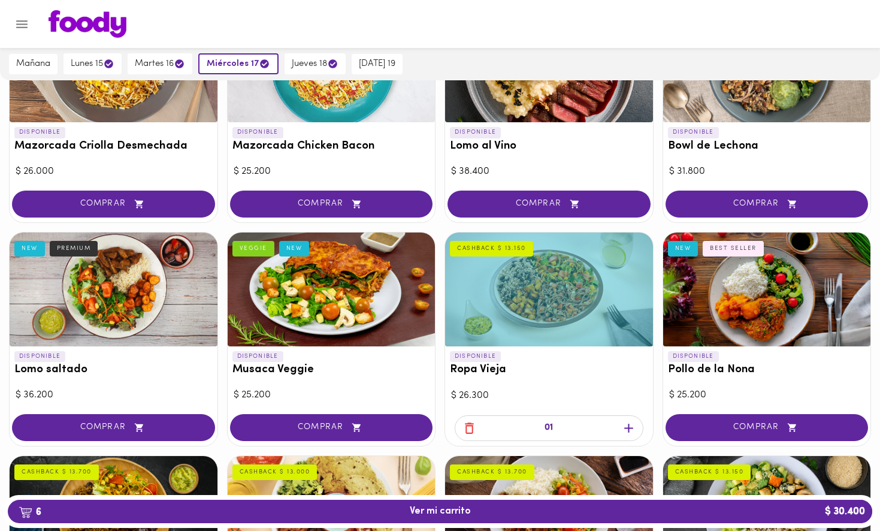
scroll to position [180, 0]
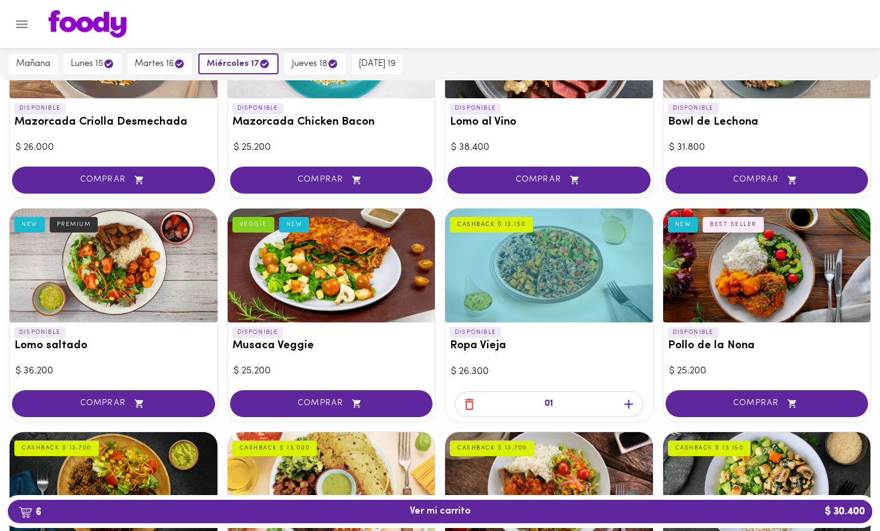
drag, startPoint x: 472, startPoint y: 398, endPoint x: 367, endPoint y: 214, distance: 212.1
click at [472, 399] on icon "button" at bounding box center [469, 403] width 9 height 11
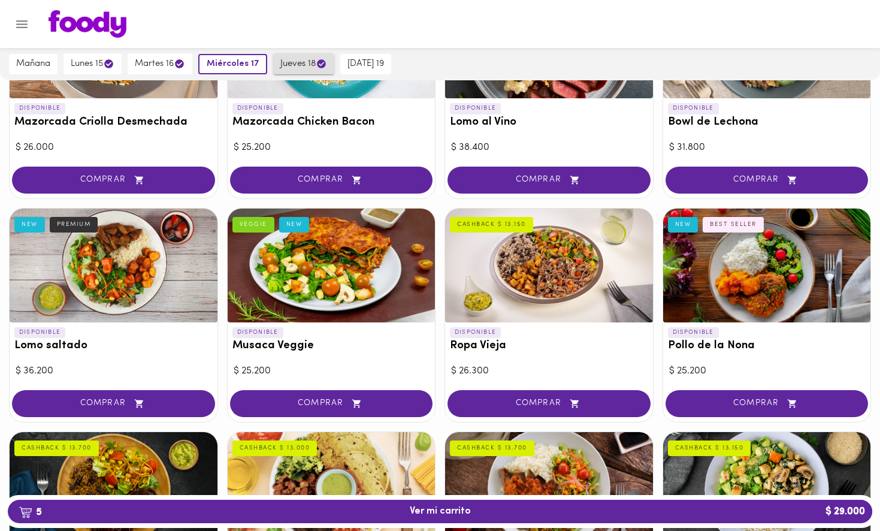
click at [286, 64] on span "jueves 18" at bounding box center [303, 63] width 47 height 11
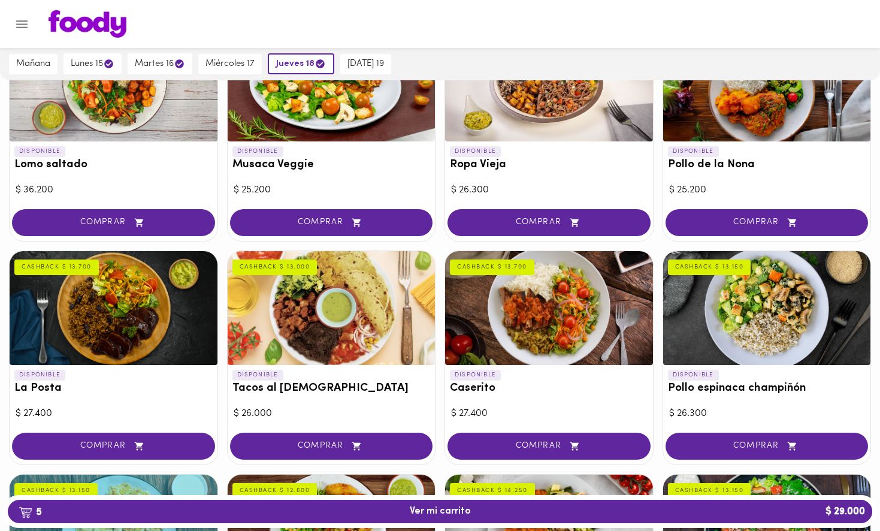
scroll to position [0, 0]
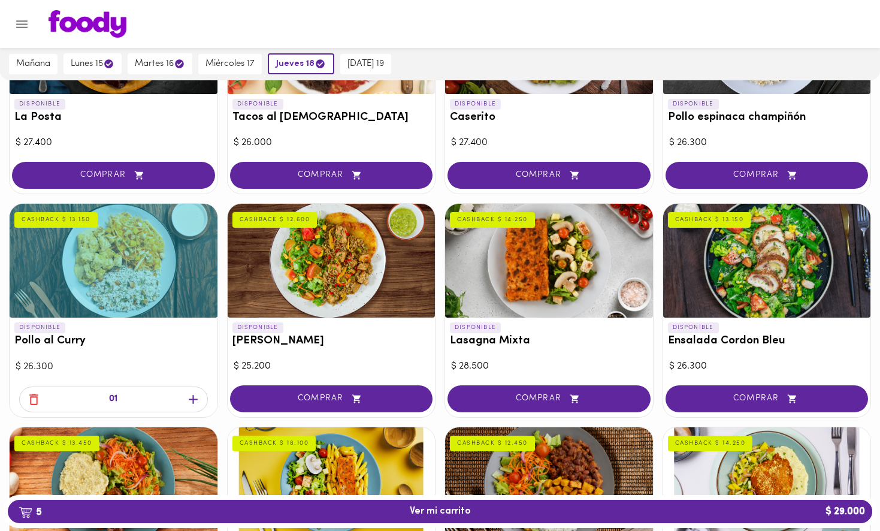
click at [35, 404] on icon "button" at bounding box center [33, 398] width 9 height 11
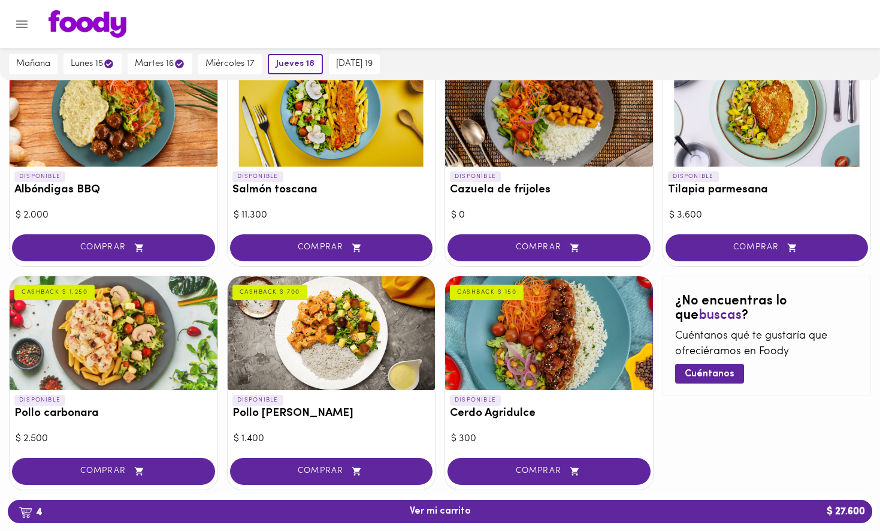
scroll to position [1034, 0]
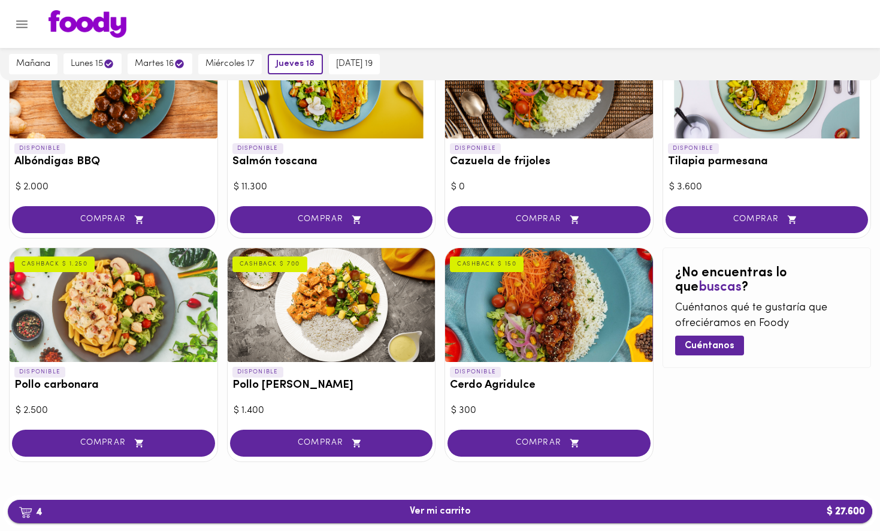
click at [460, 458] on span "4 Ver mi carrito $ 27.600" at bounding box center [440, 510] width 61 height 11
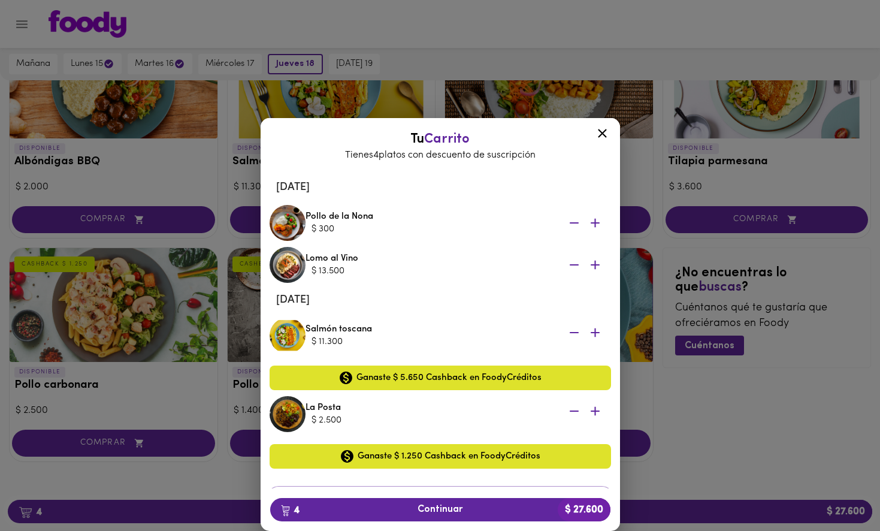
scroll to position [62, 0]
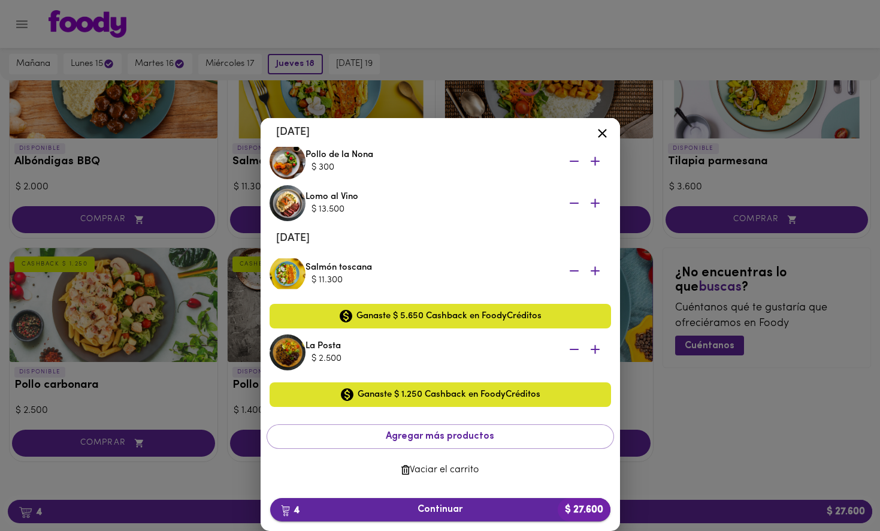
click at [432, 458] on span "4 Continuar $ 27.600" at bounding box center [440, 509] width 321 height 11
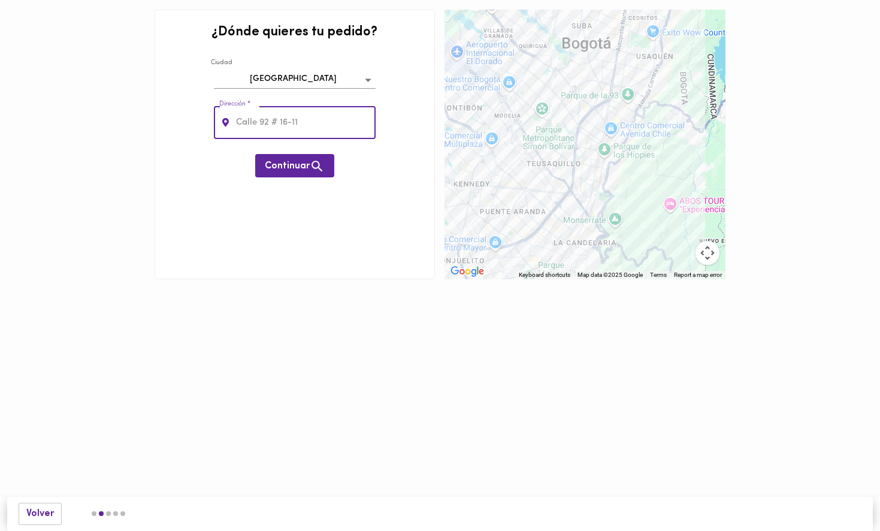
click at [284, 121] on input "text" at bounding box center [305, 122] width 142 height 33
type input "Calle 108 A 4 -15"
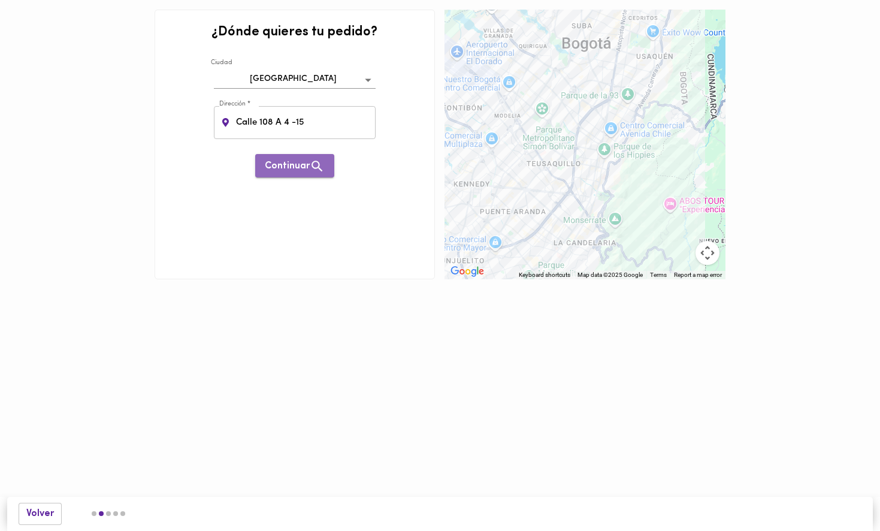
click at [269, 160] on span "Continuar" at bounding box center [295, 166] width 60 height 15
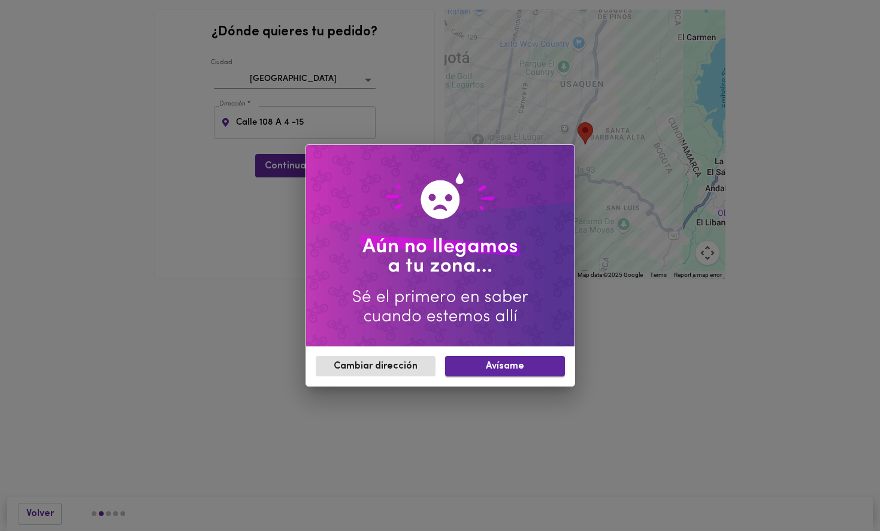
click at [461, 363] on span "Avísame" at bounding box center [505, 366] width 101 height 11
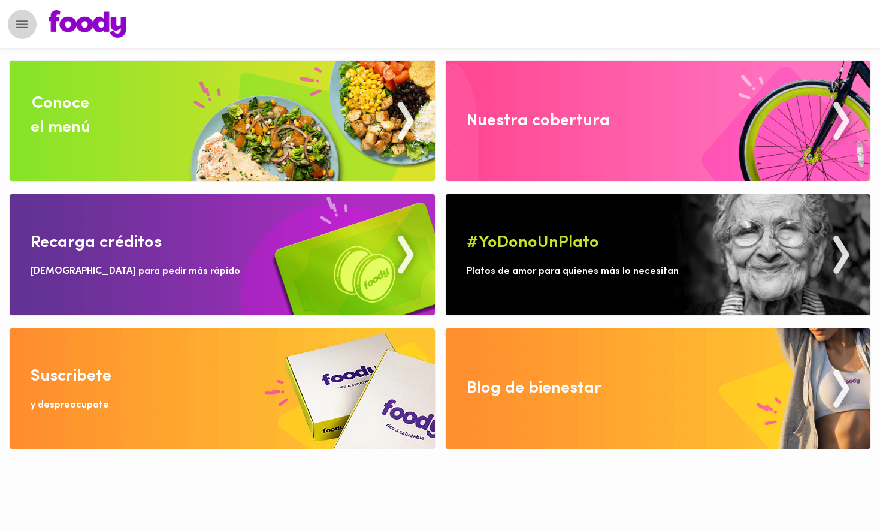
click at [23, 27] on icon "Menu" at bounding box center [21, 24] width 11 height 8
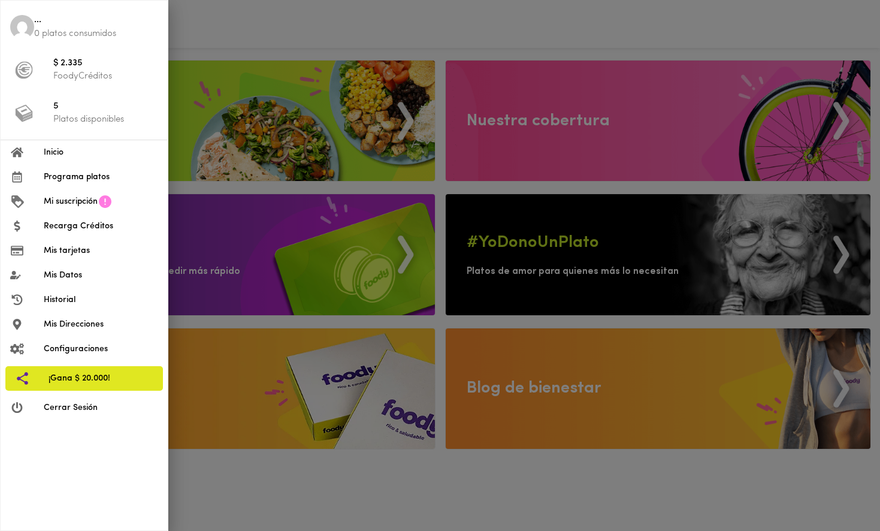
click at [319, 283] on div at bounding box center [440, 265] width 880 height 531
